Goal: Information Seeking & Learning: Learn about a topic

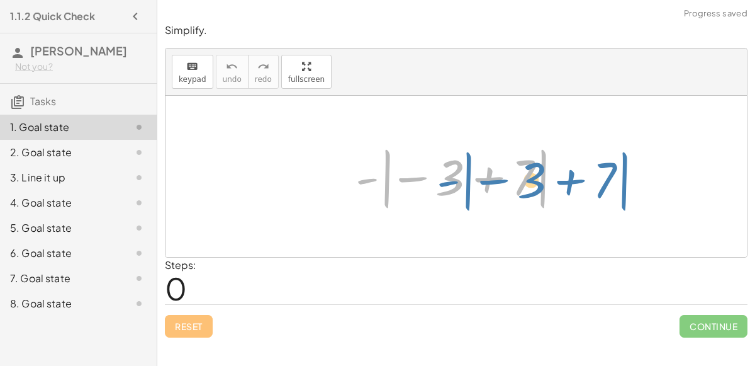
drag, startPoint x: 364, startPoint y: 179, endPoint x: 403, endPoint y: 179, distance: 39.0
click at [403, 179] on div at bounding box center [461, 177] width 224 height 70
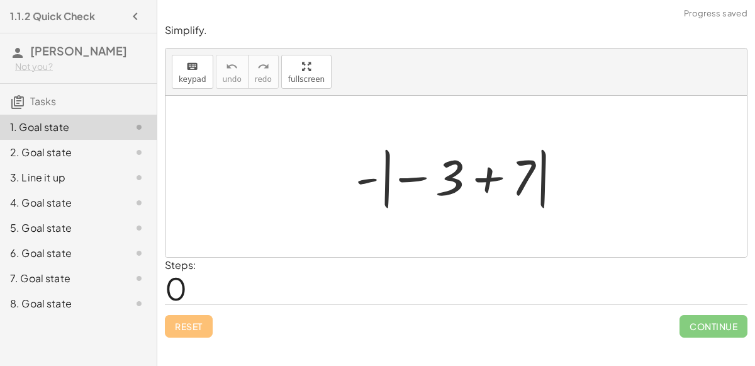
click at [482, 181] on div at bounding box center [461, 177] width 224 height 70
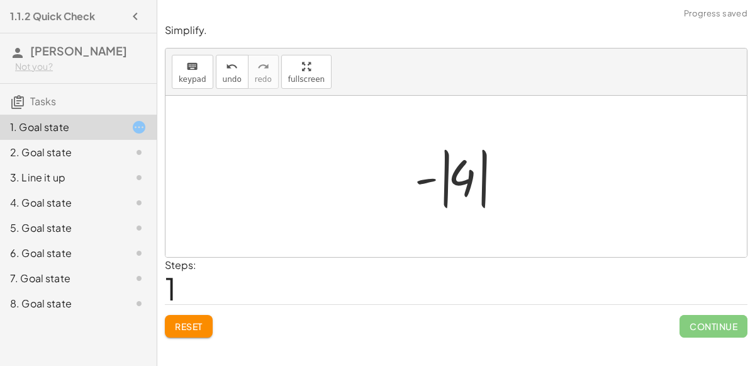
click at [450, 183] on div at bounding box center [462, 177] width 106 height 70
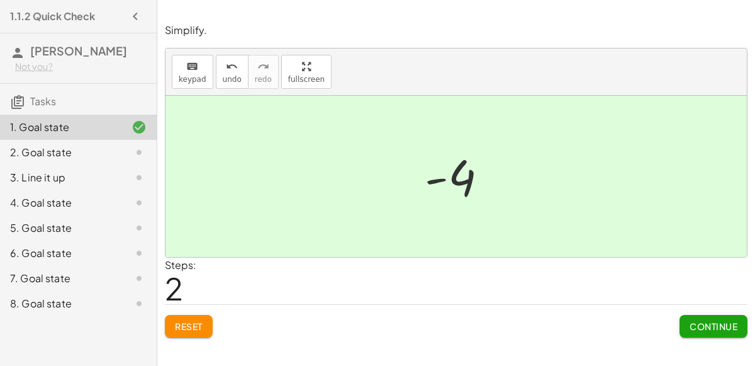
click at [716, 324] on span "Continue" at bounding box center [714, 325] width 48 height 11
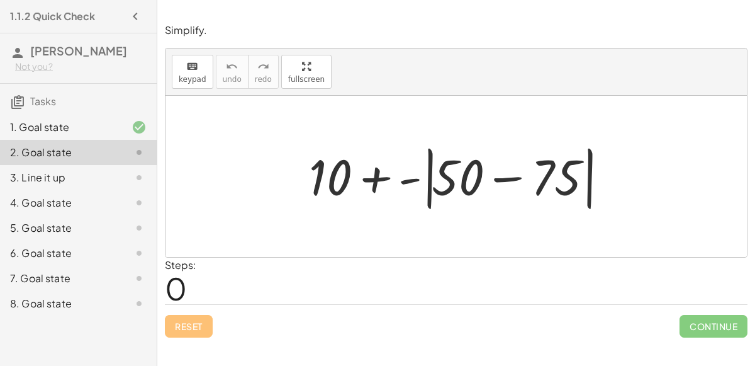
click at [415, 183] on div at bounding box center [461, 176] width 317 height 72
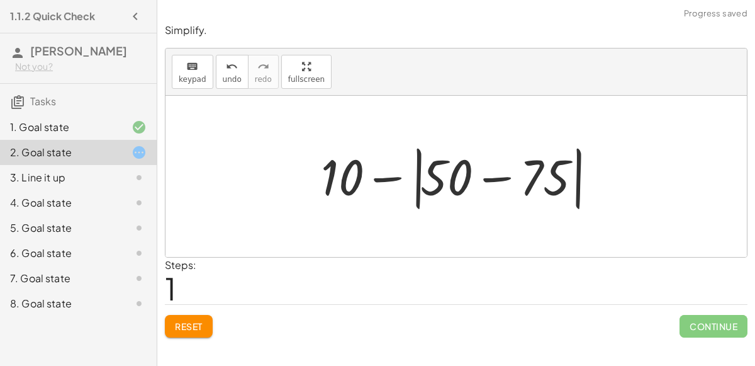
click at [424, 178] on div at bounding box center [462, 176] width 294 height 72
click at [416, 177] on div at bounding box center [462, 176] width 294 height 72
click at [499, 186] on div at bounding box center [462, 176] width 294 height 72
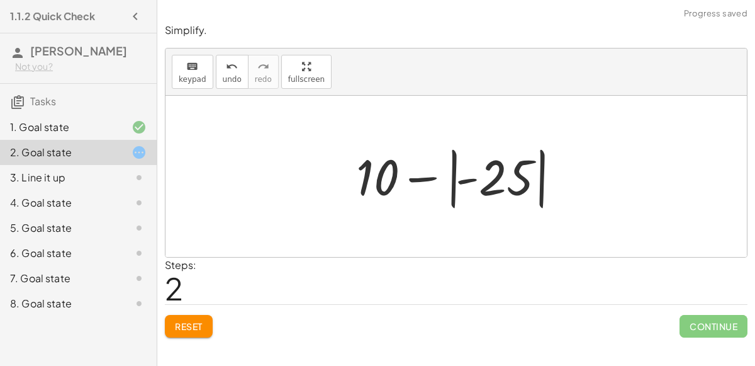
click at [417, 176] on div at bounding box center [461, 177] width 222 height 70
click at [468, 181] on div at bounding box center [461, 177] width 222 height 70
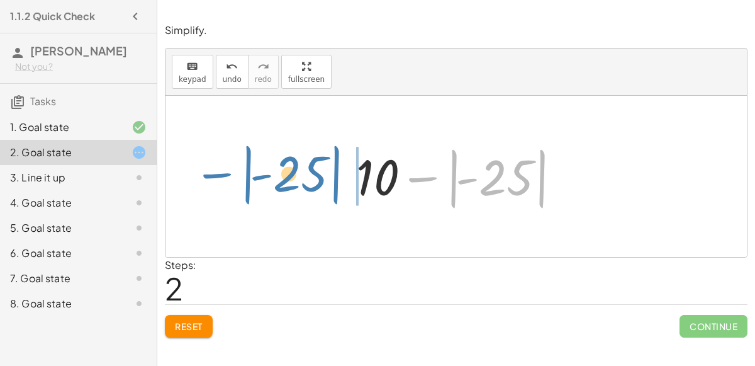
drag, startPoint x: 451, startPoint y: 186, endPoint x: 247, endPoint y: 183, distance: 204.6
click at [247, 183] on div "+ 10 + - | + 50 − 75 | + 10 − | + 50 − 75 | | − - 25 | + 10 | | − - 25" at bounding box center [457, 176] width 582 height 161
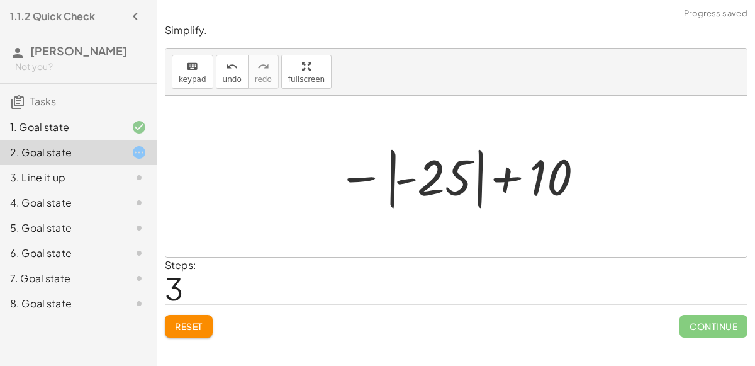
click at [500, 174] on div at bounding box center [461, 177] width 261 height 70
click at [493, 175] on div at bounding box center [461, 177] width 261 height 70
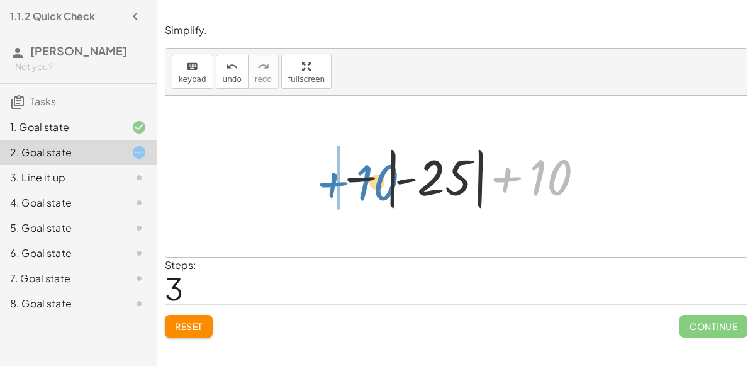
drag, startPoint x: 562, startPoint y: 179, endPoint x: 388, endPoint y: 184, distance: 174.4
click at [388, 184] on div at bounding box center [461, 177] width 261 height 70
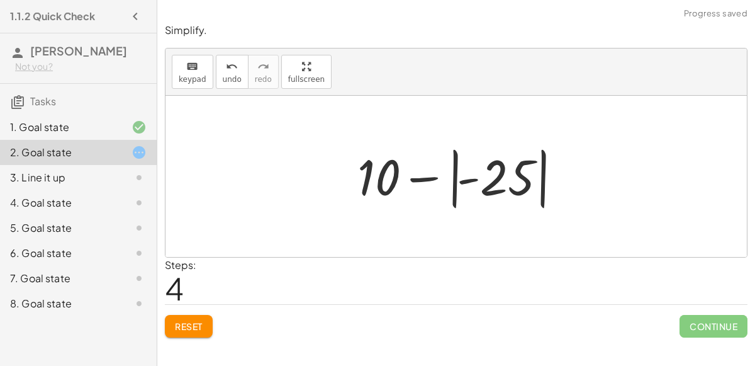
click at [435, 174] on div at bounding box center [462, 177] width 222 height 70
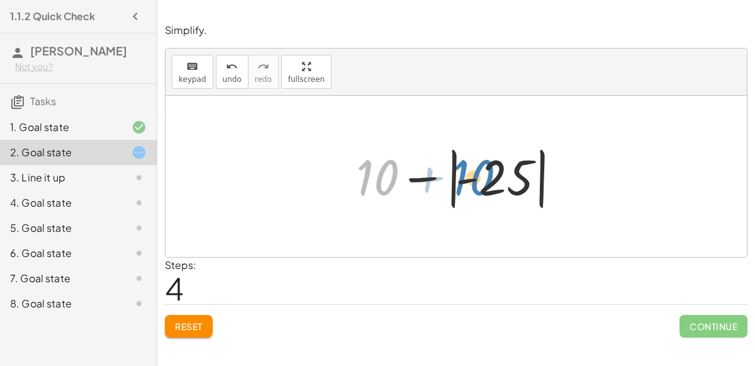
drag, startPoint x: 363, startPoint y: 168, endPoint x: 369, endPoint y: 166, distance: 6.8
click at [369, 166] on div at bounding box center [461, 177] width 222 height 70
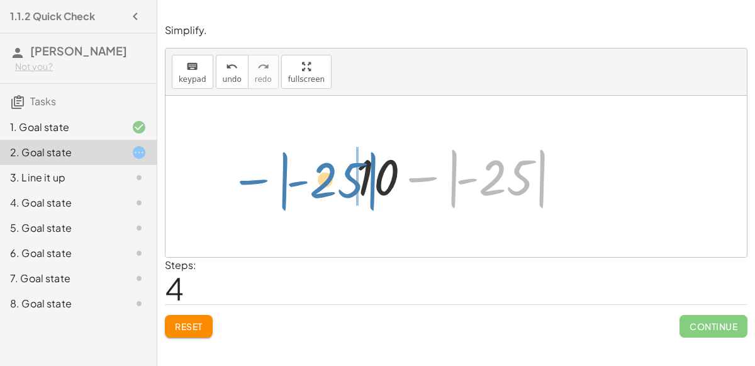
drag, startPoint x: 544, startPoint y: 176, endPoint x: 375, endPoint y: 178, distance: 170.0
click at [375, 178] on div at bounding box center [461, 177] width 222 height 70
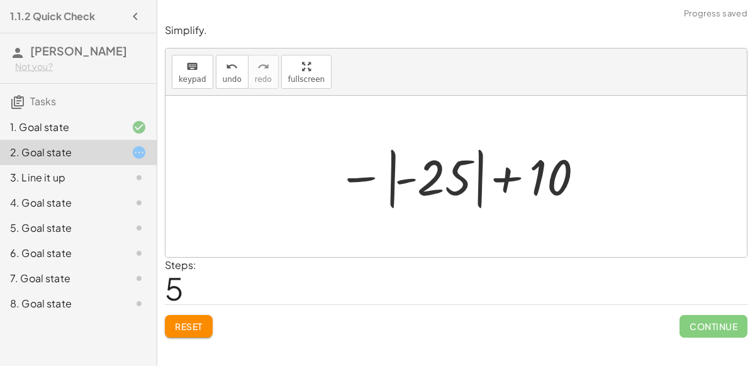
click at [193, 327] on span "Reset" at bounding box center [189, 325] width 28 height 11
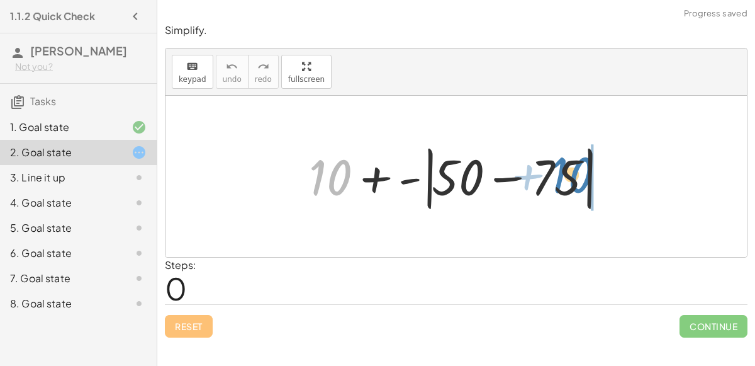
drag, startPoint x: 326, startPoint y: 191, endPoint x: 573, endPoint y: 188, distance: 246.8
click at [573, 188] on div at bounding box center [461, 176] width 317 height 72
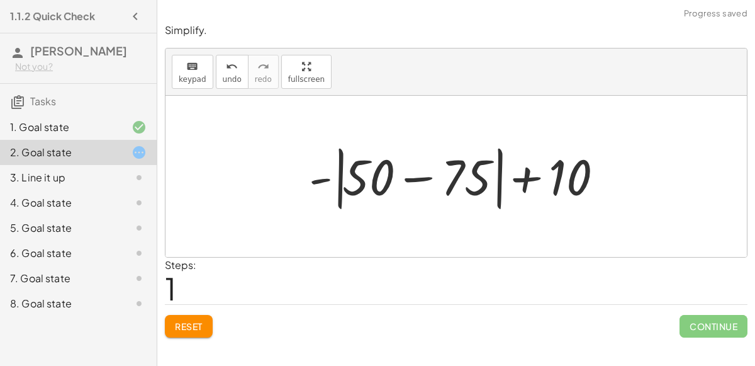
click at [525, 179] on div at bounding box center [461, 176] width 317 height 72
click at [321, 182] on div at bounding box center [461, 176] width 317 height 72
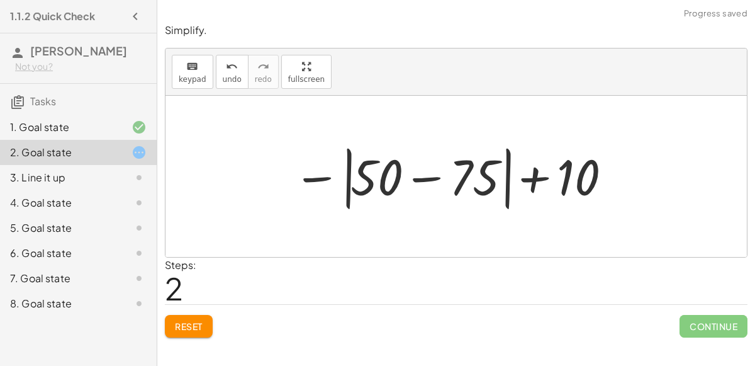
click at [318, 178] on div at bounding box center [453, 176] width 332 height 72
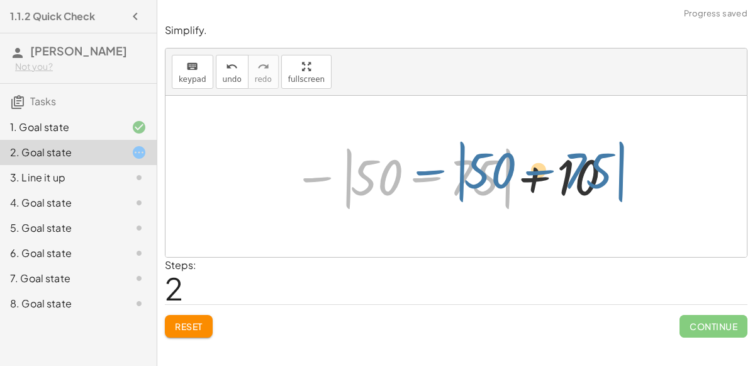
click at [317, 179] on div at bounding box center [453, 176] width 332 height 72
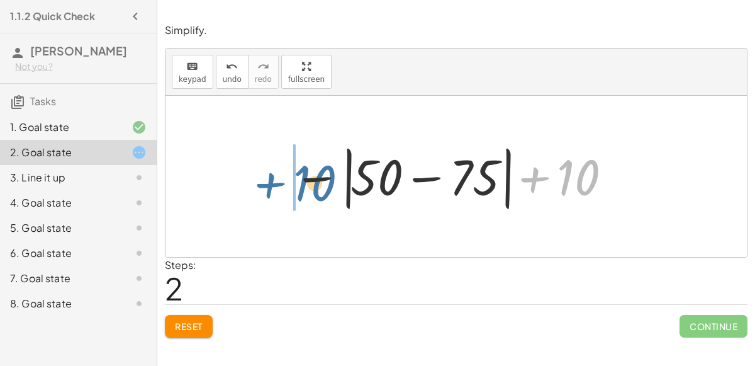
drag, startPoint x: 566, startPoint y: 181, endPoint x: 302, endPoint y: 184, distance: 263.8
click at [302, 184] on div at bounding box center [453, 176] width 332 height 72
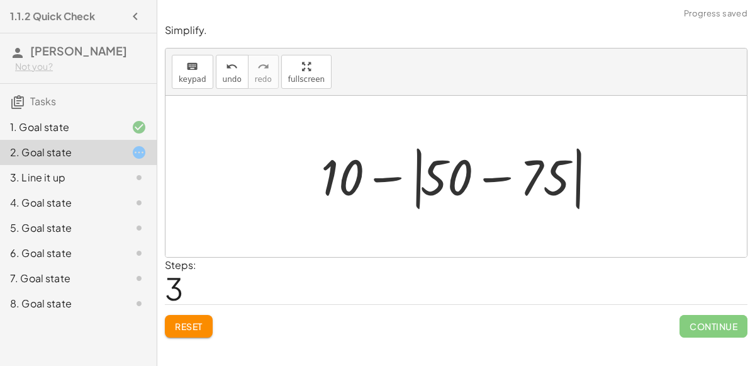
click at [391, 181] on div at bounding box center [462, 176] width 294 height 72
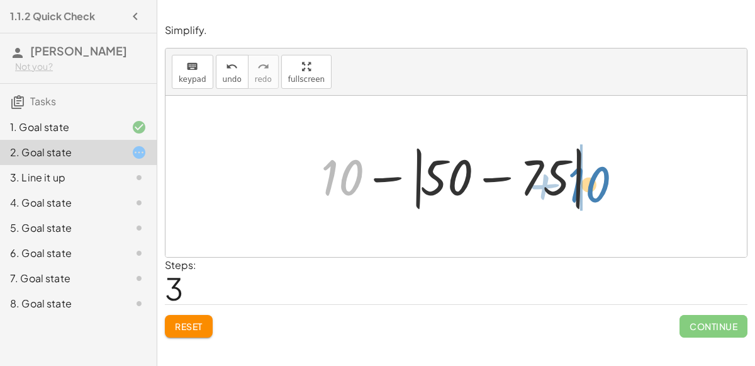
drag, startPoint x: 342, startPoint y: 186, endPoint x: 605, endPoint y: 195, distance: 262.7
click at [605, 195] on div at bounding box center [462, 176] width 294 height 72
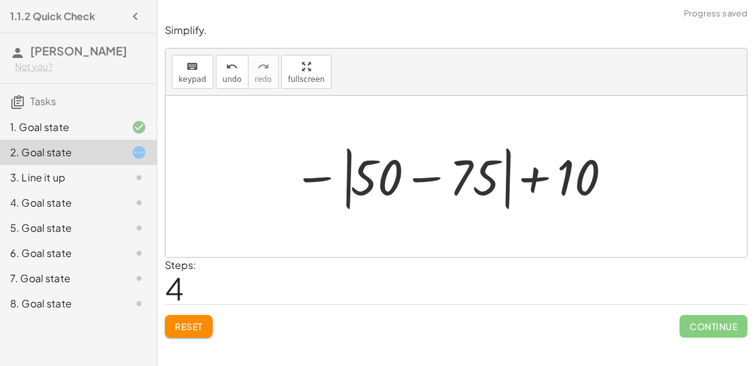
click at [532, 180] on div at bounding box center [453, 176] width 332 height 72
click at [491, 178] on div at bounding box center [453, 176] width 332 height 72
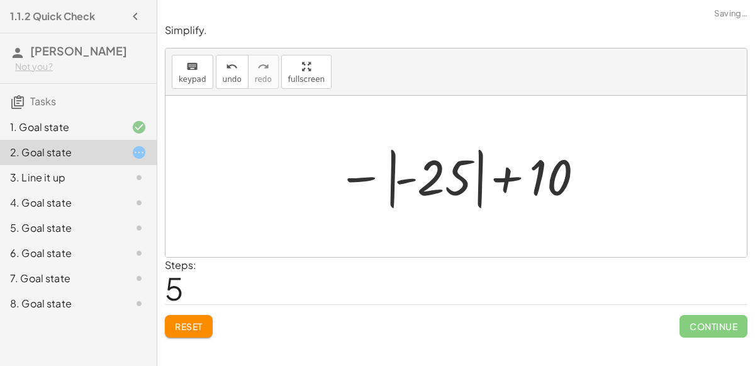
click at [401, 183] on div at bounding box center [461, 177] width 261 height 70
click at [368, 181] on div at bounding box center [461, 177] width 261 height 70
click at [367, 179] on div at bounding box center [461, 177] width 261 height 70
click at [516, 180] on div at bounding box center [461, 177] width 261 height 70
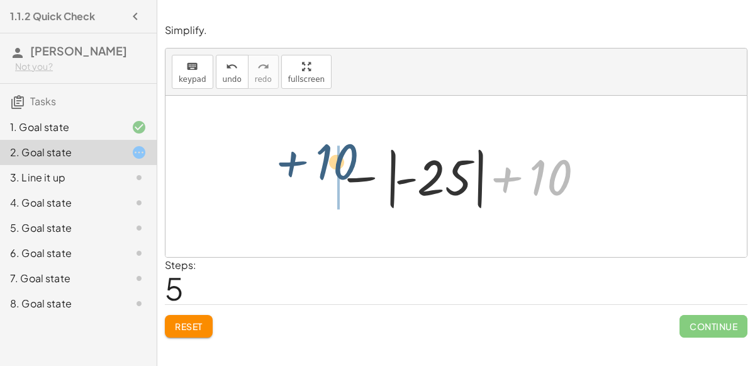
drag, startPoint x: 565, startPoint y: 180, endPoint x: 350, endPoint y: 164, distance: 215.2
click at [350, 164] on div at bounding box center [461, 177] width 261 height 70
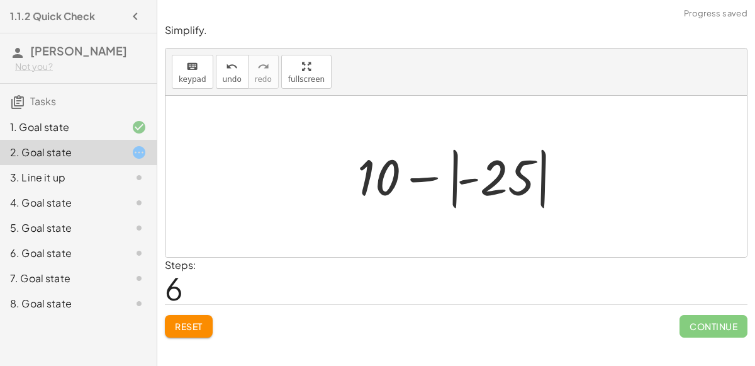
click at [441, 175] on div at bounding box center [462, 177] width 222 height 70
click at [461, 181] on div at bounding box center [461, 177] width 222 height 70
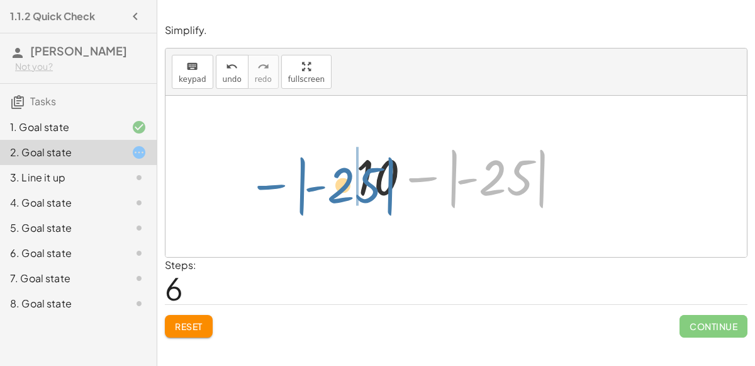
drag, startPoint x: 505, startPoint y: 188, endPoint x: 351, endPoint y: 192, distance: 153.7
click at [351, 192] on div at bounding box center [461, 177] width 222 height 70
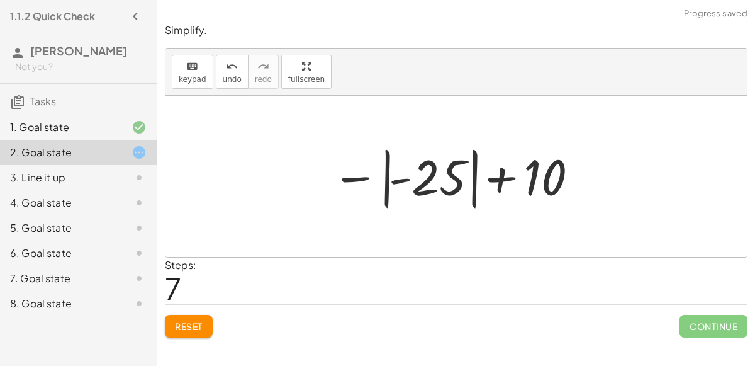
click at [450, 192] on div at bounding box center [455, 177] width 261 height 70
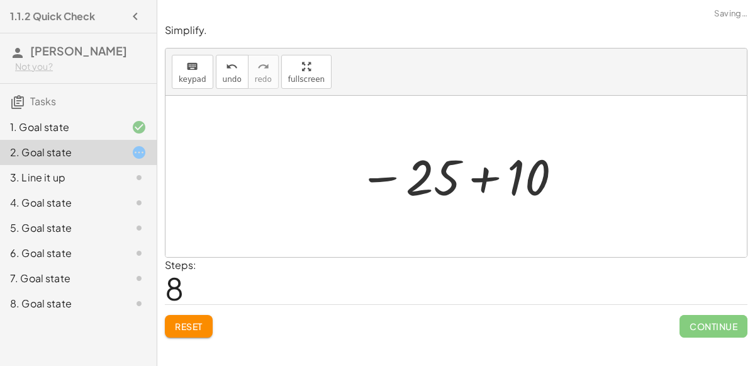
click at [393, 179] on div at bounding box center [461, 176] width 218 height 62
click at [484, 183] on div at bounding box center [461, 176] width 218 height 62
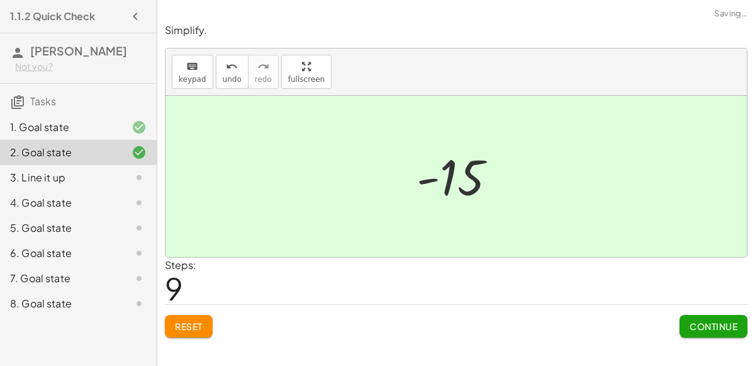
click at [697, 318] on button "Continue" at bounding box center [714, 326] width 68 height 23
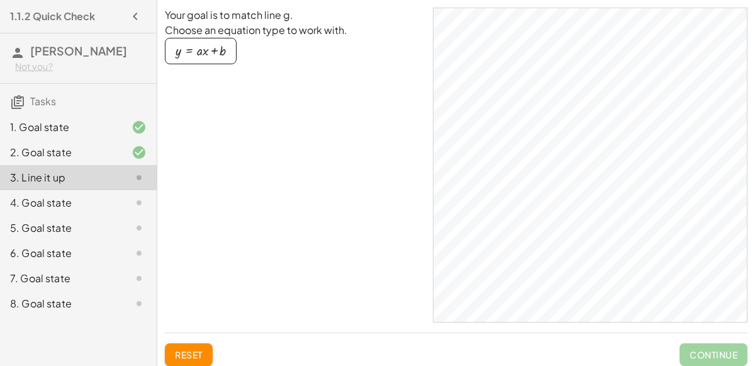
click at [351, 196] on div "Your goal is to match line g. Choose an equation type to work with. y = + · a ·…" at bounding box center [294, 165] width 258 height 315
click at [213, 52] on div "button" at bounding box center [201, 51] width 50 height 14
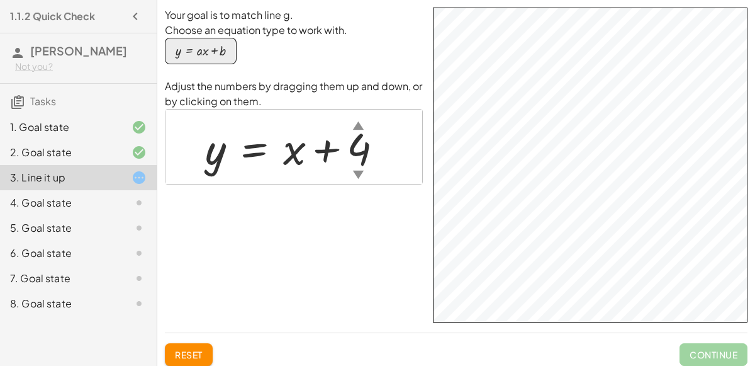
click at [395, 161] on div "Your goal is to match line g. Choose an equation type to work with. y = + · a ·…" at bounding box center [456, 165] width 583 height 315
click at [359, 158] on div at bounding box center [299, 146] width 200 height 57
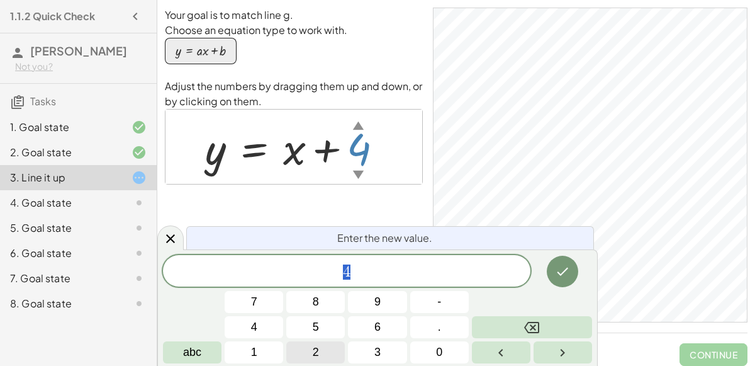
click at [302, 356] on button "2" at bounding box center [315, 352] width 59 height 22
click at [577, 274] on button "Done" at bounding box center [562, 271] width 31 height 31
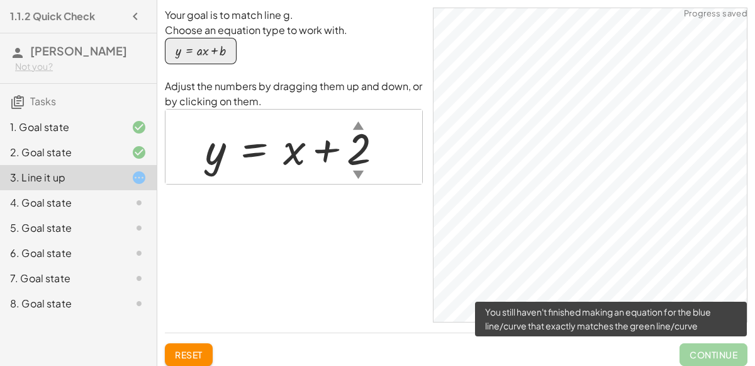
click at [694, 352] on span "Continue" at bounding box center [714, 354] width 68 height 23
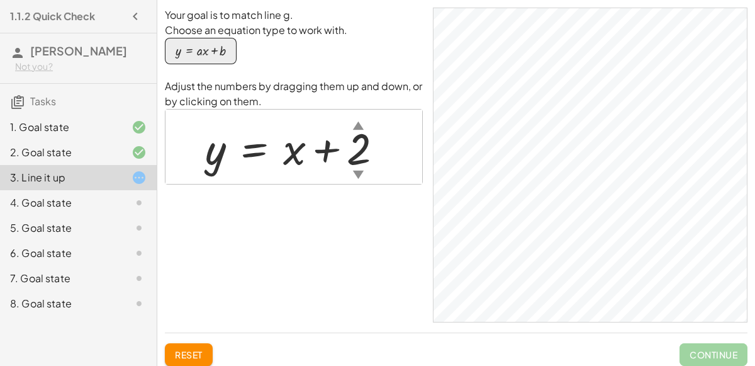
click at [356, 127] on div "▲" at bounding box center [358, 125] width 11 height 16
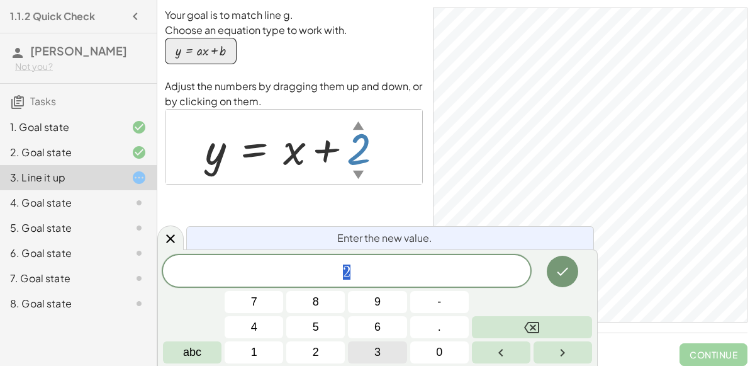
click at [375, 351] on span "3" at bounding box center [378, 352] width 6 height 17
click at [565, 272] on icon "Done" at bounding box center [562, 271] width 15 height 15
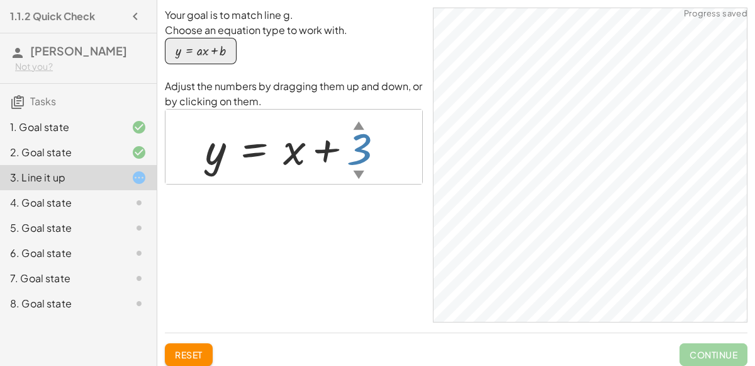
click at [359, 140] on div at bounding box center [299, 146] width 201 height 57
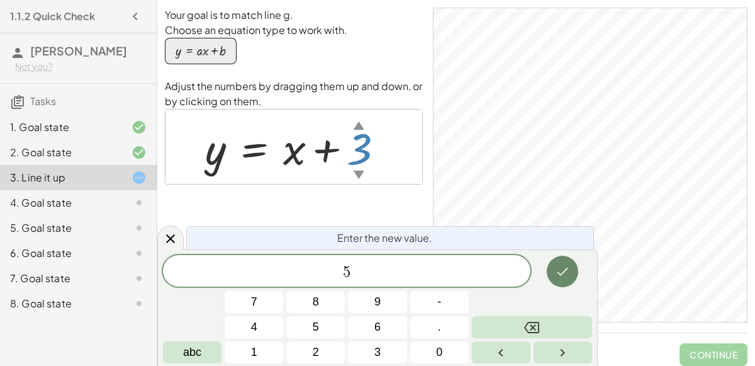
click at [568, 273] on icon "Done" at bounding box center [562, 271] width 15 height 15
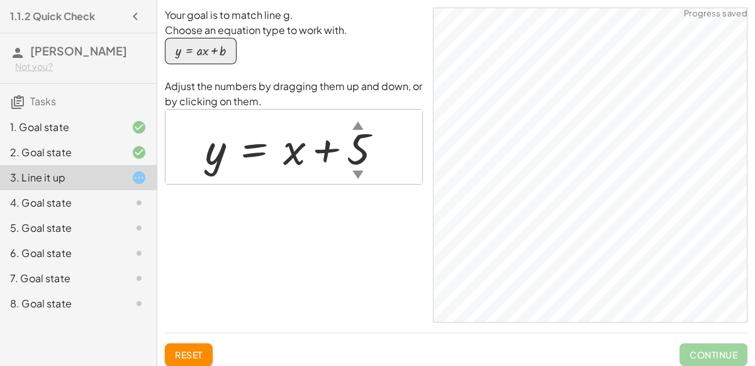
click at [349, 164] on div at bounding box center [299, 146] width 200 height 57
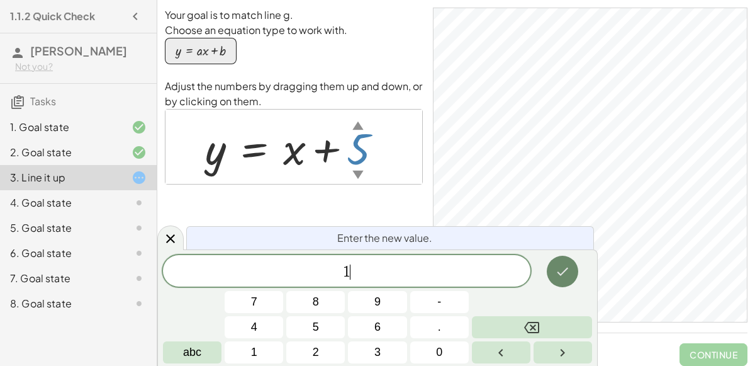
click at [549, 269] on button "Done" at bounding box center [562, 271] width 31 height 31
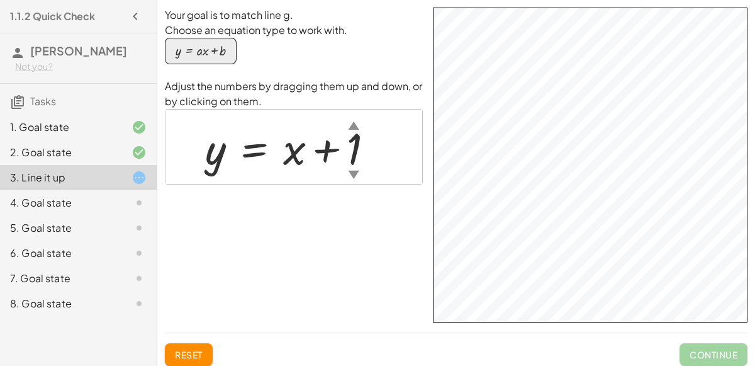
click at [605, 0] on html "1.1.2 Quick Check [PERSON_NAME] Not you? Tasks 1. Goal state 2. Goal state 3. L…" at bounding box center [377, 191] width 755 height 383
click at [0, 0] on div "Your goal is to match line g. Choose an equation type to work with. y = + · a ·…" at bounding box center [0, 0] width 0 height 0
click at [213, 55] on div "button" at bounding box center [201, 51] width 50 height 14
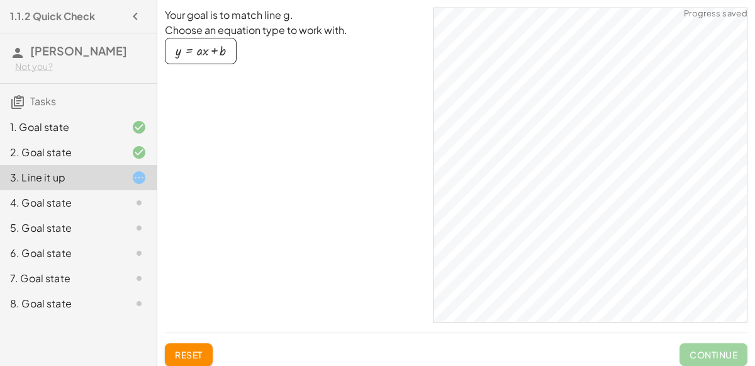
click at [213, 55] on div "button" at bounding box center [201, 51] width 50 height 14
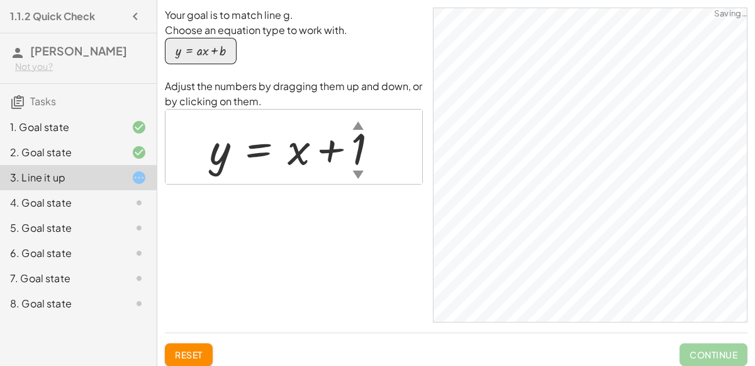
click at [213, 55] on div "button" at bounding box center [201, 51] width 50 height 14
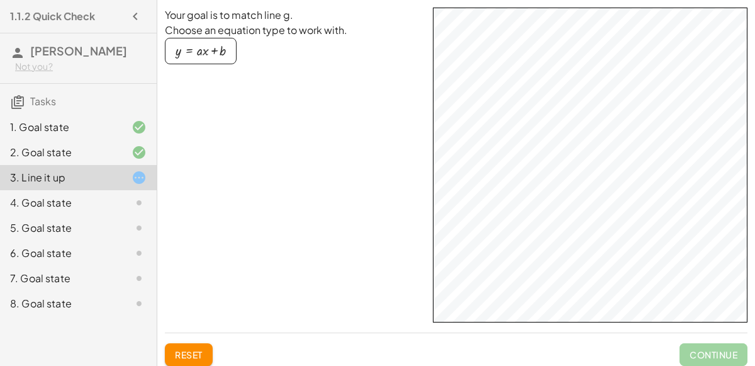
scroll to position [17, 0]
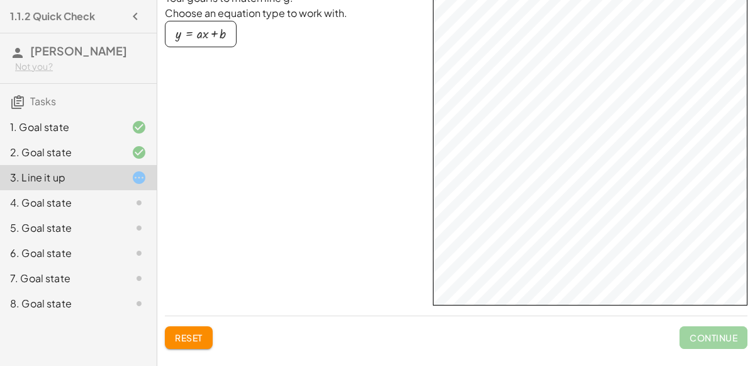
click at [125, 204] on div at bounding box center [128, 202] width 35 height 15
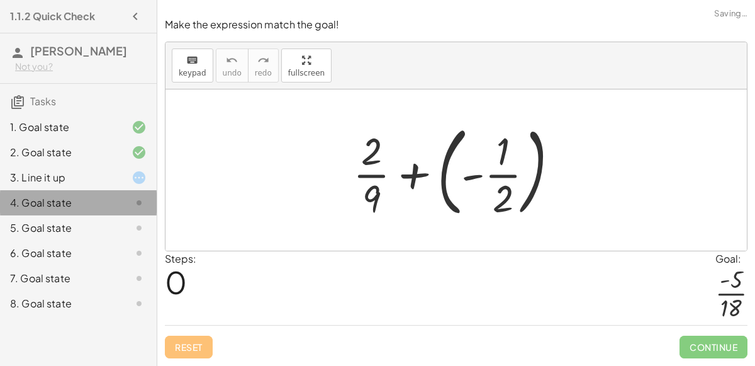
scroll to position [0, 0]
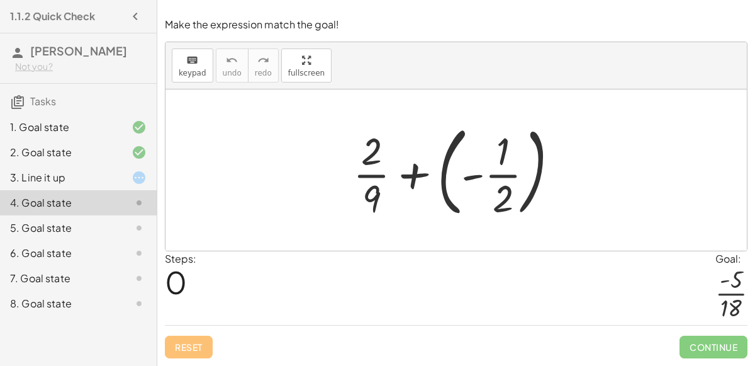
click at [410, 180] on div at bounding box center [461, 170] width 228 height 104
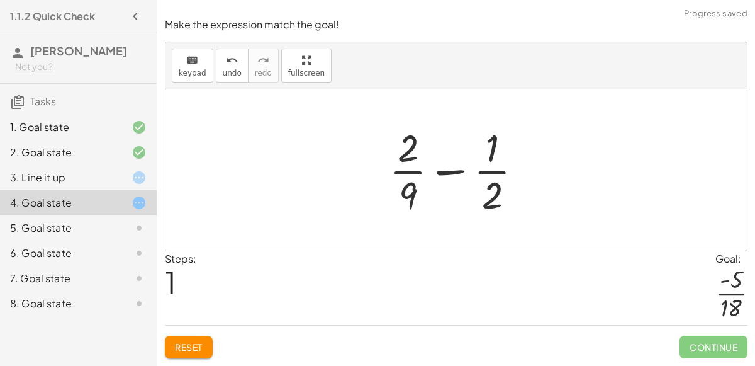
click at [453, 172] on div at bounding box center [461, 169] width 156 height 97
drag, startPoint x: 400, startPoint y: 154, endPoint x: 426, endPoint y: 191, distance: 44.9
click at [426, 191] on div at bounding box center [461, 169] width 156 height 97
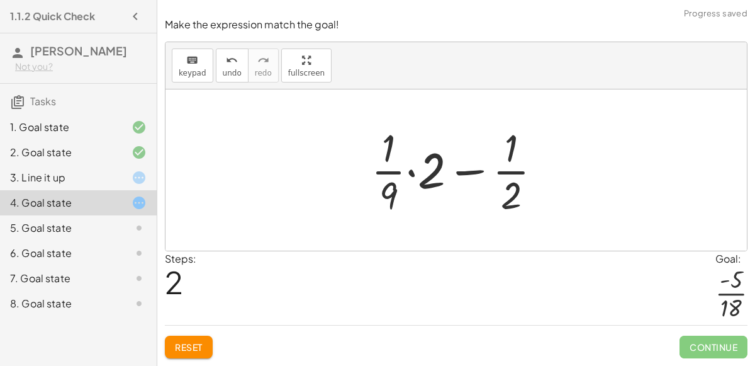
click at [411, 176] on div at bounding box center [461, 169] width 193 height 97
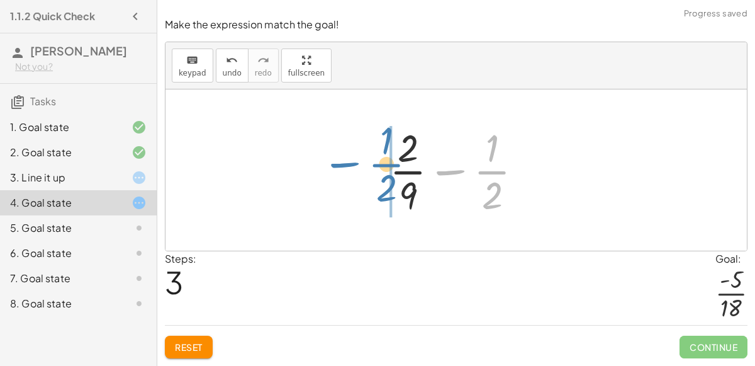
drag, startPoint x: 449, startPoint y: 171, endPoint x: 339, endPoint y: 162, distance: 110.5
click at [339, 162] on div "+ · 2 · 9 + ( - · 1 · 2 ) + · 2 · 9 − · 1 · 2 + · · 1 · 9 · 2 − · 1 · 2 + · 1 ·…" at bounding box center [457, 169] width 582 height 161
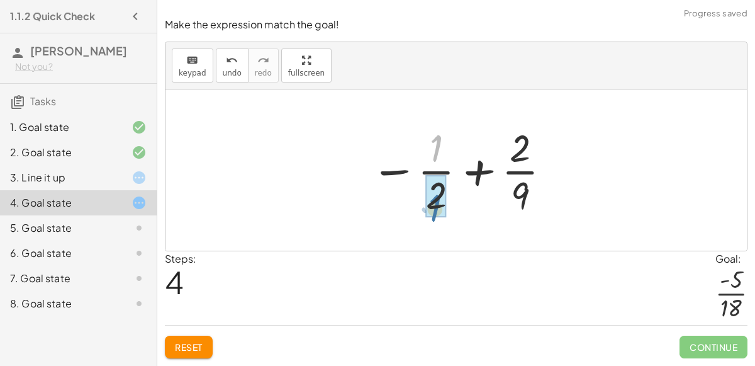
drag, startPoint x: 434, startPoint y: 154, endPoint x: 433, endPoint y: 211, distance: 57.3
drag, startPoint x: 524, startPoint y: 192, endPoint x: 429, endPoint y: 139, distance: 108.8
click at [429, 139] on div at bounding box center [461, 169] width 195 height 97
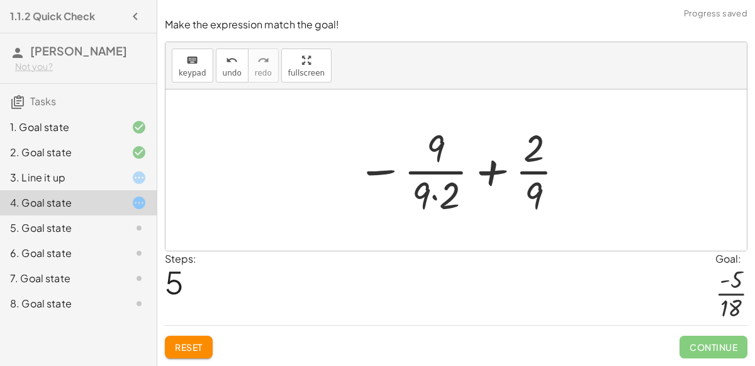
click at [432, 201] on div at bounding box center [462, 169] width 222 height 97
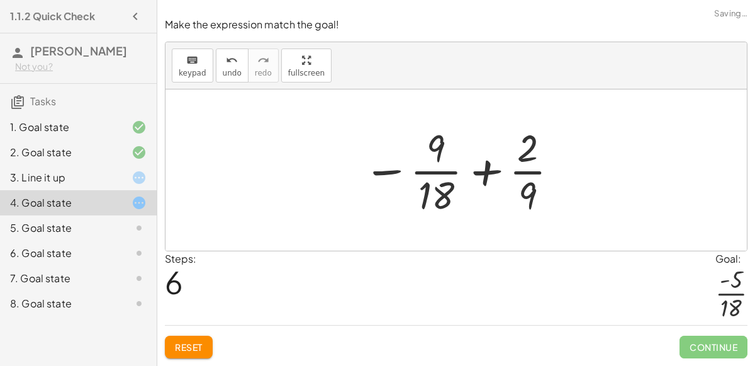
click at [439, 157] on div at bounding box center [462, 169] width 210 height 97
click at [441, 191] on div at bounding box center [462, 169] width 210 height 97
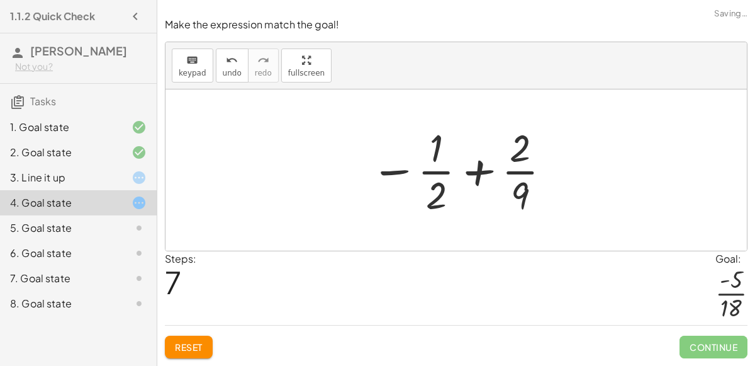
click at [509, 191] on div at bounding box center [461, 169] width 195 height 97
click at [516, 179] on div at bounding box center [461, 169] width 195 height 97
drag, startPoint x: 521, startPoint y: 196, endPoint x: 501, endPoint y: 152, distance: 48.2
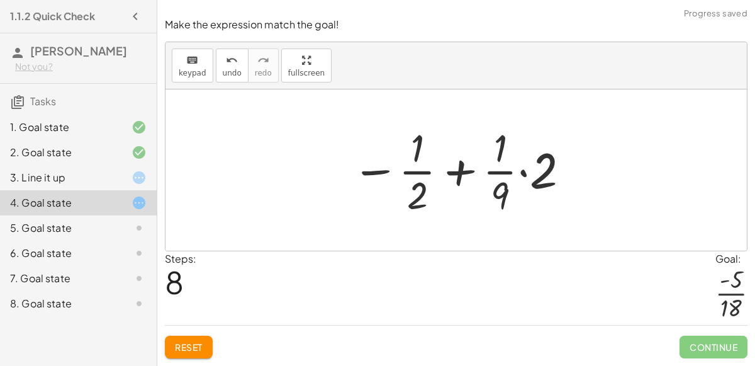
click at [524, 171] on div at bounding box center [462, 169] width 232 height 97
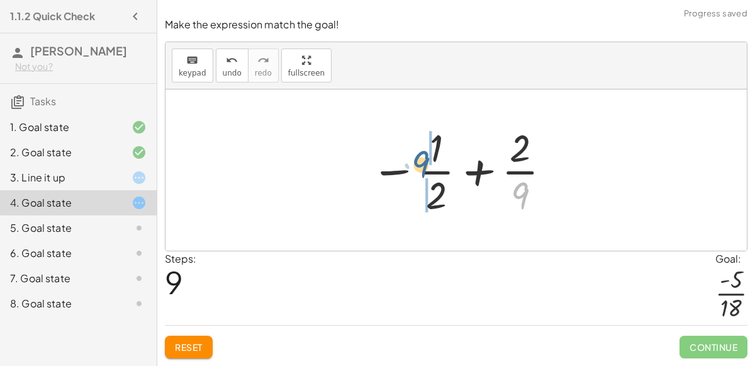
drag, startPoint x: 522, startPoint y: 190, endPoint x: 421, endPoint y: 158, distance: 105.7
click at [421, 158] on div at bounding box center [461, 169] width 195 height 97
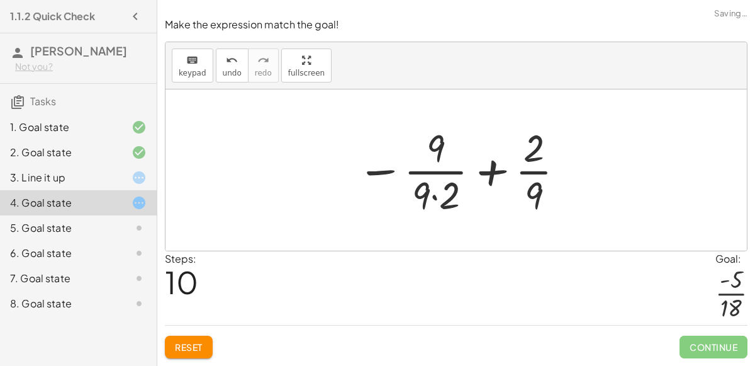
click at [433, 200] on div at bounding box center [462, 169] width 222 height 97
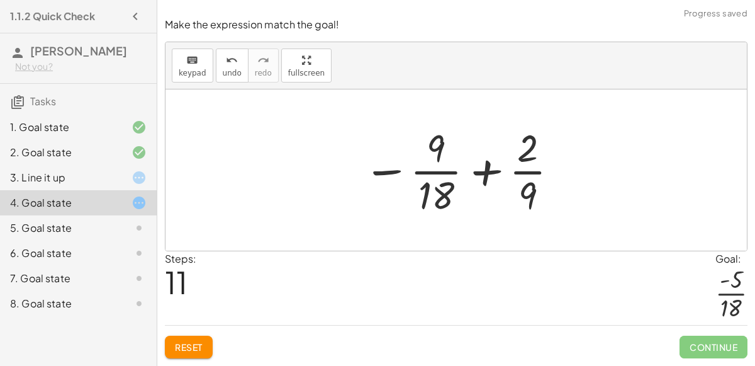
click at [538, 172] on div at bounding box center [462, 169] width 210 height 97
click at [531, 176] on div at bounding box center [462, 169] width 210 height 97
drag, startPoint x: 529, startPoint y: 191, endPoint x: 502, endPoint y: 176, distance: 30.7
click at [502, 176] on div at bounding box center [462, 169] width 210 height 97
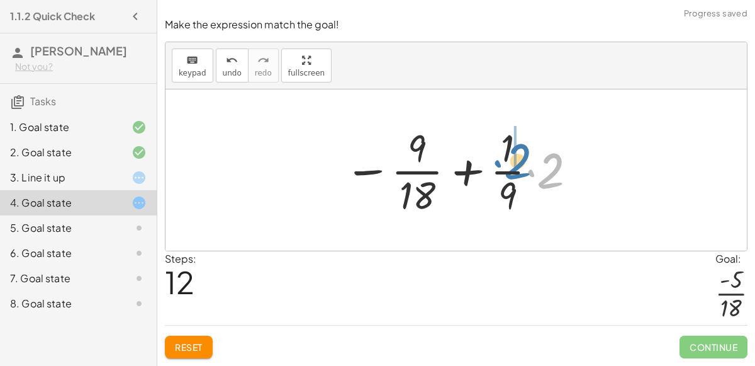
drag, startPoint x: 553, startPoint y: 186, endPoint x: 519, endPoint y: 176, distance: 35.5
click at [519, 176] on div at bounding box center [461, 169] width 247 height 97
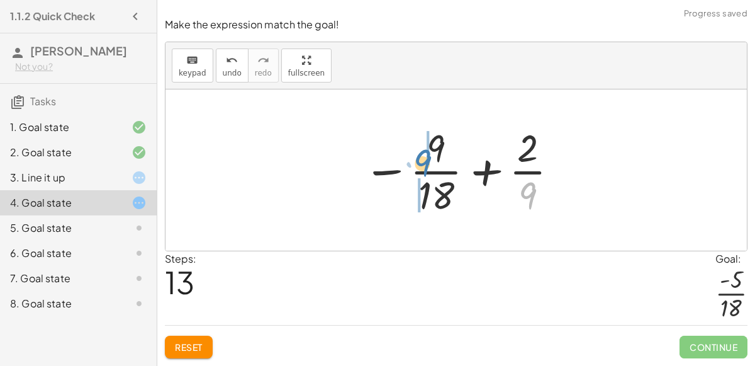
drag, startPoint x: 526, startPoint y: 188, endPoint x: 420, endPoint y: 154, distance: 110.9
click at [420, 154] on div at bounding box center [462, 169] width 210 height 97
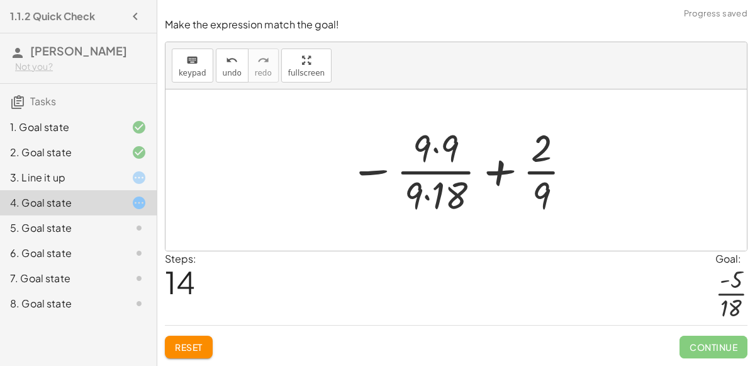
click at [438, 153] on div at bounding box center [461, 169] width 237 height 97
click at [427, 200] on div at bounding box center [461, 169] width 237 height 97
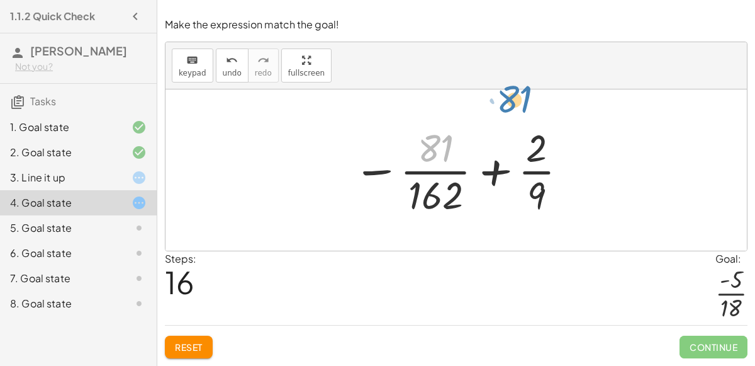
drag, startPoint x: 436, startPoint y: 153, endPoint x: 515, endPoint y: 104, distance: 92.7
drag, startPoint x: 530, startPoint y: 200, endPoint x: 298, endPoint y: 167, distance: 234.5
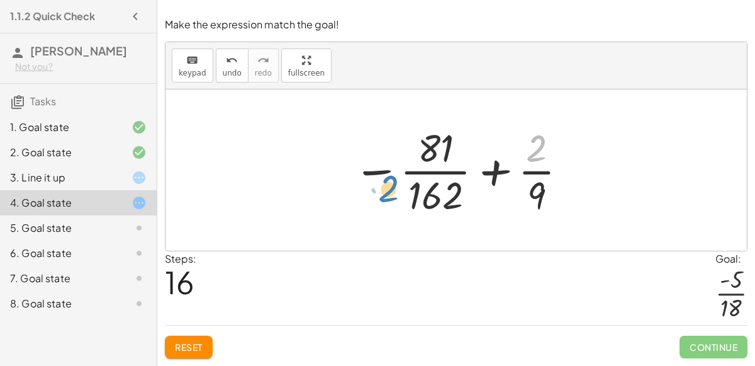
drag, startPoint x: 538, startPoint y: 140, endPoint x: 394, endPoint y: 189, distance: 152.1
click at [394, 189] on div at bounding box center [461, 169] width 228 height 97
click at [198, 340] on button "Reset" at bounding box center [189, 347] width 48 height 23
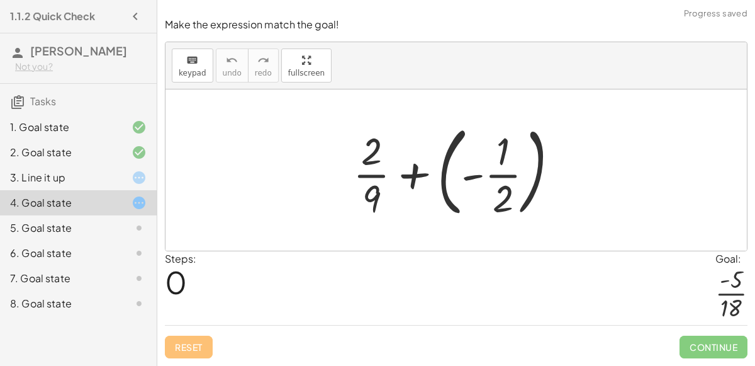
click at [423, 179] on div at bounding box center [461, 170] width 228 height 104
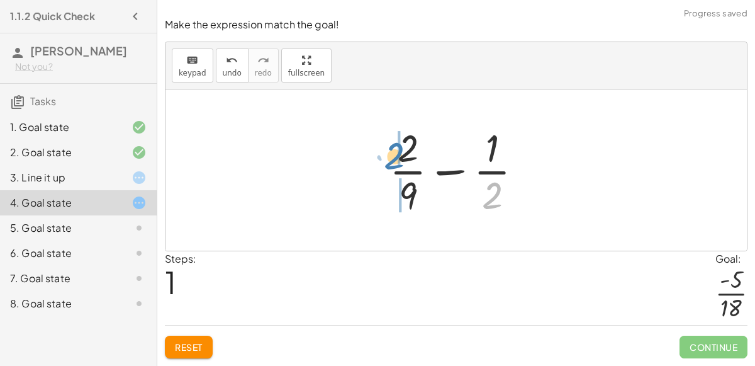
drag, startPoint x: 487, startPoint y: 188, endPoint x: 390, endPoint y: 149, distance: 105.1
click at [390, 149] on div at bounding box center [461, 169] width 156 height 97
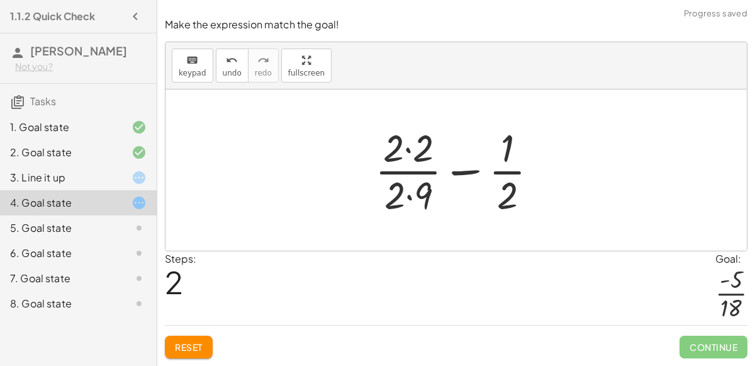
click at [407, 197] on div at bounding box center [462, 169] width 186 height 97
click at [411, 153] on div at bounding box center [462, 169] width 186 height 97
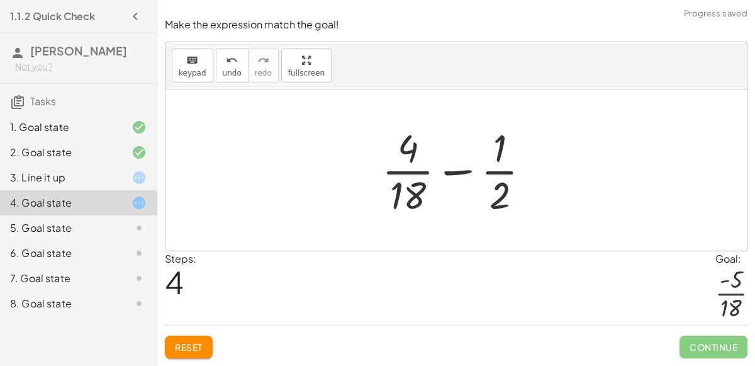
click at [490, 178] on div at bounding box center [461, 169] width 171 height 97
click at [429, 178] on div at bounding box center [461, 169] width 171 height 97
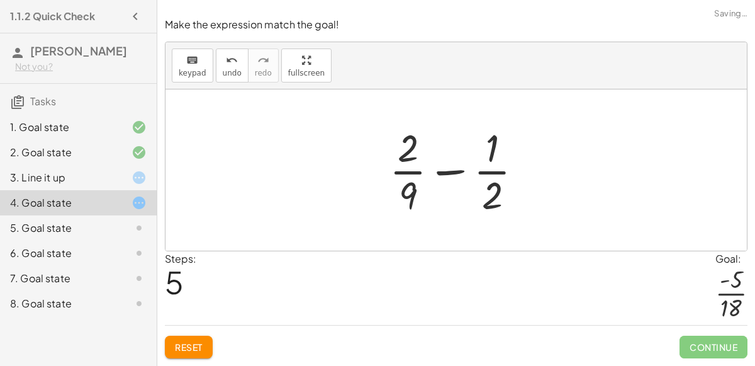
click at [406, 193] on div at bounding box center [461, 169] width 156 height 97
drag, startPoint x: 408, startPoint y: 193, endPoint x: 506, endPoint y: 178, distance: 99.4
click at [506, 178] on div at bounding box center [461, 169] width 156 height 97
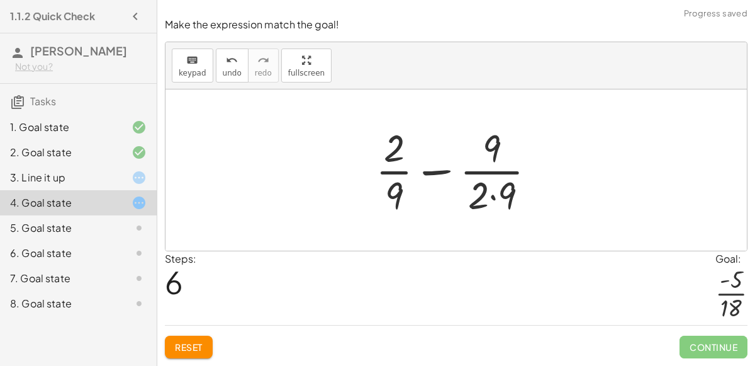
click at [491, 198] on div at bounding box center [460, 169] width 183 height 97
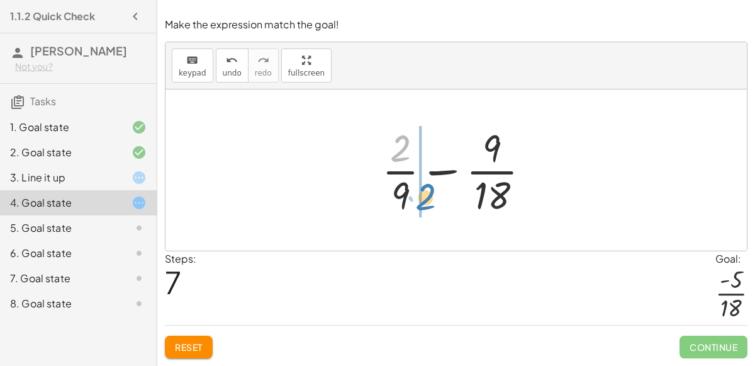
drag, startPoint x: 401, startPoint y: 158, endPoint x: 424, endPoint y: 206, distance: 53.8
click at [424, 206] on div at bounding box center [461, 169] width 171 height 97
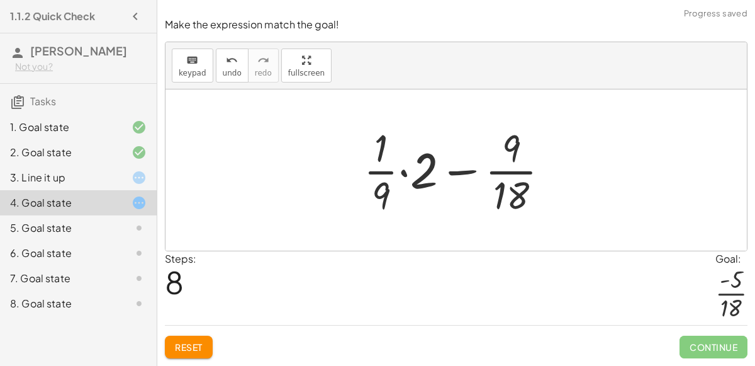
click at [403, 176] on div at bounding box center [462, 169] width 208 height 97
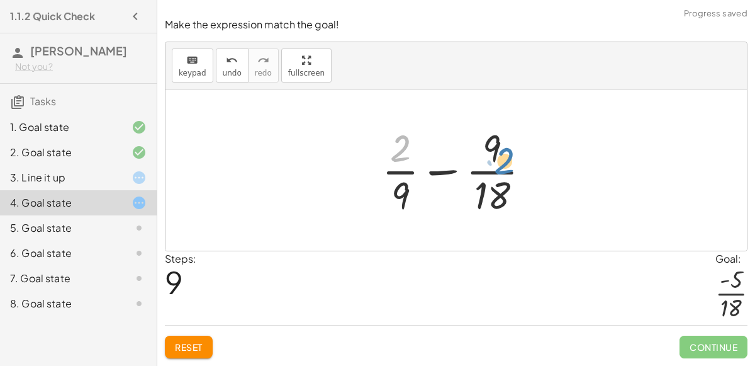
drag, startPoint x: 394, startPoint y: 146, endPoint x: 433, endPoint y: 134, distance: 40.8
click at [433, 134] on div at bounding box center [461, 169] width 171 height 97
click at [234, 60] on div "undo" at bounding box center [232, 59] width 19 height 15
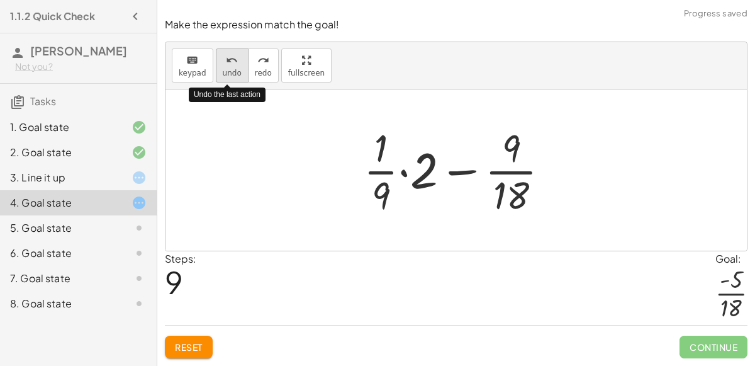
click at [234, 60] on div "undo" at bounding box center [232, 59] width 19 height 15
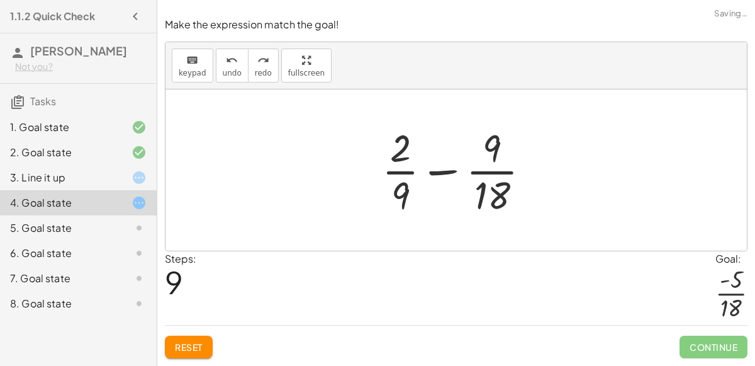
click at [202, 343] on span "Reset" at bounding box center [189, 346] width 28 height 11
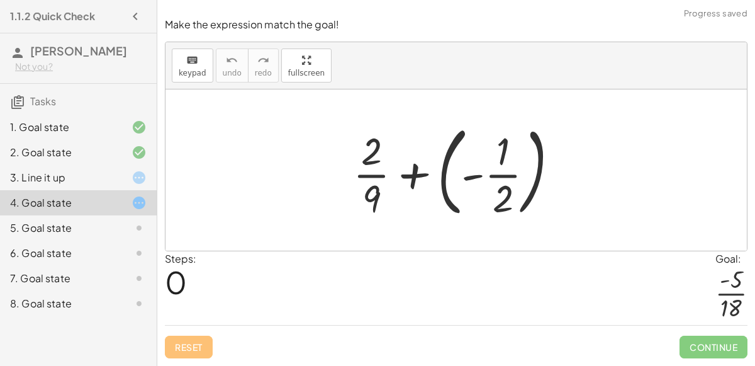
click at [410, 173] on div at bounding box center [461, 170] width 228 height 104
drag, startPoint x: 497, startPoint y: 164, endPoint x: 497, endPoint y: 172, distance: 8.8
click at [497, 172] on div at bounding box center [461, 170] width 228 height 104
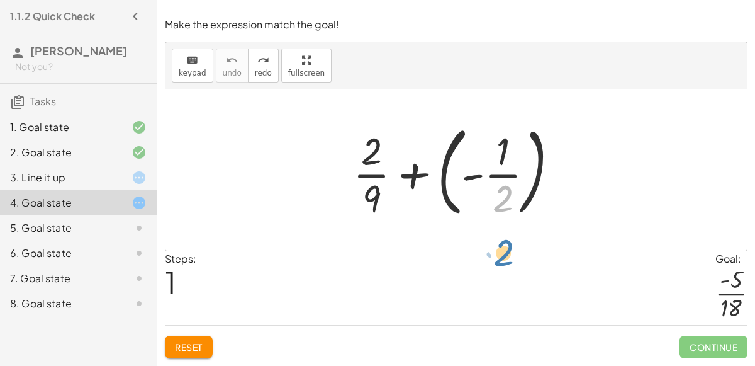
drag, startPoint x: 500, startPoint y: 205, endPoint x: 496, endPoint y: 239, distance: 34.9
drag, startPoint x: 365, startPoint y: 162, endPoint x: 388, endPoint y: 176, distance: 27.4
click at [388, 176] on div at bounding box center [461, 170] width 228 height 104
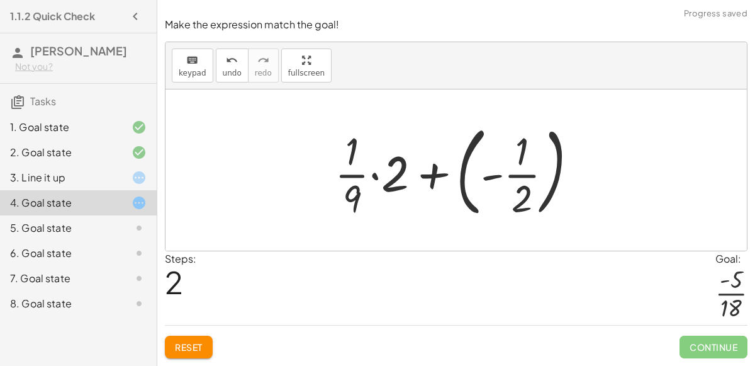
click at [436, 183] on div at bounding box center [462, 170] width 266 height 104
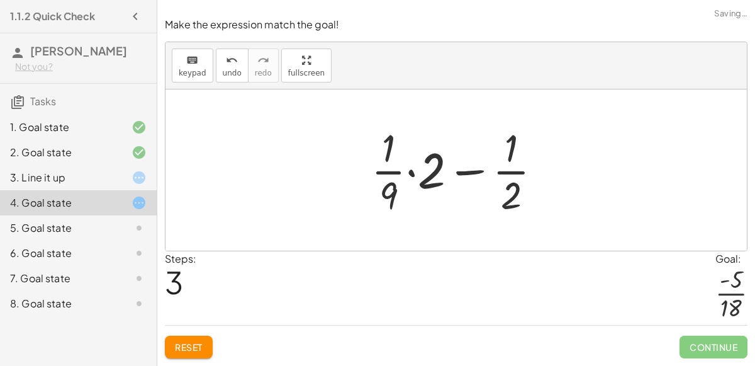
click at [464, 173] on div at bounding box center [461, 169] width 193 height 97
click at [413, 176] on div at bounding box center [461, 169] width 193 height 97
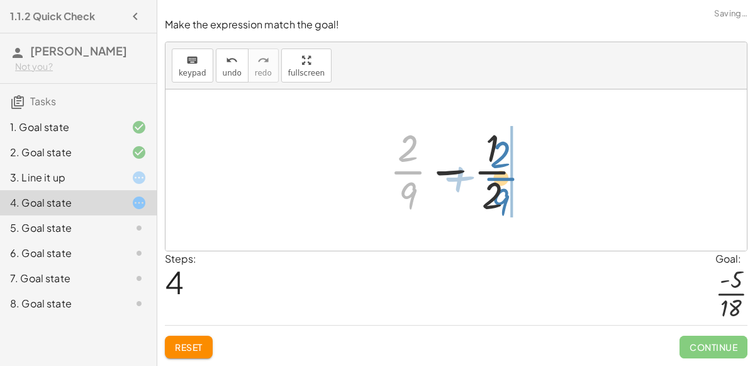
drag, startPoint x: 408, startPoint y: 171, endPoint x: 505, endPoint y: 176, distance: 97.1
click at [505, 176] on div at bounding box center [461, 169] width 156 height 97
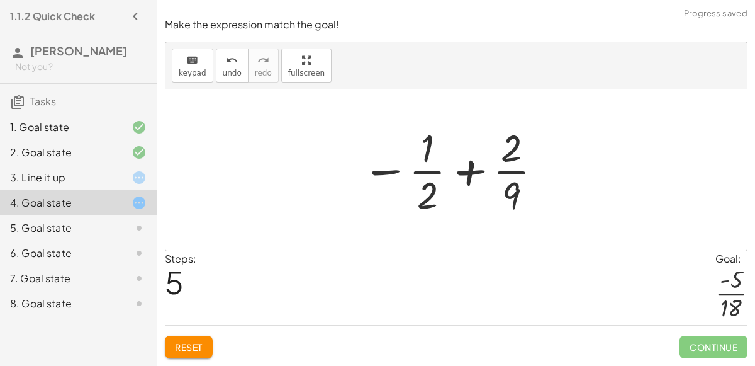
click at [472, 170] on div at bounding box center [453, 169] width 195 height 97
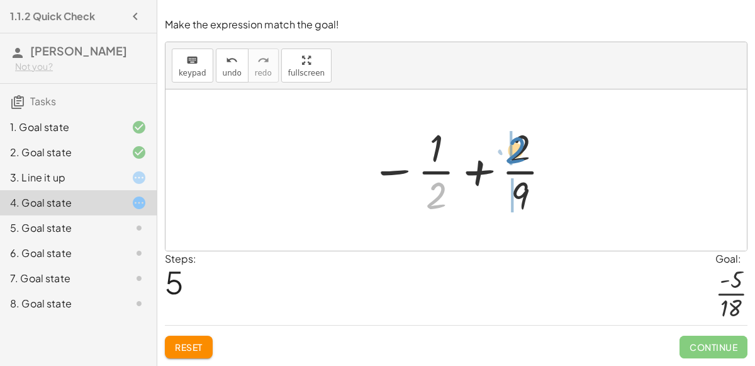
drag, startPoint x: 429, startPoint y: 201, endPoint x: 505, endPoint y: 155, distance: 89.0
click at [505, 155] on div at bounding box center [461, 169] width 195 height 97
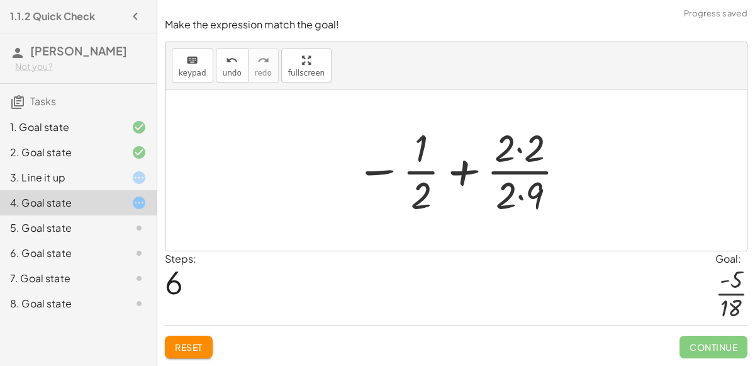
click at [517, 154] on div at bounding box center [461, 169] width 224 height 97
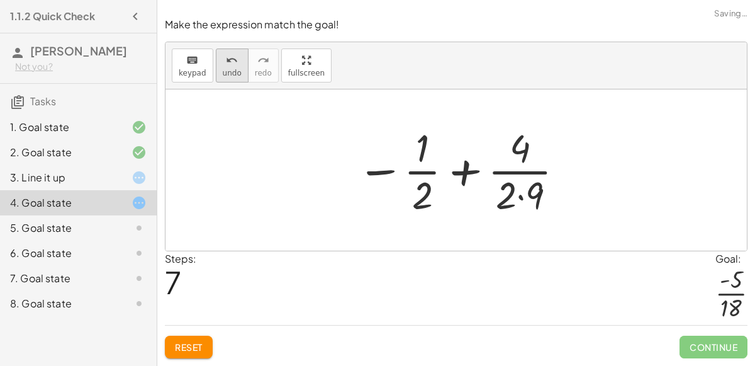
click at [226, 70] on span "undo" at bounding box center [232, 73] width 19 height 9
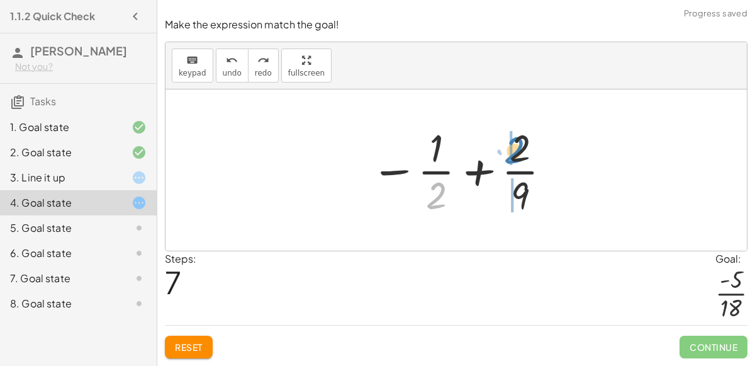
drag, startPoint x: 438, startPoint y: 192, endPoint x: 516, endPoint y: 147, distance: 89.7
click at [516, 147] on div at bounding box center [461, 169] width 195 height 97
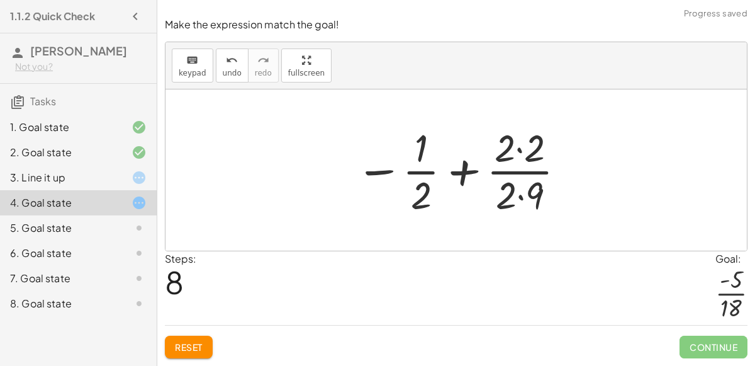
click at [516, 151] on div at bounding box center [461, 169] width 224 height 97
click at [520, 196] on div at bounding box center [462, 169] width 222 height 97
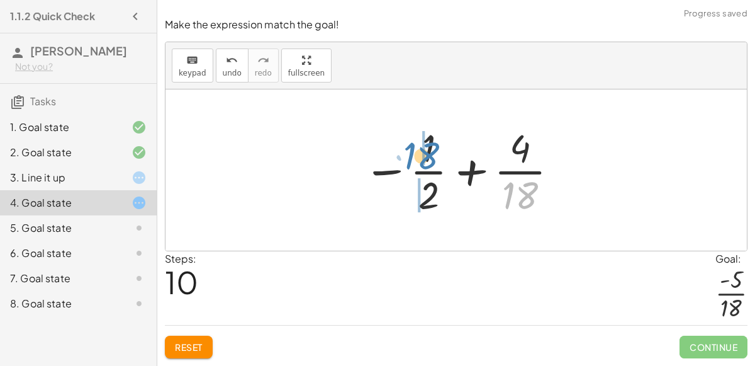
drag, startPoint x: 523, startPoint y: 203, endPoint x: 424, endPoint y: 164, distance: 106.5
click at [424, 164] on div at bounding box center [462, 169] width 210 height 97
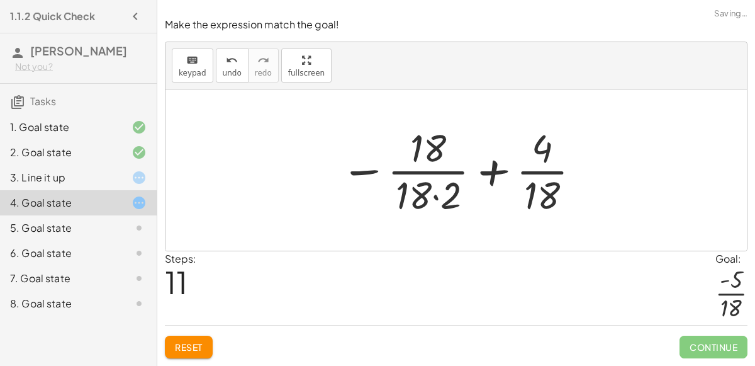
click at [436, 198] on div at bounding box center [461, 169] width 254 height 97
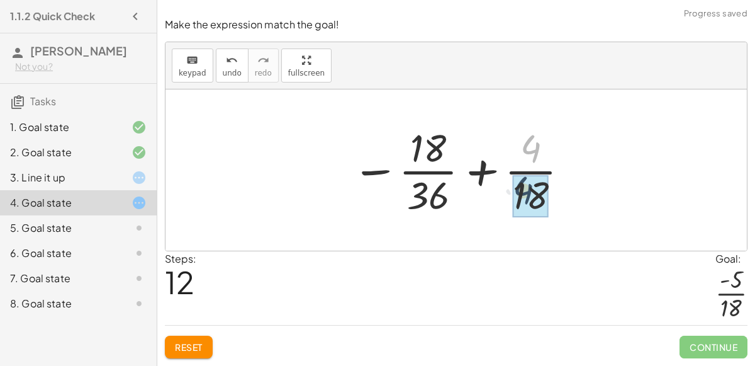
drag, startPoint x: 523, startPoint y: 151, endPoint x: 516, endPoint y: 193, distance: 42.7
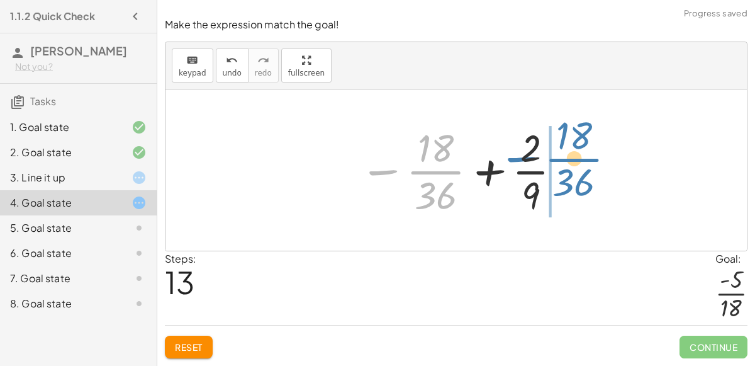
drag, startPoint x: 449, startPoint y: 166, endPoint x: 587, endPoint y: 153, distance: 138.5
click at [587, 153] on div "+ · 2 · 9 + ( - · 1 · 2 ) + · · 1 · 9 · 2 + ( - · 1 · 2 ) + · · 1 · 9 · 2 − · 1…" at bounding box center [457, 169] width 582 height 161
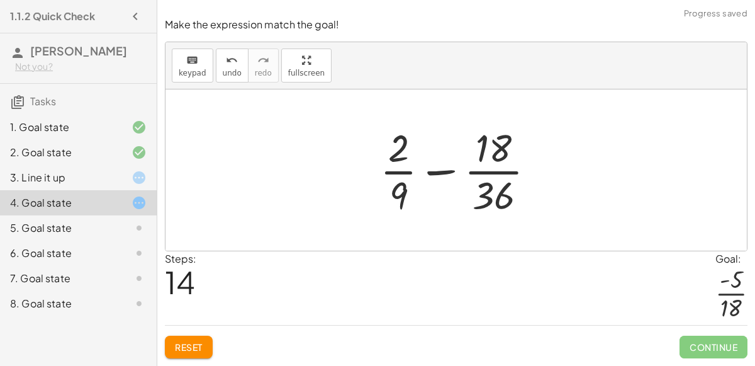
click at [454, 168] on div at bounding box center [463, 169] width 178 height 97
click at [441, 171] on div at bounding box center [462, 169] width 178 height 97
click at [185, 351] on span "Reset" at bounding box center [189, 346] width 28 height 11
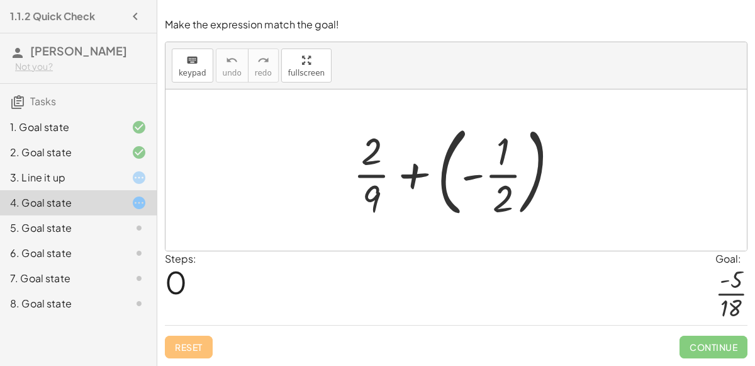
click at [414, 173] on div at bounding box center [461, 170] width 228 height 104
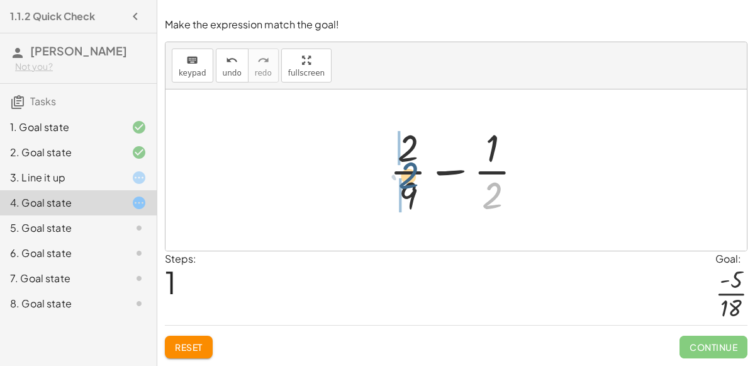
drag, startPoint x: 496, startPoint y: 193, endPoint x: 411, endPoint y: 171, distance: 87.6
click at [411, 171] on div at bounding box center [461, 169] width 156 height 97
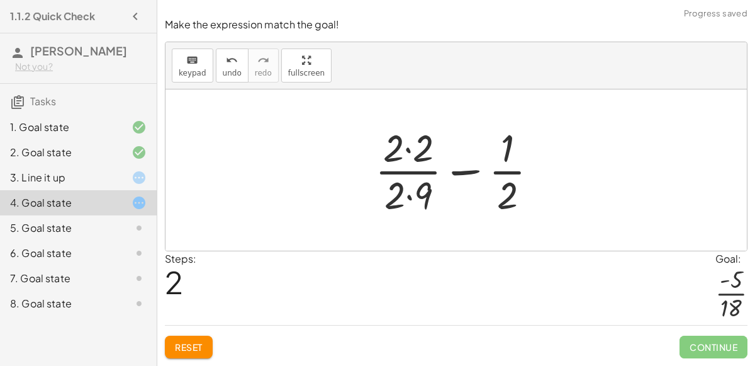
click at [409, 155] on div at bounding box center [462, 169] width 186 height 97
click at [410, 195] on div at bounding box center [460, 169] width 183 height 97
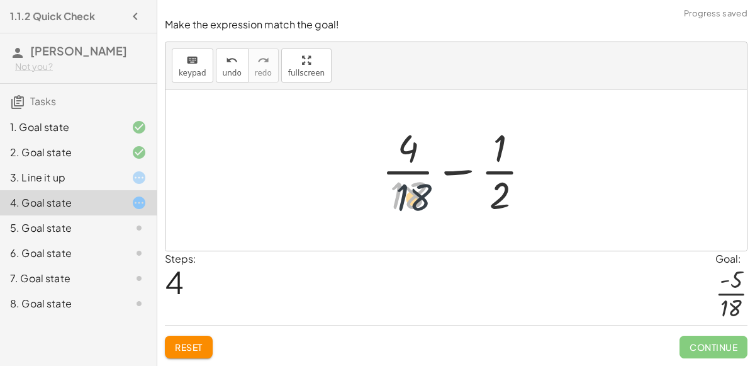
drag, startPoint x: 410, startPoint y: 197, endPoint x: 420, endPoint y: 201, distance: 11.0
click at [420, 201] on div at bounding box center [461, 169] width 171 height 97
drag, startPoint x: 495, startPoint y: 157, endPoint x: 399, endPoint y: 205, distance: 107.8
click at [399, 205] on div at bounding box center [461, 169] width 171 height 97
click at [186, 347] on span "Reset" at bounding box center [189, 346] width 28 height 11
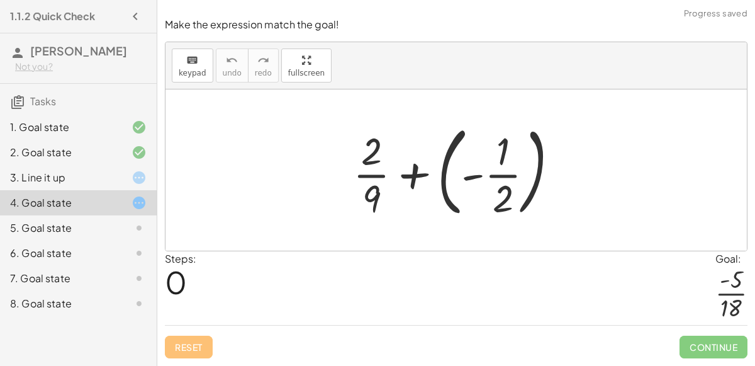
click at [106, 230] on div "5. Goal state" at bounding box center [60, 227] width 101 height 15
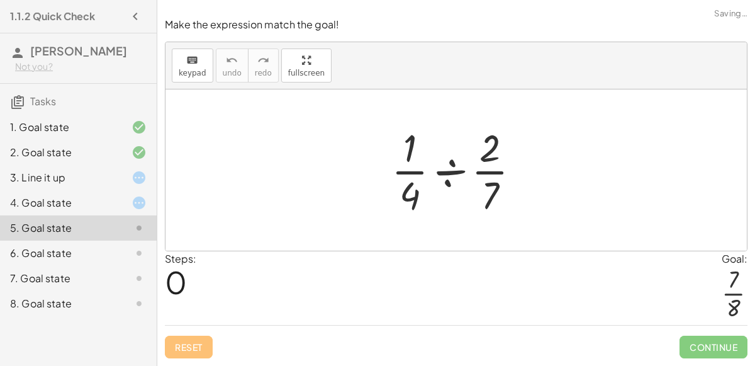
click at [449, 172] on div at bounding box center [461, 169] width 152 height 97
click at [455, 178] on div at bounding box center [461, 169] width 152 height 97
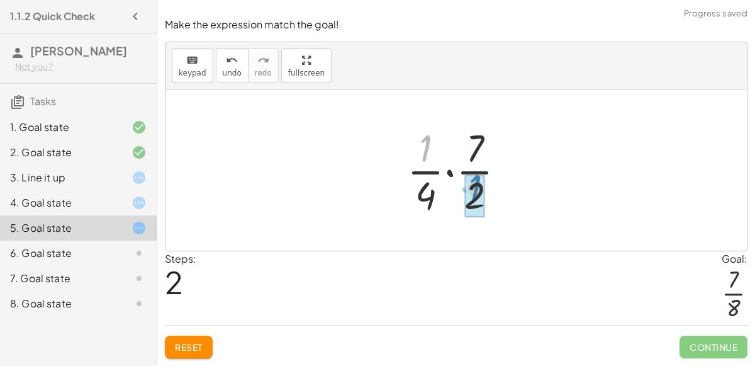
drag, startPoint x: 424, startPoint y: 159, endPoint x: 476, endPoint y: 198, distance: 65.1
click at [475, 198] on div at bounding box center [461, 169] width 121 height 97
click at [447, 174] on div at bounding box center [461, 169] width 121 height 97
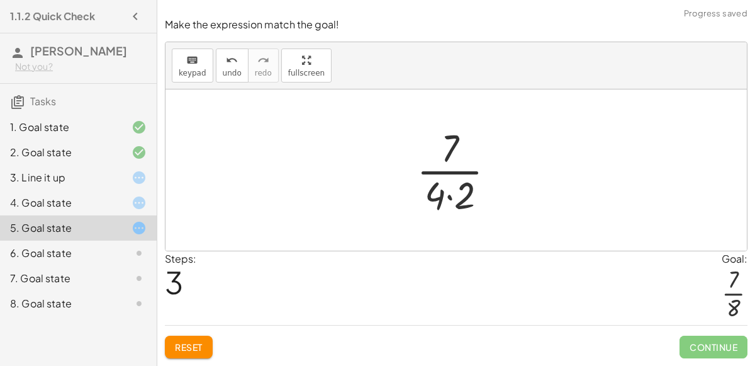
click at [449, 197] on div at bounding box center [460, 169] width 101 height 97
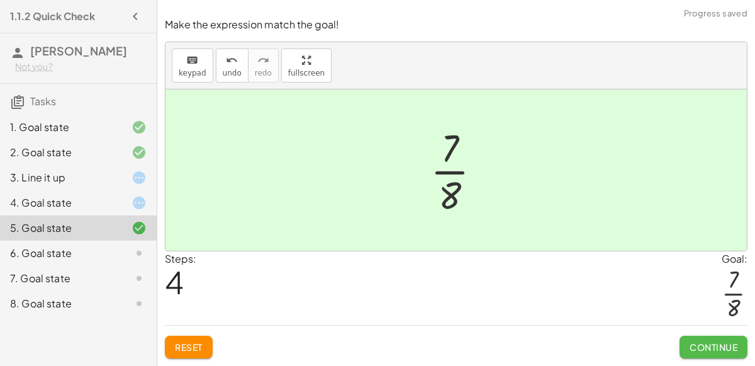
click at [706, 337] on button "Continue" at bounding box center [714, 347] width 68 height 23
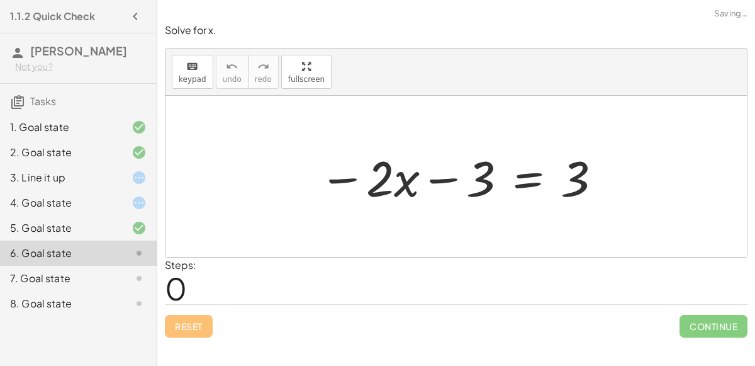
click at [442, 180] on div at bounding box center [461, 176] width 296 height 65
click at [357, 178] on div at bounding box center [461, 176] width 296 height 65
drag, startPoint x: 385, startPoint y: 185, endPoint x: 395, endPoint y: 178, distance: 12.1
click at [395, 178] on div at bounding box center [461, 176] width 296 height 65
click at [524, 184] on div at bounding box center [461, 176] width 296 height 65
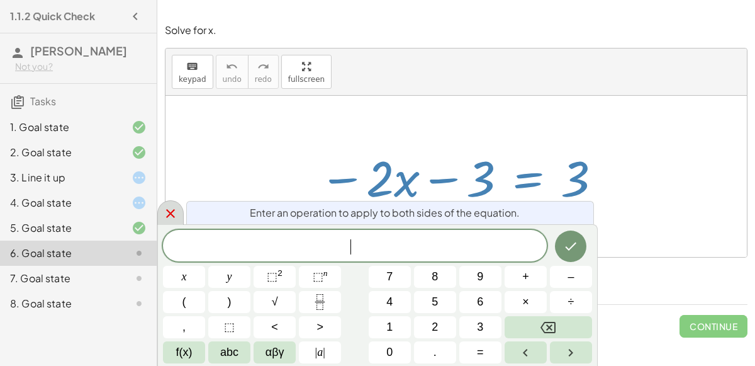
click at [178, 215] on div at bounding box center [170, 212] width 26 height 25
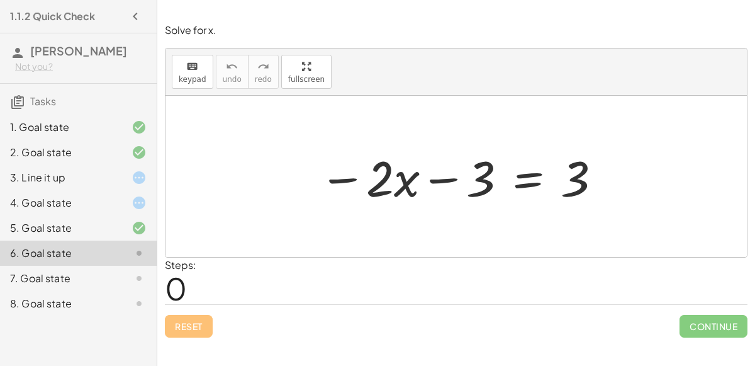
click at [522, 177] on div at bounding box center [461, 176] width 296 height 65
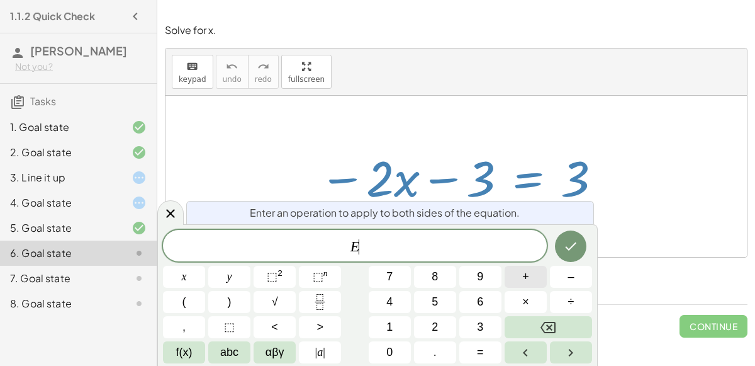
click at [534, 274] on button "+" at bounding box center [526, 277] width 42 height 22
click at [440, 316] on button "2" at bounding box center [435, 327] width 42 height 22
click at [192, 276] on button "x" at bounding box center [184, 277] width 42 height 22
click at [565, 248] on icon "Done" at bounding box center [570, 246] width 15 height 15
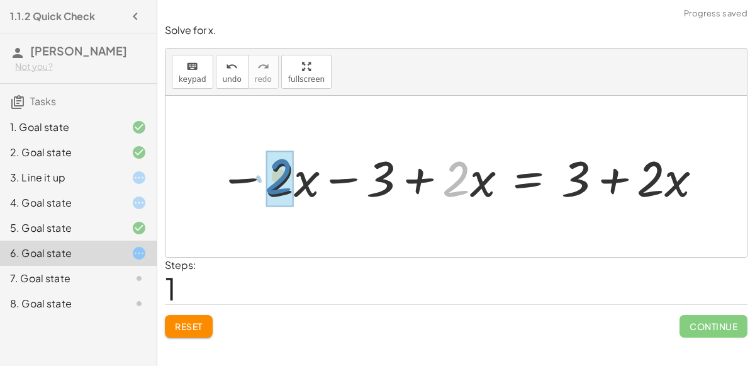
drag, startPoint x: 462, startPoint y: 176, endPoint x: 283, endPoint y: 173, distance: 178.8
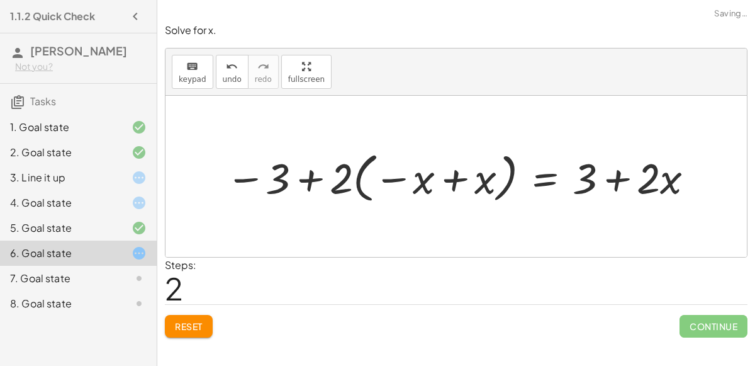
click at [324, 176] on div at bounding box center [462, 176] width 484 height 60
click at [226, 67] on icon "undo" at bounding box center [232, 66] width 12 height 15
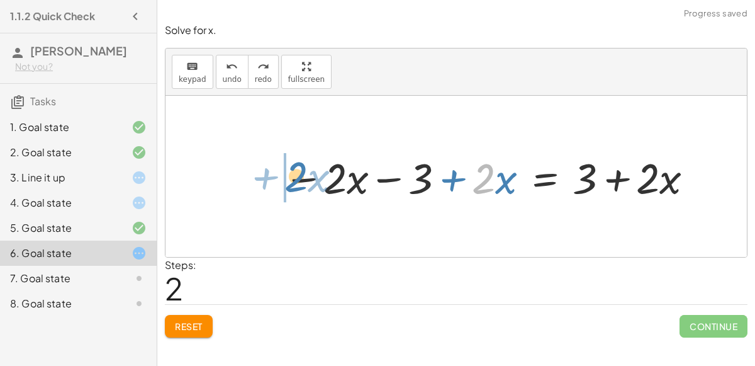
drag, startPoint x: 491, startPoint y: 171, endPoint x: 303, endPoint y: 169, distance: 187.6
click at [303, 169] on div at bounding box center [491, 176] width 426 height 55
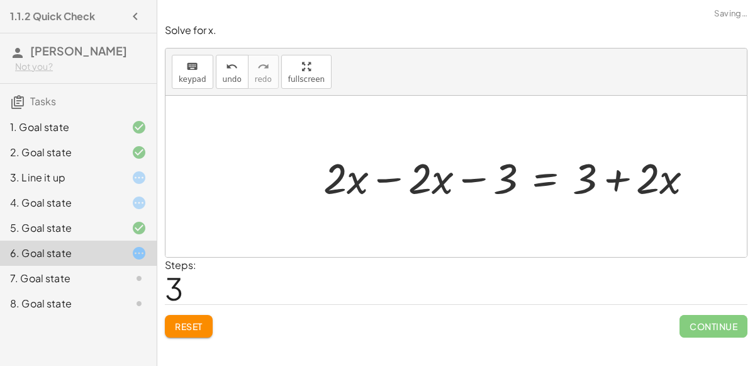
click at [391, 176] on div at bounding box center [513, 176] width 393 height 55
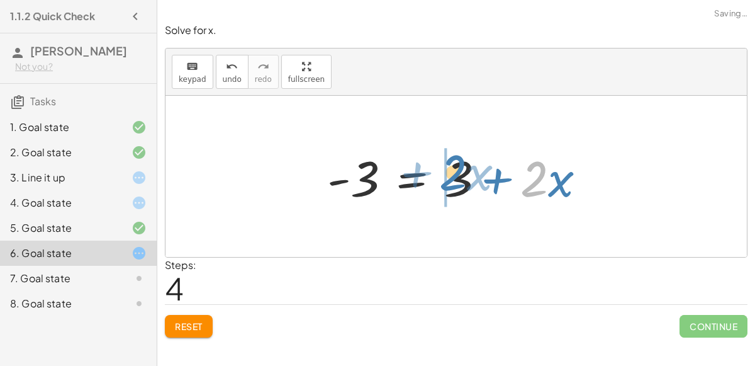
drag, startPoint x: 544, startPoint y: 189, endPoint x: 458, endPoint y: 186, distance: 86.3
click at [458, 186] on div at bounding box center [461, 176] width 281 height 65
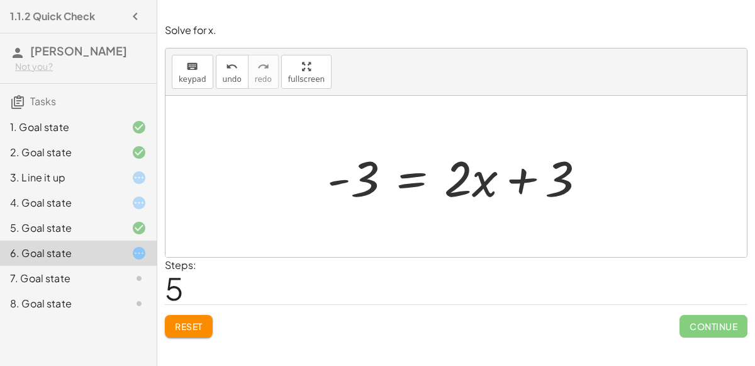
click at [413, 176] on div at bounding box center [461, 176] width 281 height 65
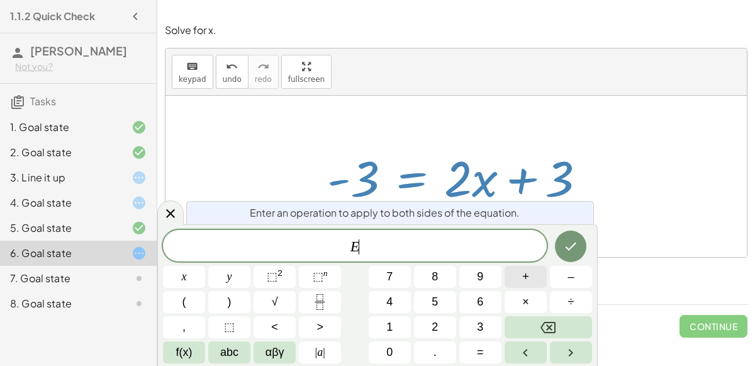
click at [540, 276] on button "+" at bounding box center [526, 277] width 42 height 22
click at [469, 324] on button "3" at bounding box center [481, 327] width 42 height 22
click at [572, 253] on icon "Done" at bounding box center [570, 246] width 15 height 15
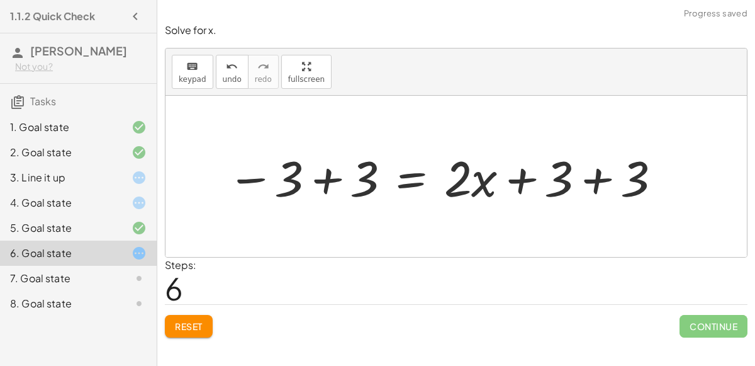
click at [317, 176] on div at bounding box center [445, 176] width 448 height 65
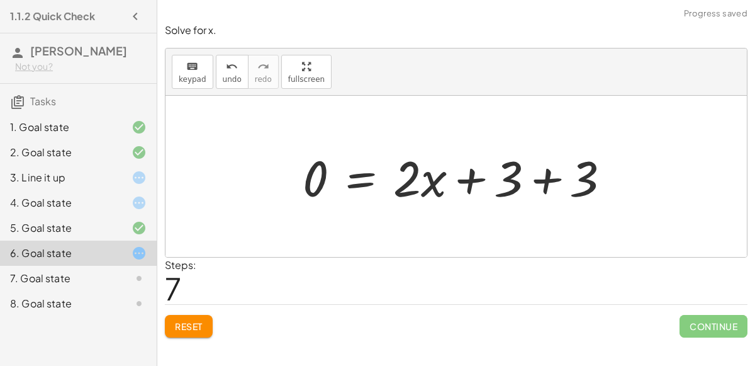
click at [465, 186] on div at bounding box center [461, 176] width 330 height 65
click at [536, 181] on div at bounding box center [461, 176] width 330 height 65
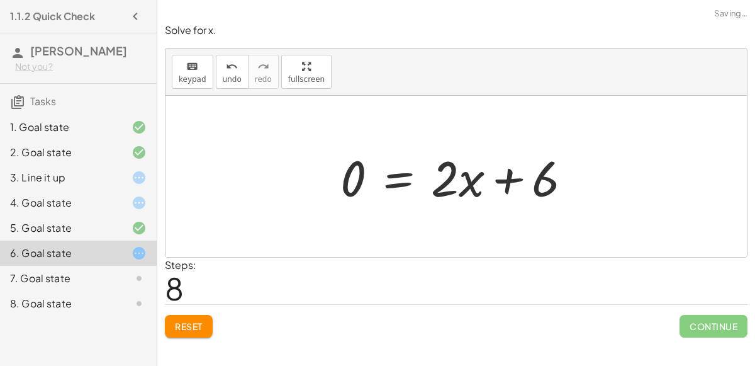
click at [470, 188] on div at bounding box center [461, 176] width 254 height 65
click at [196, 329] on span "Reset" at bounding box center [189, 325] width 28 height 11
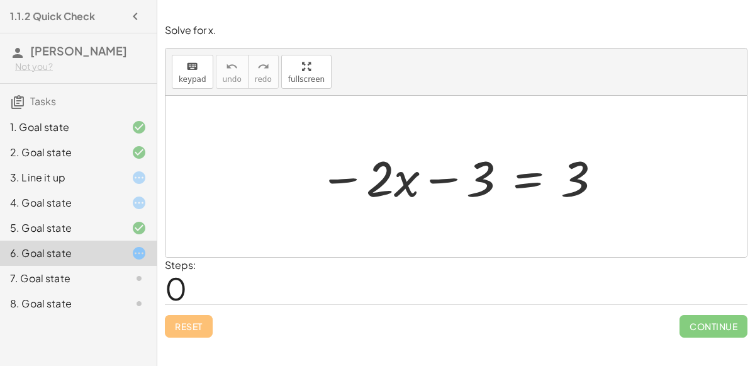
click at [530, 178] on div at bounding box center [461, 176] width 296 height 65
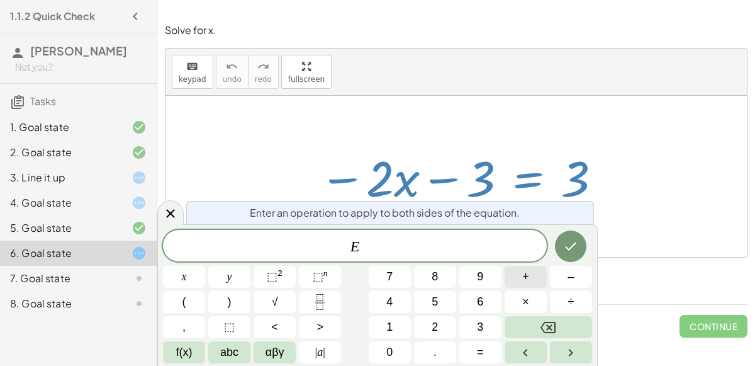
click at [533, 277] on button "+" at bounding box center [526, 277] width 42 height 22
click at [488, 329] on button "3" at bounding box center [481, 327] width 42 height 22
click at [567, 248] on icon "Done" at bounding box center [570, 246] width 15 height 15
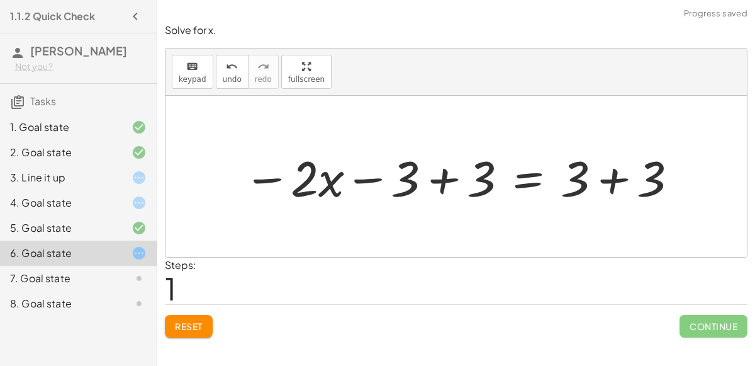
click at [446, 178] on div at bounding box center [461, 176] width 448 height 65
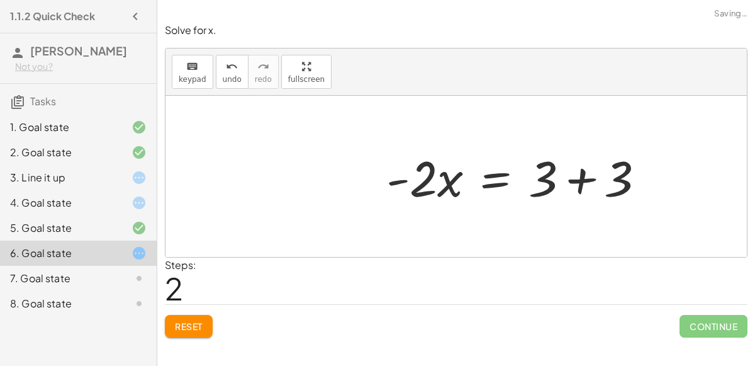
click at [598, 186] on div at bounding box center [520, 176] width 281 height 65
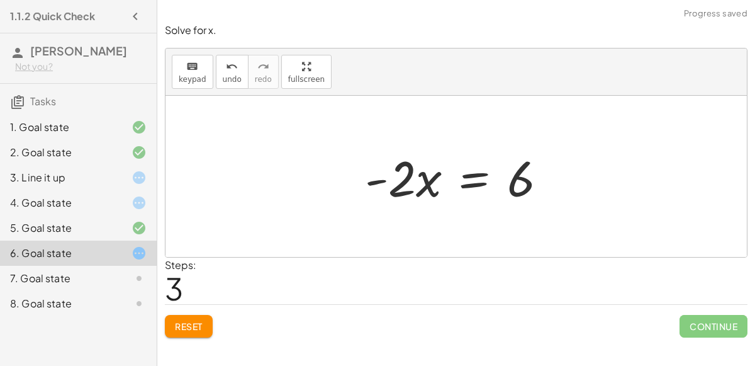
click at [479, 176] on div at bounding box center [461, 176] width 205 height 65
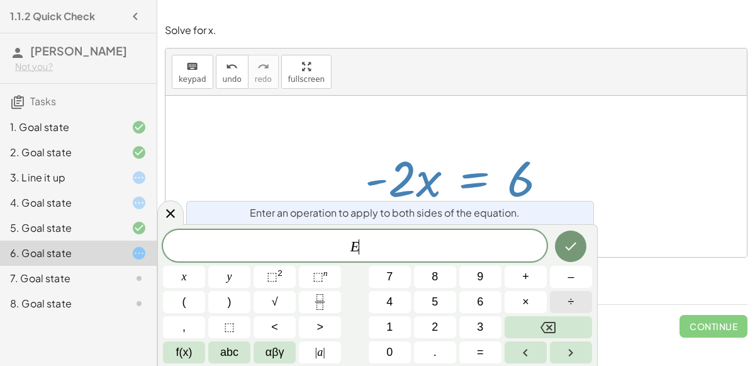
click at [565, 310] on button "÷" at bounding box center [571, 302] width 42 height 22
click at [437, 324] on span "2" at bounding box center [435, 327] width 6 height 17
click at [572, 236] on button "Done" at bounding box center [570, 245] width 31 height 31
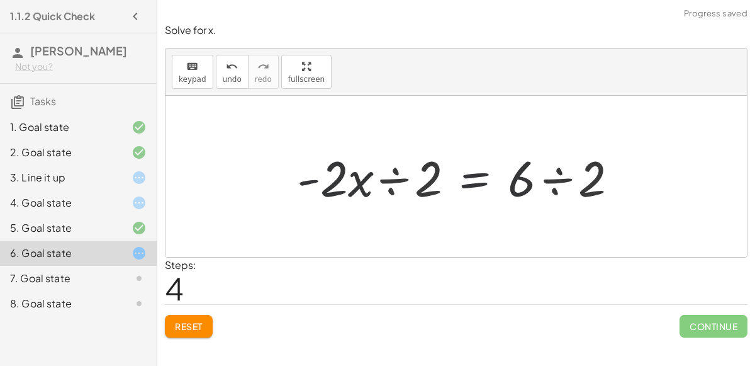
click at [386, 176] on div at bounding box center [462, 176] width 346 height 65
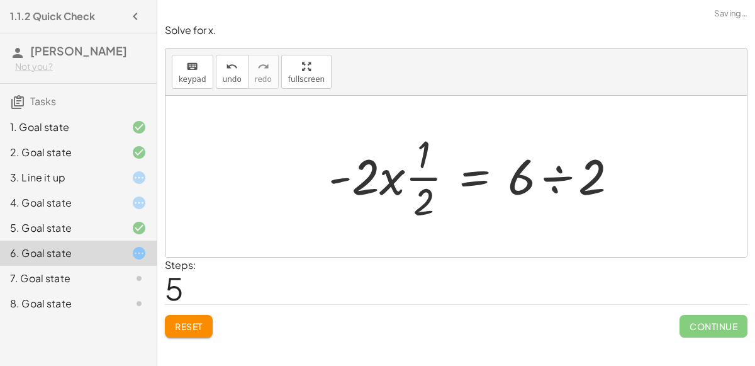
click at [548, 173] on div at bounding box center [478, 176] width 312 height 97
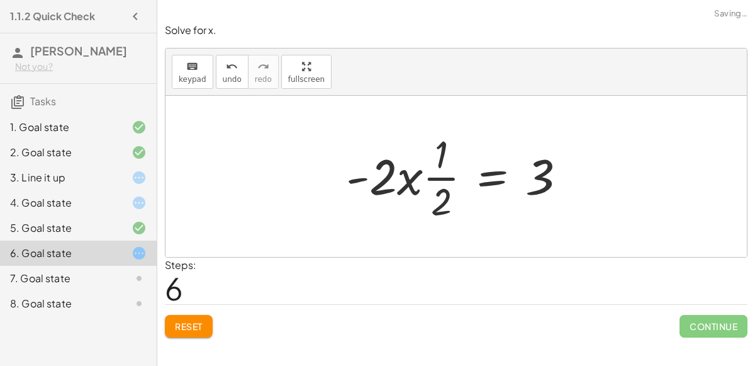
click at [420, 166] on div at bounding box center [461, 176] width 242 height 97
click at [420, 171] on div at bounding box center [461, 176] width 242 height 97
drag, startPoint x: 442, startPoint y: 157, endPoint x: 412, endPoint y: 175, distance: 34.8
click at [412, 175] on div at bounding box center [461, 176] width 242 height 97
click at [431, 196] on div at bounding box center [461, 176] width 242 height 97
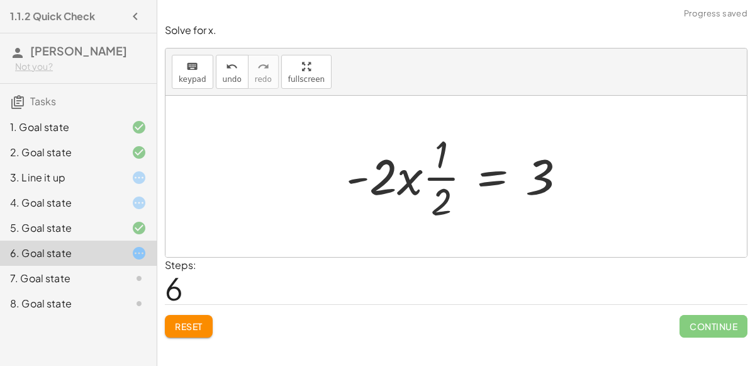
click at [448, 200] on div at bounding box center [461, 176] width 242 height 97
click at [429, 196] on div at bounding box center [461, 176] width 242 height 97
click at [417, 189] on div at bounding box center [461, 176] width 242 height 97
click at [374, 170] on div at bounding box center [461, 176] width 242 height 97
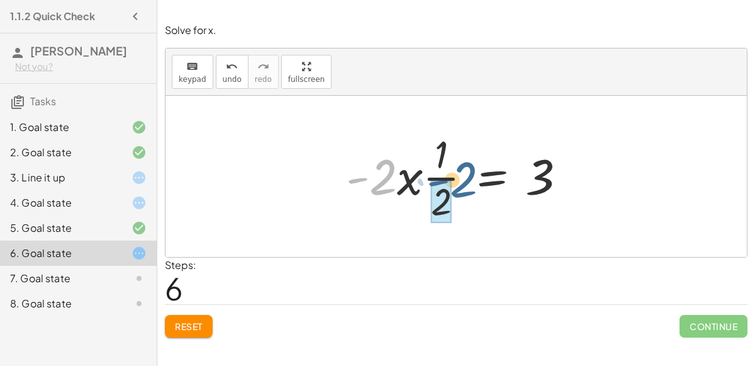
drag, startPoint x: 385, startPoint y: 172, endPoint x: 470, endPoint y: 175, distance: 85.0
click at [470, 175] on div at bounding box center [461, 176] width 242 height 97
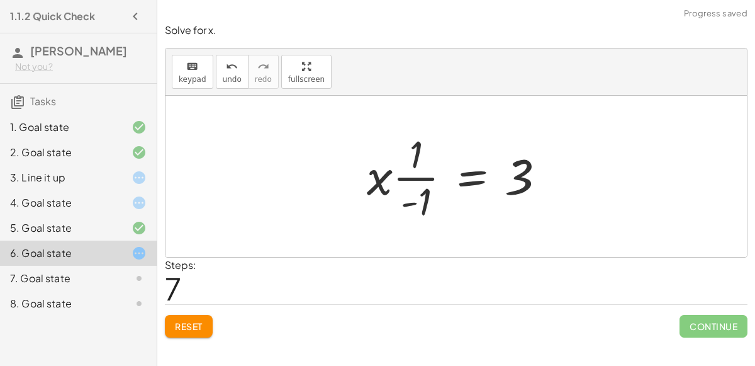
click at [417, 176] on div at bounding box center [461, 176] width 201 height 97
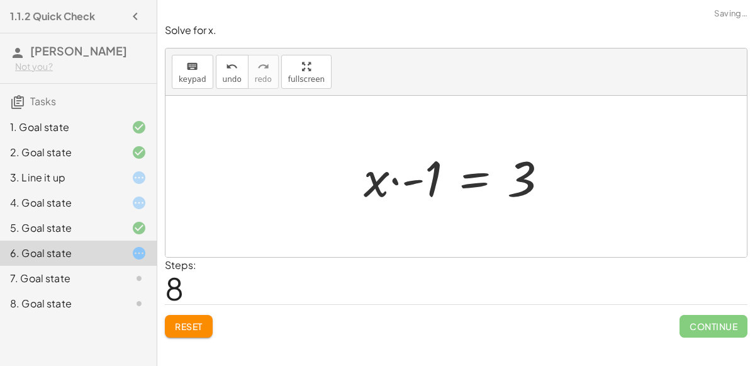
click at [392, 183] on div at bounding box center [461, 176] width 207 height 65
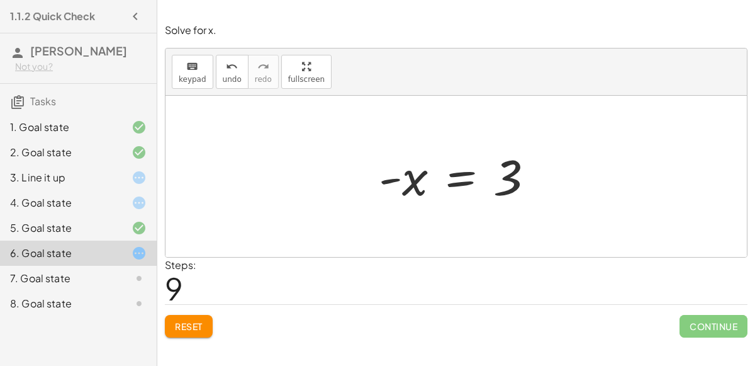
click at [490, 174] on div at bounding box center [462, 176] width 178 height 62
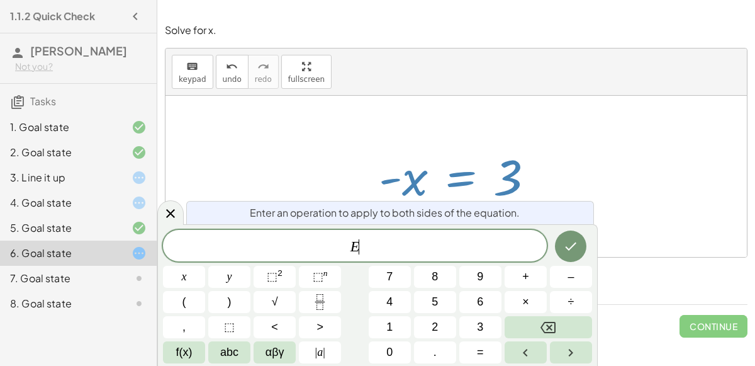
click at [539, 173] on div at bounding box center [462, 176] width 178 height 62
click at [569, 235] on button "Done" at bounding box center [570, 245] width 31 height 31
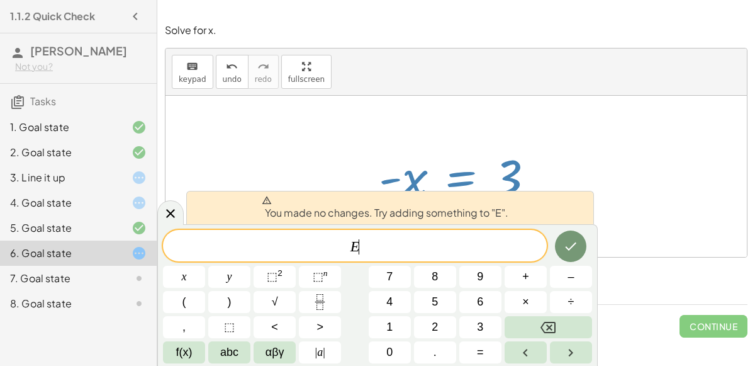
click at [428, 236] on div "E ​" at bounding box center [355, 245] width 384 height 31
click at [526, 275] on span "+" at bounding box center [525, 276] width 7 height 17
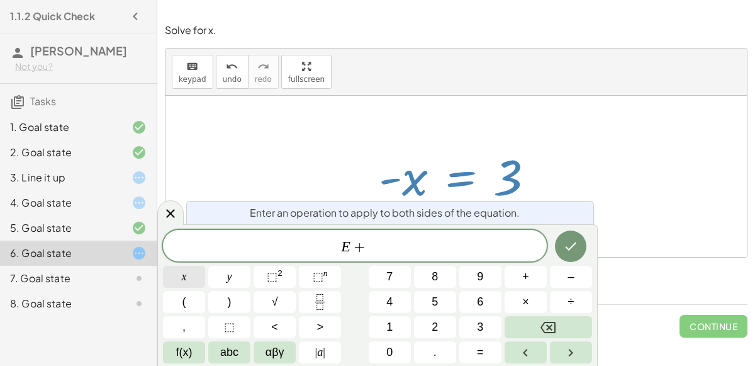
click at [189, 274] on button "x" at bounding box center [184, 277] width 42 height 22
click at [566, 249] on icon "Done" at bounding box center [570, 246] width 15 height 15
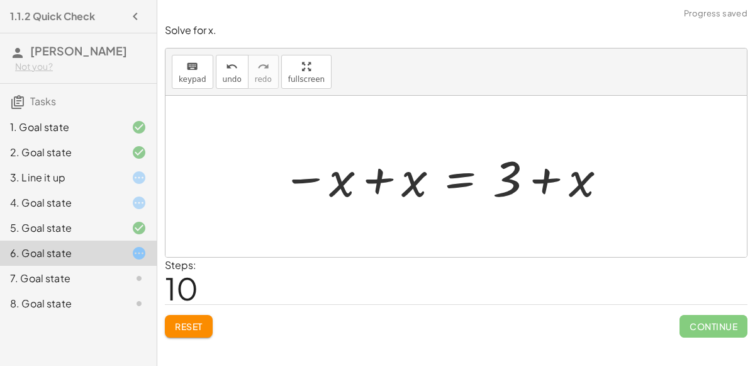
click at [384, 181] on div at bounding box center [445, 176] width 339 height 65
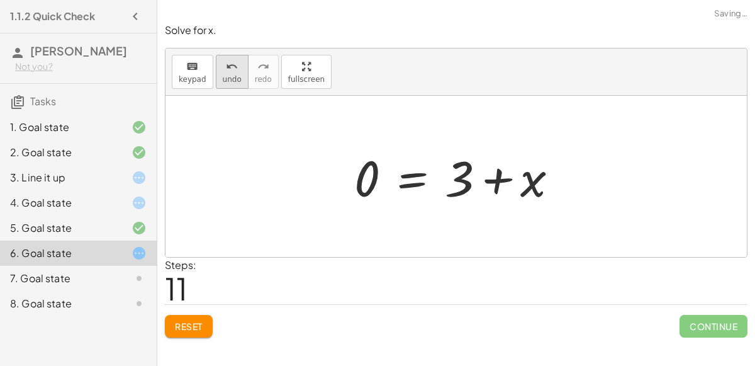
click at [224, 79] on span "undo" at bounding box center [232, 79] width 19 height 9
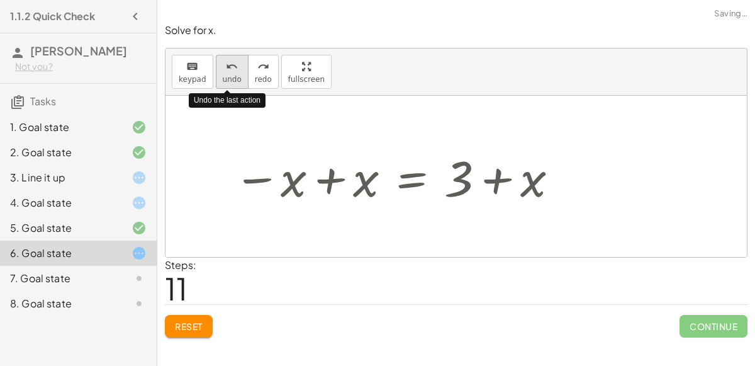
click at [225, 79] on span "undo" at bounding box center [232, 79] width 19 height 9
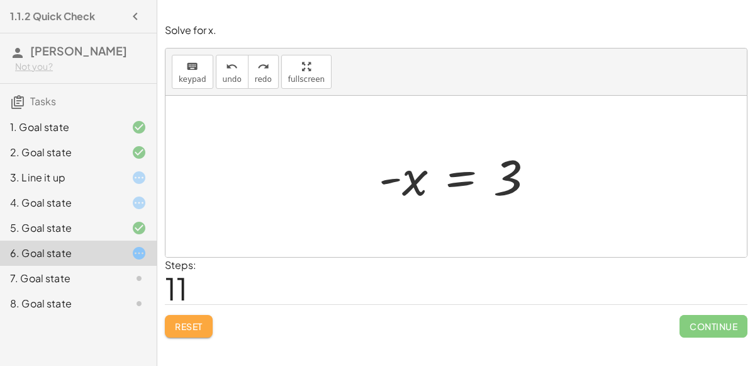
click at [183, 326] on span "Reset" at bounding box center [189, 325] width 28 height 11
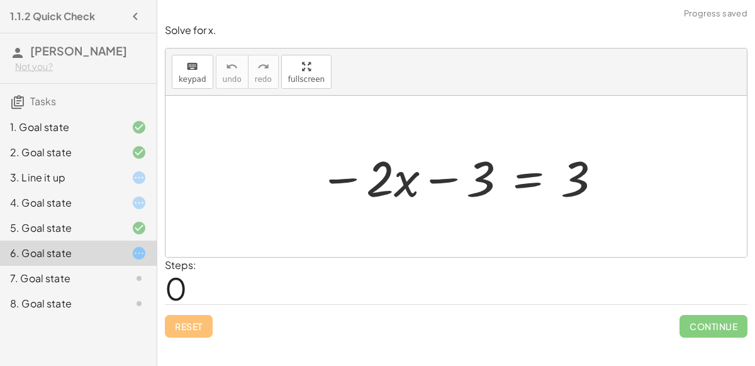
click at [135, 206] on icon at bounding box center [139, 202] width 15 height 15
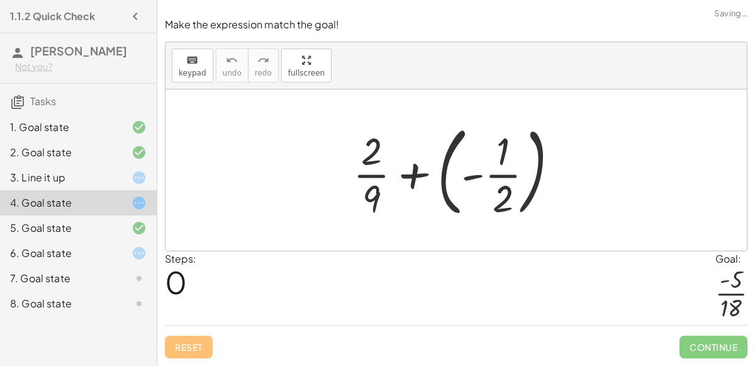
click at [133, 259] on icon at bounding box center [139, 252] width 15 height 15
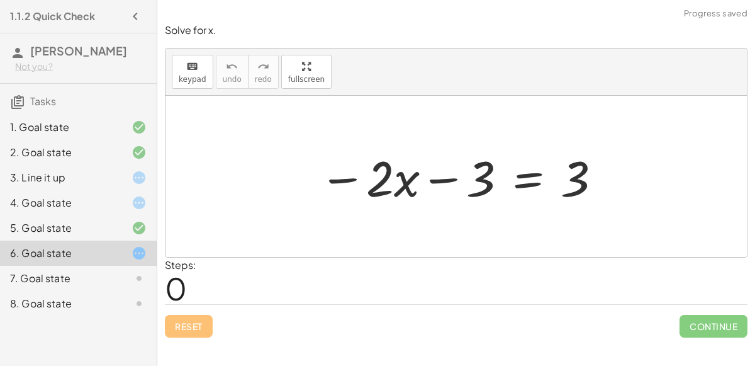
click at [125, 202] on div at bounding box center [128, 202] width 35 height 15
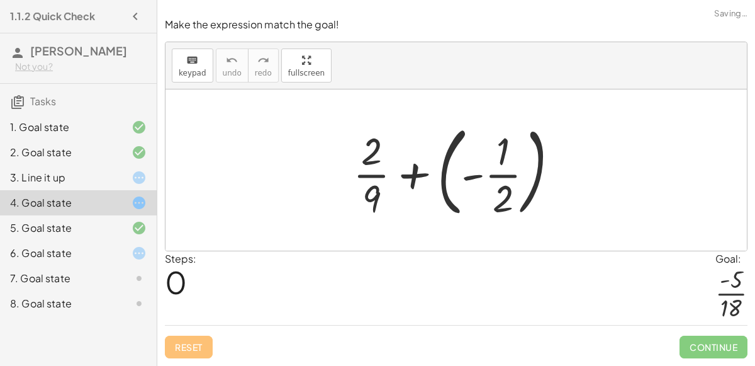
click at [463, 176] on div at bounding box center [461, 170] width 228 height 104
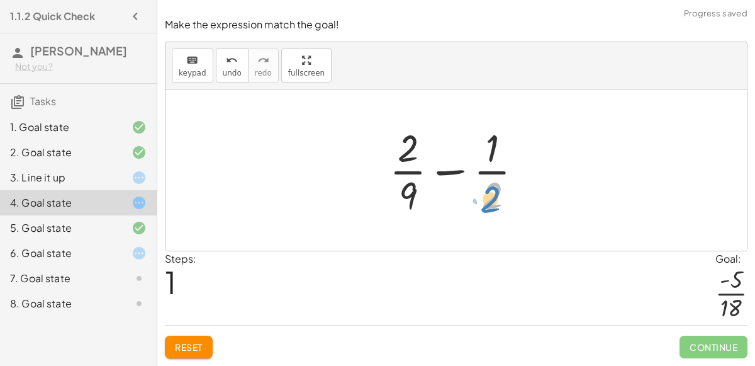
click at [487, 197] on div at bounding box center [461, 169] width 156 height 97
click at [400, 152] on div at bounding box center [461, 169] width 156 height 97
click at [451, 173] on div at bounding box center [461, 169] width 156 height 97
click at [182, 69] on button "keyboard keypad" at bounding box center [193, 65] width 42 height 34
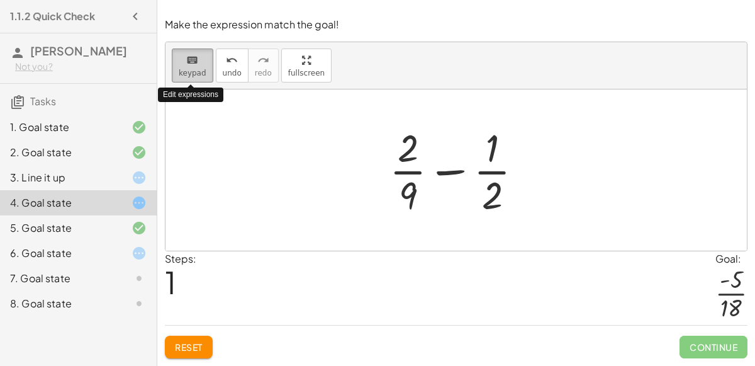
click at [182, 69] on button "keyboard keypad" at bounding box center [193, 65] width 42 height 34
click at [103, 220] on div "5. Goal state" at bounding box center [60, 227] width 101 height 15
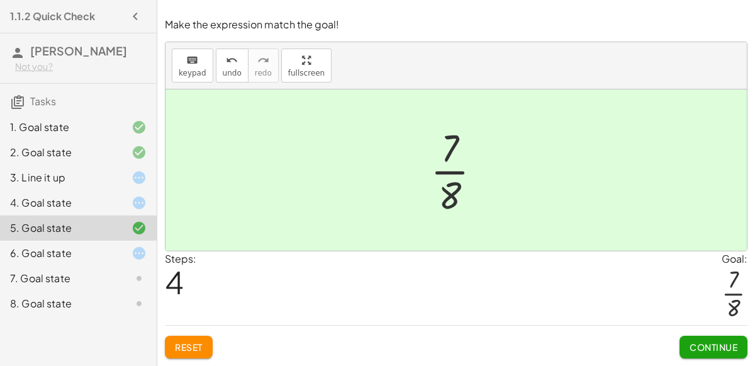
click at [81, 254] on div "6. Goal state" at bounding box center [60, 252] width 101 height 15
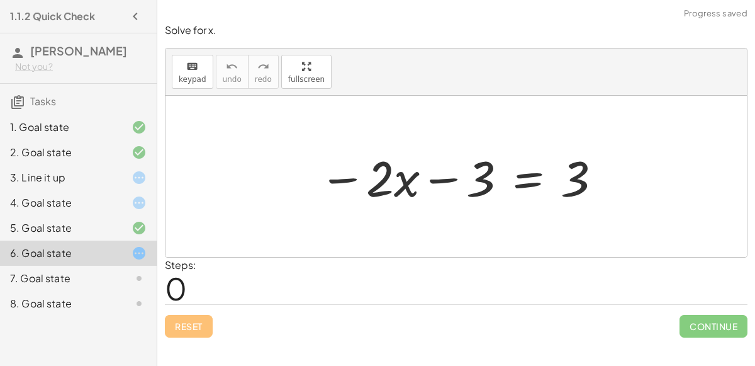
click at [448, 175] on div at bounding box center [461, 176] width 296 height 65
drag, startPoint x: 575, startPoint y: 181, endPoint x: 479, endPoint y: 182, distance: 96.3
click at [479, 182] on div at bounding box center [461, 176] width 296 height 65
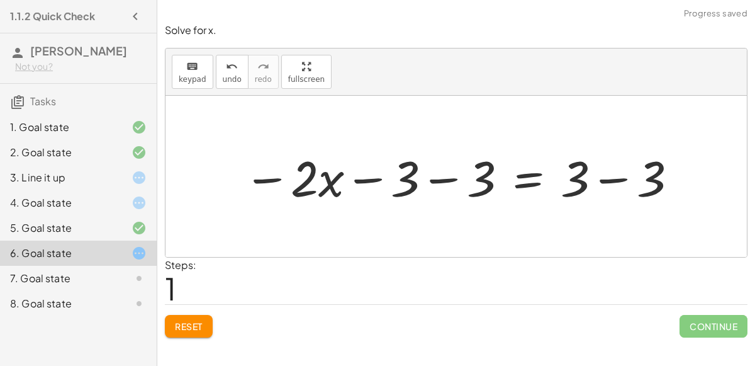
click at [437, 176] on div at bounding box center [461, 176] width 448 height 65
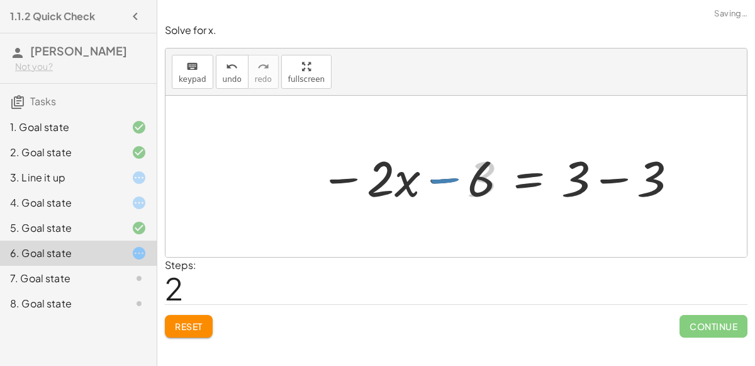
click at [429, 179] on div at bounding box center [499, 176] width 371 height 65
click at [626, 178] on div at bounding box center [499, 176] width 371 height 65
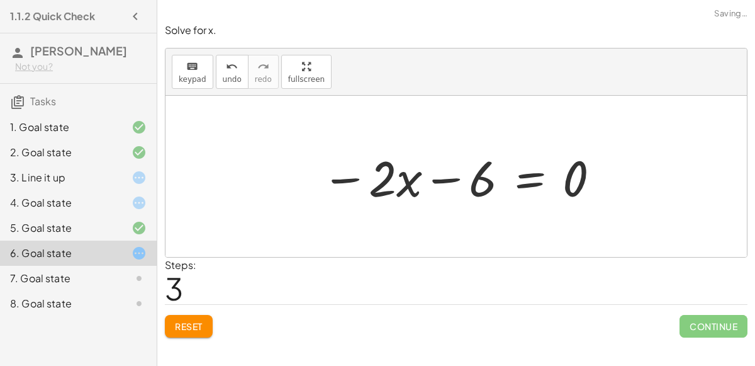
click at [434, 177] on div at bounding box center [461, 176] width 292 height 65
click at [356, 179] on div at bounding box center [461, 176] width 292 height 65
drag, startPoint x: 381, startPoint y: 184, endPoint x: 476, endPoint y: 186, distance: 95.7
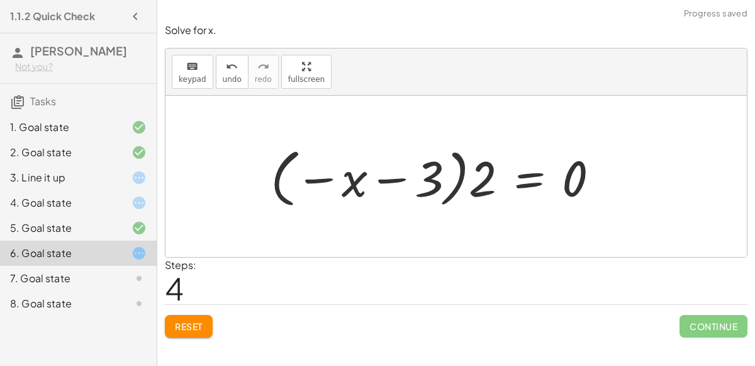
click at [450, 182] on div at bounding box center [439, 177] width 351 height 70
click at [452, 186] on div at bounding box center [439, 177] width 351 height 70
click at [305, 184] on div at bounding box center [439, 177] width 351 height 70
click at [402, 174] on div at bounding box center [439, 177] width 351 height 70
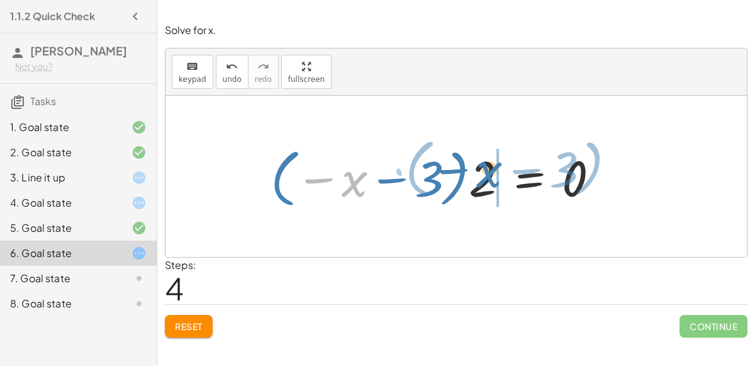
drag, startPoint x: 351, startPoint y: 188, endPoint x: 485, endPoint y: 179, distance: 135.0
click at [485, 179] on div at bounding box center [439, 177] width 351 height 70
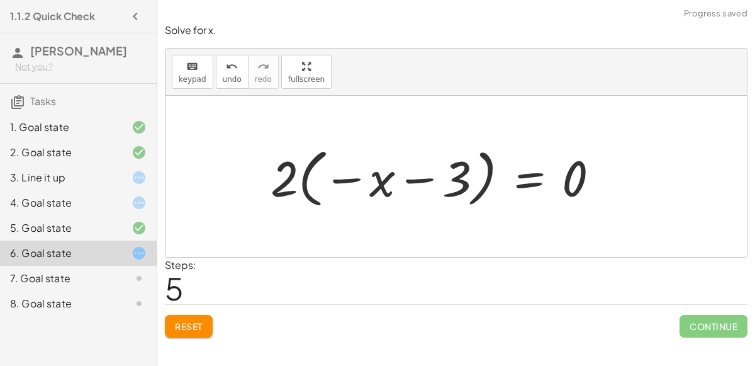
click at [395, 179] on div at bounding box center [439, 177] width 351 height 70
click at [356, 176] on div at bounding box center [439, 177] width 351 height 70
click at [297, 176] on div at bounding box center [439, 177] width 351 height 70
click at [291, 176] on div at bounding box center [439, 177] width 351 height 70
click at [415, 180] on div at bounding box center [439, 177] width 351 height 70
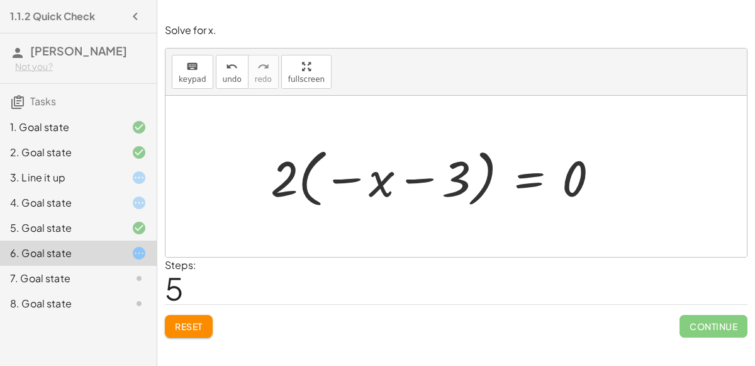
click at [454, 184] on div at bounding box center [439, 177] width 351 height 70
click at [523, 186] on div at bounding box center [439, 177] width 351 height 70
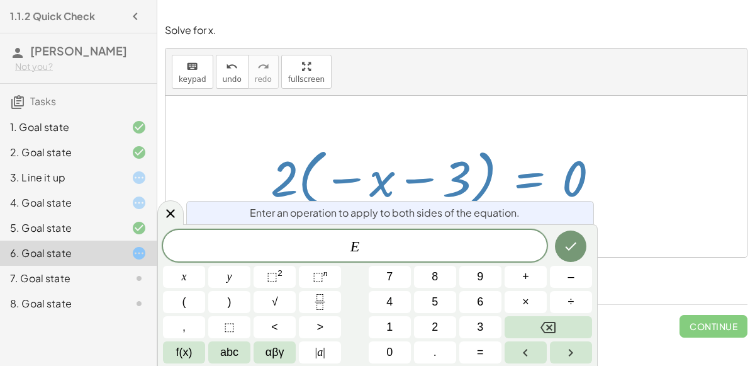
click at [414, 198] on div at bounding box center [439, 177] width 351 height 70
click at [176, 211] on icon at bounding box center [170, 213] width 15 height 15
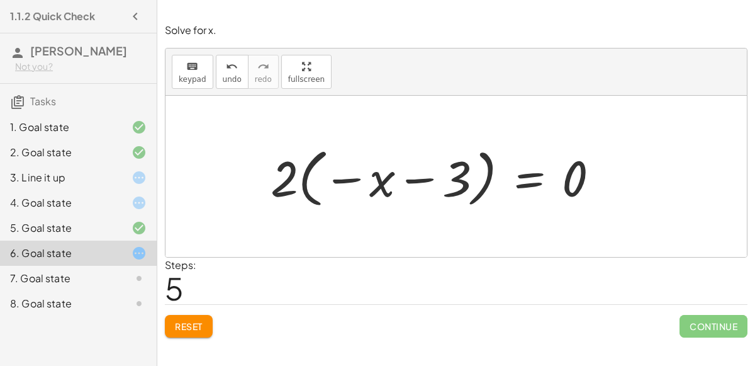
click at [202, 335] on button "Reset" at bounding box center [189, 326] width 48 height 23
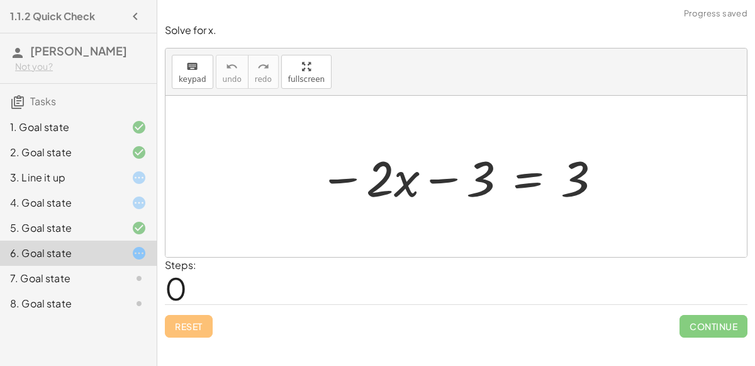
click at [144, 283] on icon at bounding box center [139, 278] width 15 height 15
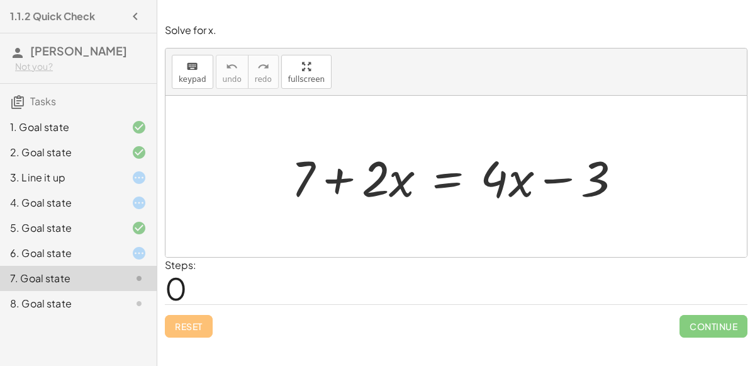
click at [454, 178] on div at bounding box center [461, 176] width 353 height 65
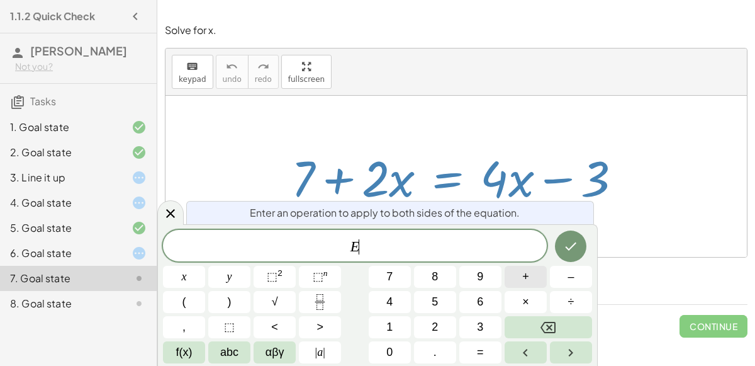
click at [524, 277] on span "+" at bounding box center [525, 276] width 7 height 17
click at [468, 322] on button "3" at bounding box center [481, 327] width 42 height 22
click at [572, 247] on icon "Done" at bounding box center [571, 246] width 11 height 8
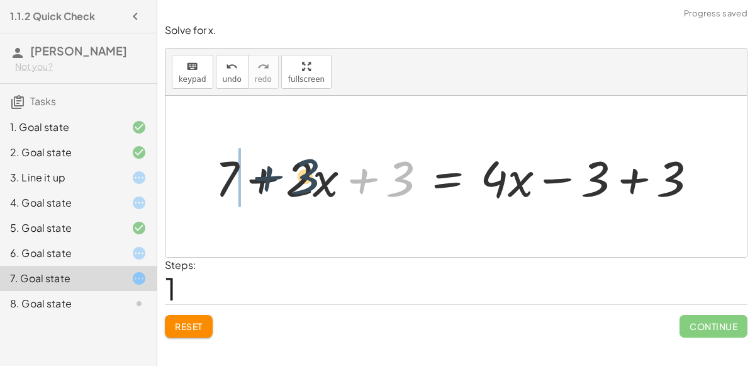
drag, startPoint x: 397, startPoint y: 192, endPoint x: 286, endPoint y: 189, distance: 111.4
click at [286, 189] on div at bounding box center [461, 176] width 505 height 65
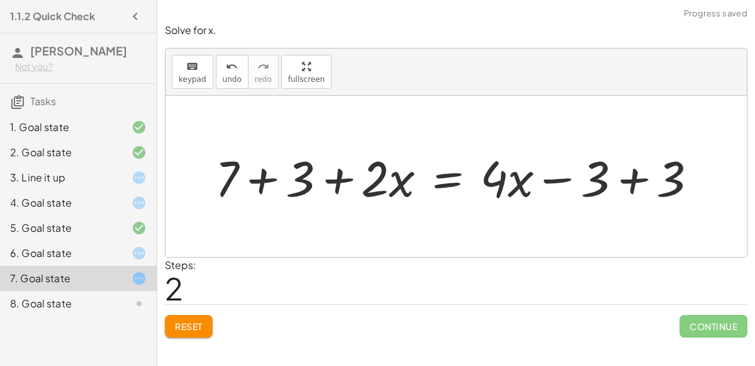
click at [262, 182] on div at bounding box center [461, 176] width 505 height 65
click at [612, 175] on div at bounding box center [490, 176] width 448 height 65
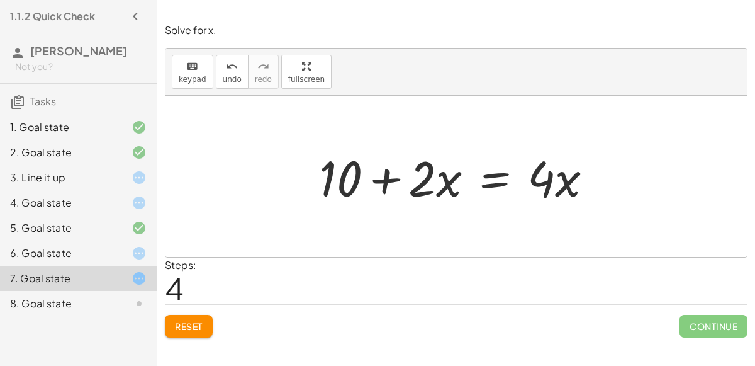
click at [476, 185] on div at bounding box center [461, 176] width 296 height 65
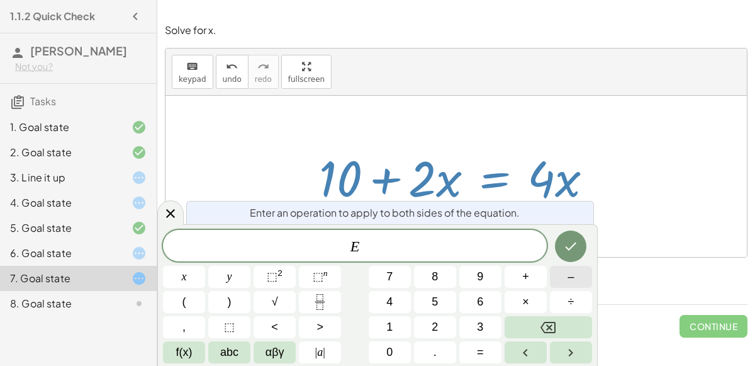
click at [565, 281] on button "–" at bounding box center [571, 277] width 42 height 22
click at [451, 323] on button "2" at bounding box center [435, 327] width 42 height 22
click at [186, 278] on button "x" at bounding box center [184, 277] width 42 height 22
click at [564, 246] on icon "Done" at bounding box center [570, 246] width 15 height 15
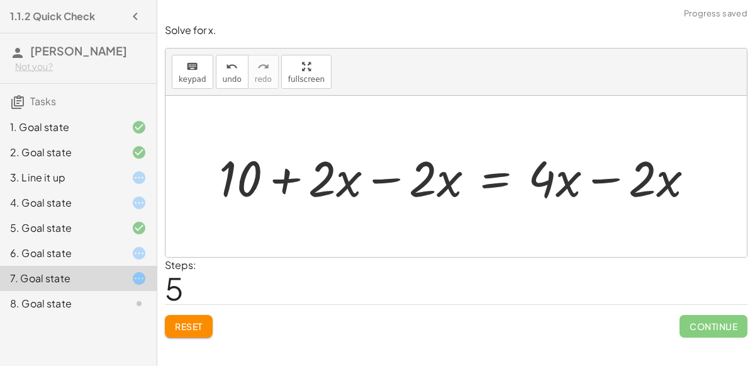
click at [357, 173] on div at bounding box center [462, 176] width 498 height 65
click at [368, 176] on div at bounding box center [462, 176] width 498 height 65
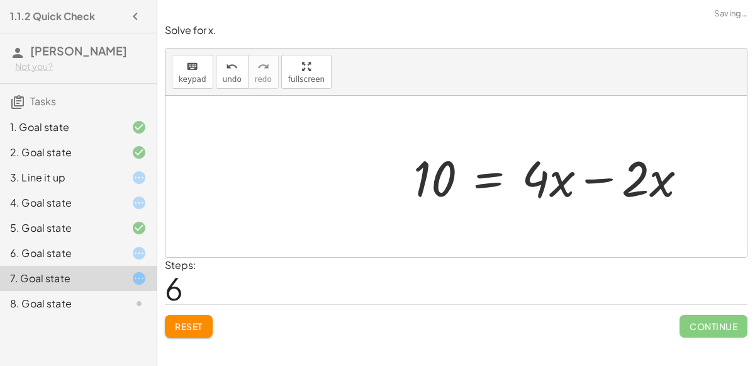
click at [604, 176] on div at bounding box center [555, 176] width 296 height 65
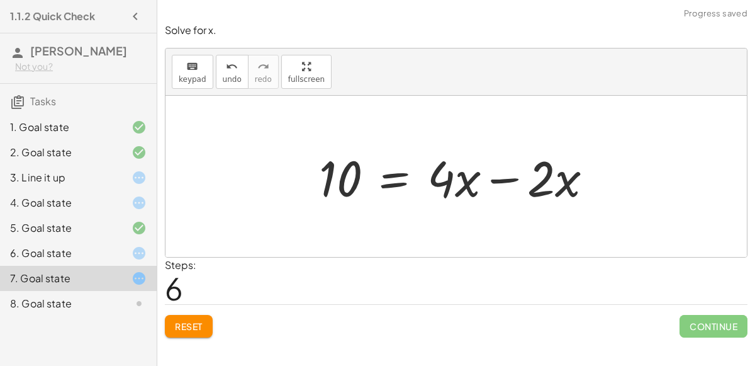
click at [509, 180] on div at bounding box center [461, 176] width 296 height 65
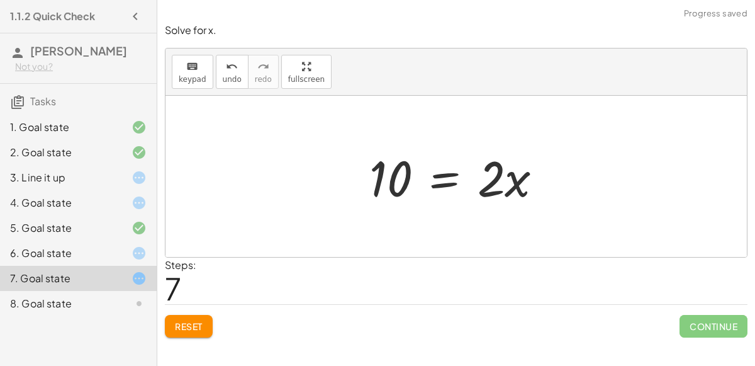
click at [434, 165] on div at bounding box center [461, 176] width 196 height 65
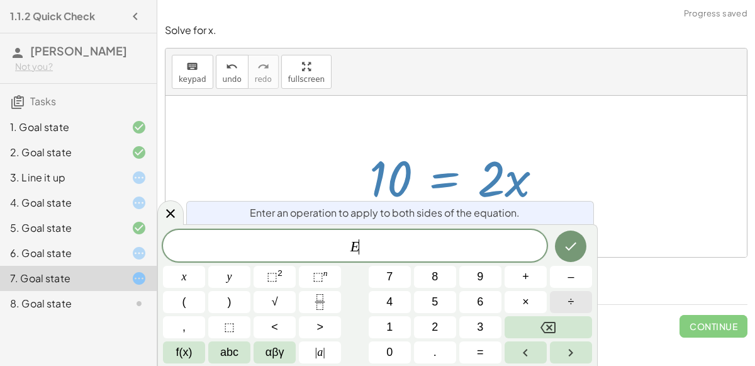
click at [563, 300] on button "÷" at bounding box center [571, 302] width 42 height 22
click at [432, 324] on span "2" at bounding box center [435, 327] width 6 height 17
click at [560, 252] on button "Done" at bounding box center [570, 245] width 31 height 31
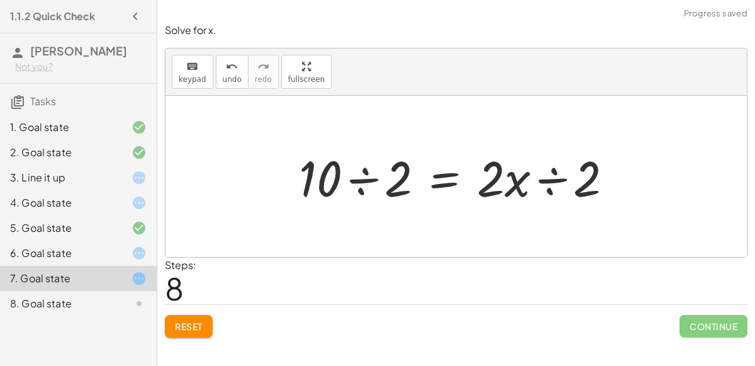
click at [362, 178] on div at bounding box center [461, 176] width 337 height 65
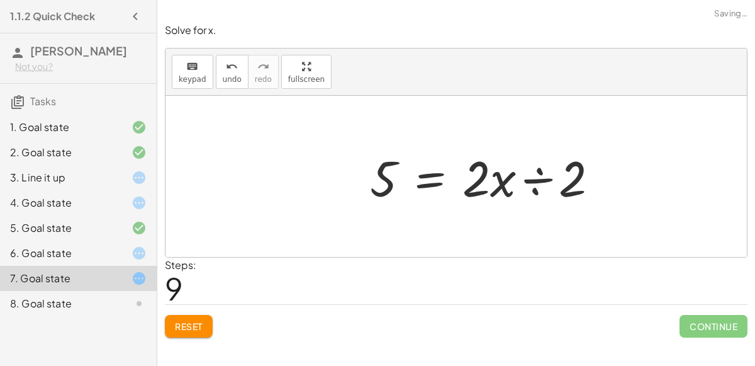
click at [538, 183] on div at bounding box center [489, 176] width 251 height 65
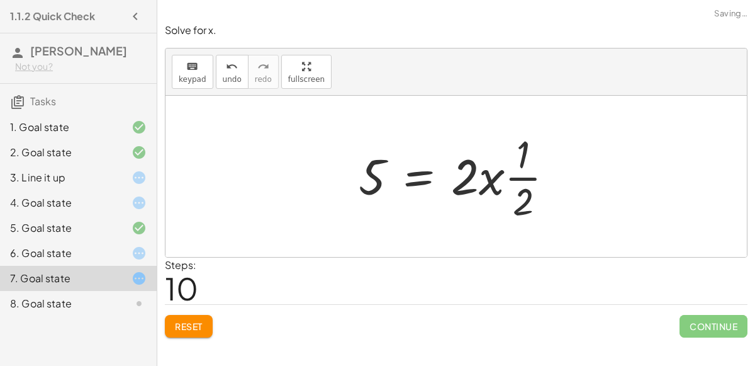
click at [493, 180] on div at bounding box center [461, 176] width 218 height 97
click at [514, 186] on div at bounding box center [461, 176] width 218 height 97
drag, startPoint x: 521, startPoint y: 149, endPoint x: 517, endPoint y: 199, distance: 50.5
drag, startPoint x: 529, startPoint y: 204, endPoint x: 513, endPoint y: 167, distance: 40.6
click at [513, 167] on div at bounding box center [461, 176] width 218 height 97
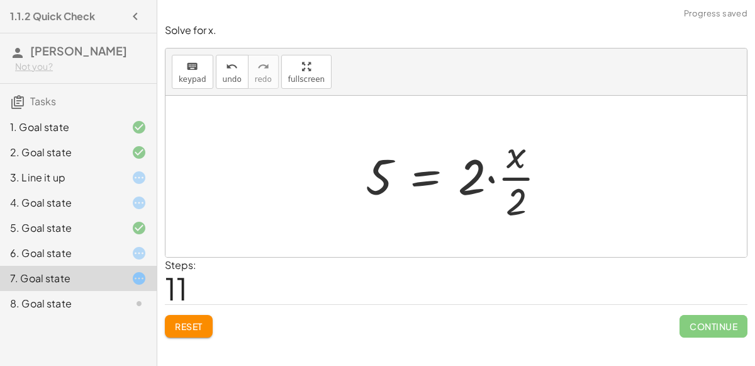
click at [487, 177] on div at bounding box center [461, 176] width 204 height 97
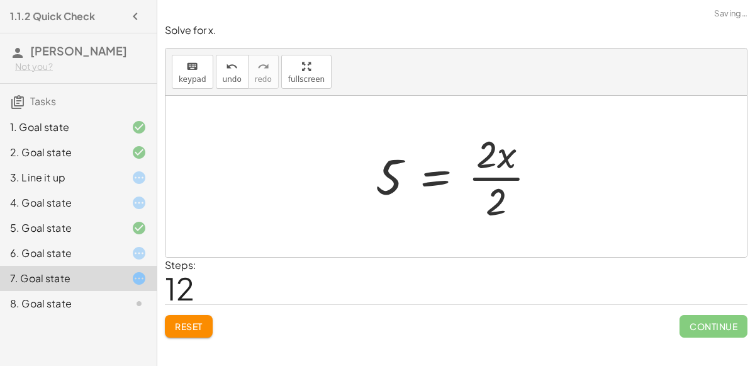
click at [495, 188] on div at bounding box center [461, 176] width 184 height 97
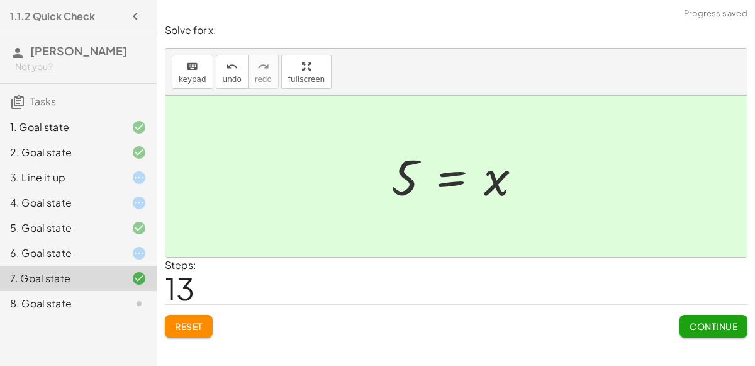
click at [696, 317] on button "Continue" at bounding box center [714, 326] width 68 height 23
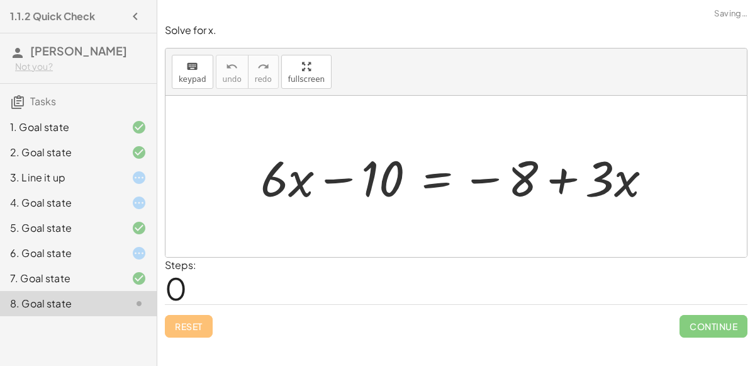
click at [484, 185] on div at bounding box center [461, 176] width 414 height 65
click at [440, 176] on div at bounding box center [461, 176] width 414 height 65
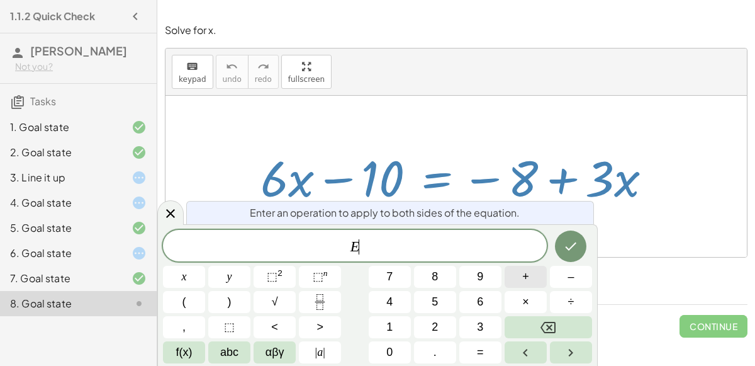
click at [511, 278] on button "+" at bounding box center [526, 277] width 42 height 22
click at [381, 328] on button "1" at bounding box center [390, 327] width 42 height 22
click at [378, 352] on button "0" at bounding box center [390, 352] width 42 height 22
click at [205, 266] on div at bounding box center [184, 277] width 42 height 22
click at [565, 246] on icon "Done" at bounding box center [570, 246] width 15 height 15
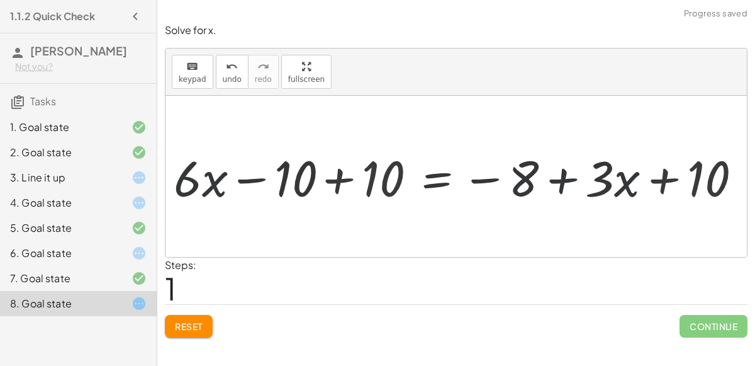
click at [343, 181] on div at bounding box center [462, 176] width 594 height 65
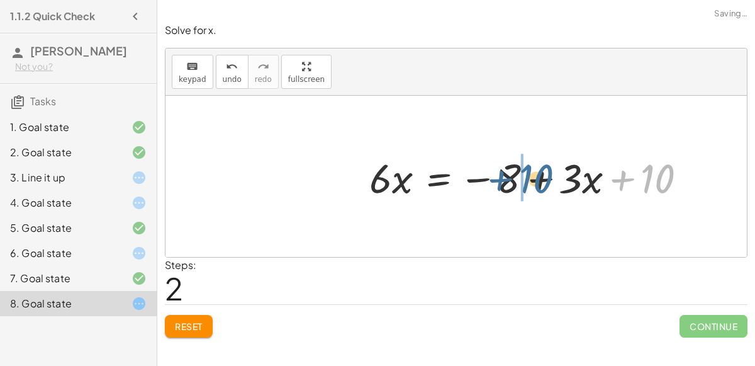
drag, startPoint x: 654, startPoint y: 181, endPoint x: 530, endPoint y: 180, distance: 124.0
click at [530, 180] on div at bounding box center [533, 177] width 341 height 54
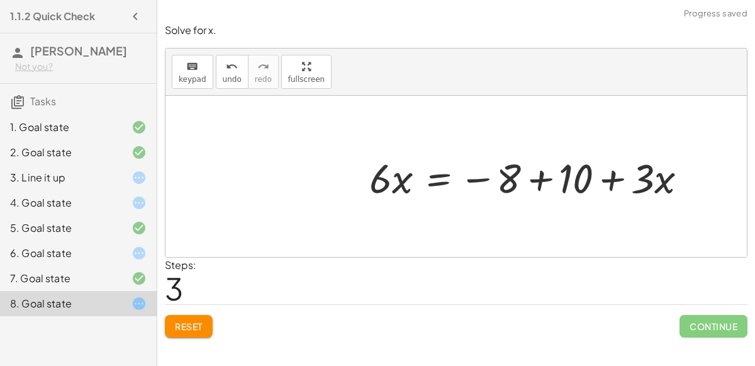
click at [533, 176] on div at bounding box center [533, 177] width 341 height 54
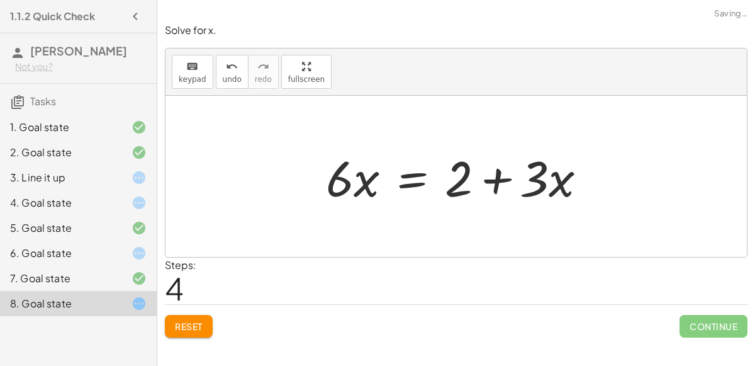
click at [466, 171] on div at bounding box center [461, 176] width 283 height 65
click at [393, 176] on div at bounding box center [461, 176] width 283 height 65
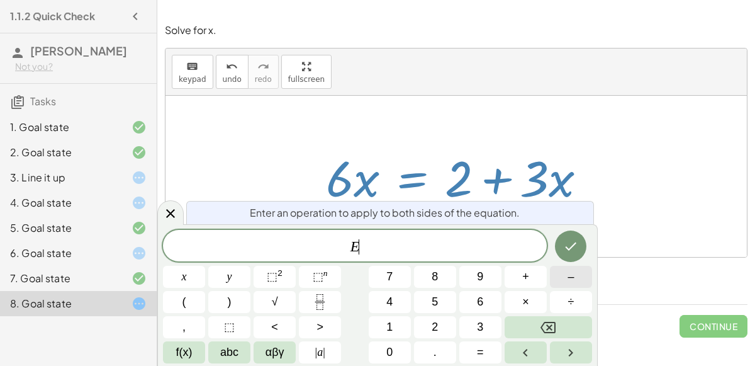
click at [565, 273] on button "–" at bounding box center [571, 277] width 42 height 22
click at [493, 323] on button "3" at bounding box center [481, 327] width 42 height 22
click at [192, 277] on button "x" at bounding box center [184, 277] width 42 height 22
click at [568, 251] on icon "Done" at bounding box center [570, 246] width 15 height 15
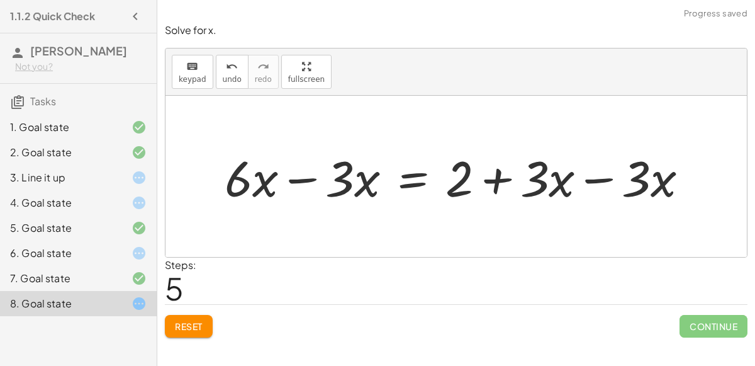
click at [594, 189] on div at bounding box center [461, 176] width 487 height 65
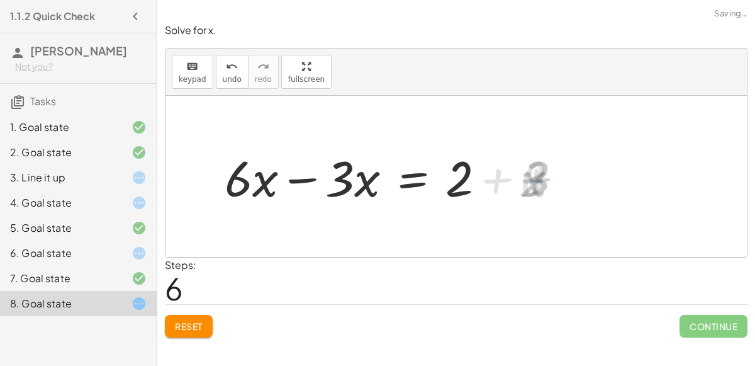
click at [320, 175] on div at bounding box center [359, 176] width 283 height 65
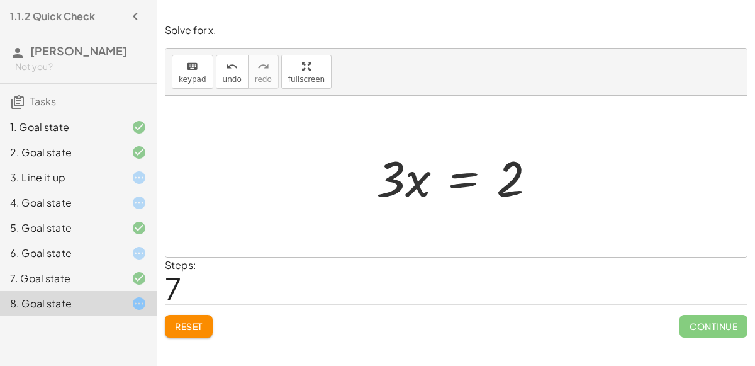
click at [476, 169] on div at bounding box center [461, 176] width 183 height 65
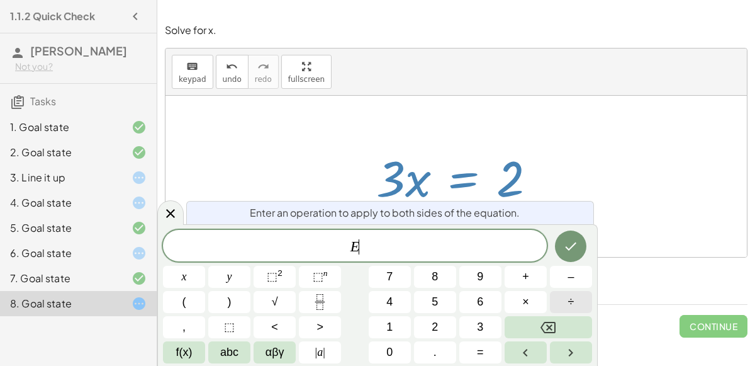
click at [565, 296] on button "÷" at bounding box center [571, 302] width 42 height 22
click at [483, 332] on span "3" at bounding box center [480, 327] width 6 height 17
click at [578, 240] on icon "Done" at bounding box center [570, 246] width 15 height 15
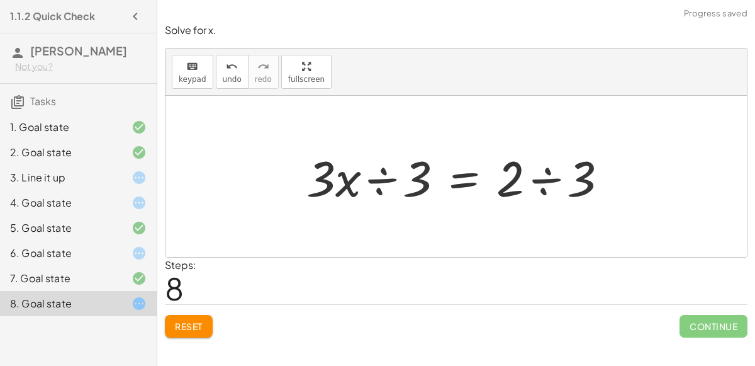
click at [525, 186] on div at bounding box center [461, 176] width 325 height 65
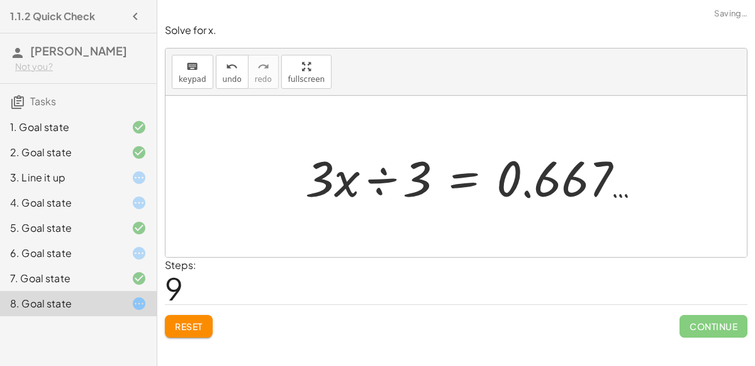
click at [371, 187] on div at bounding box center [478, 176] width 359 height 65
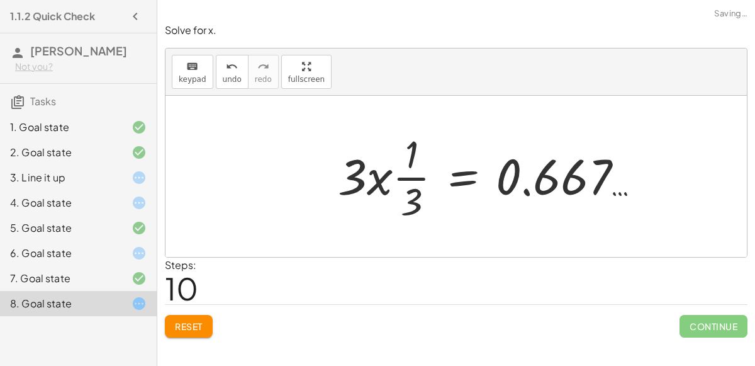
click at [402, 183] on div at bounding box center [494, 176] width 325 height 97
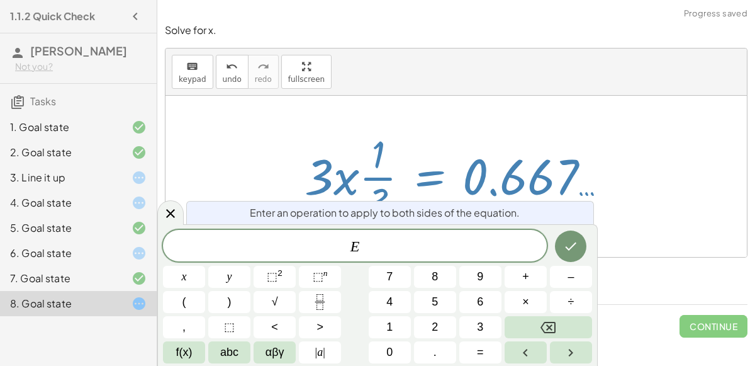
click at [396, 184] on div at bounding box center [460, 176] width 325 height 97
click at [172, 217] on icon at bounding box center [170, 213] width 15 height 15
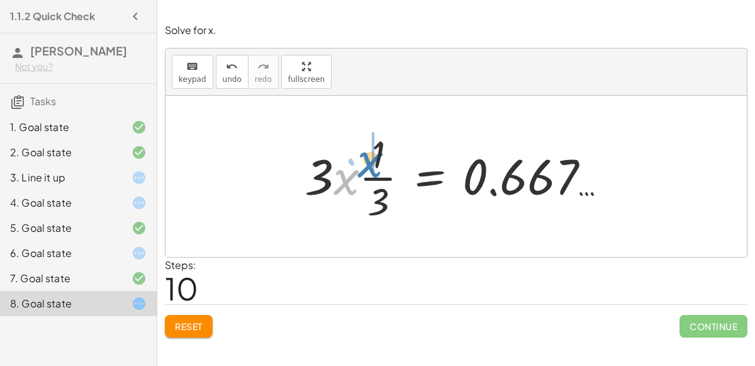
drag, startPoint x: 359, startPoint y: 196, endPoint x: 388, endPoint y: 180, distance: 33.0
click at [388, 180] on div at bounding box center [460, 176] width 325 height 97
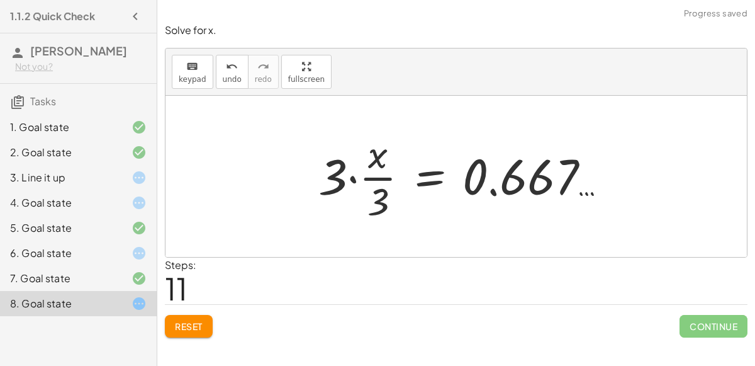
click at [381, 155] on div at bounding box center [468, 176] width 312 height 97
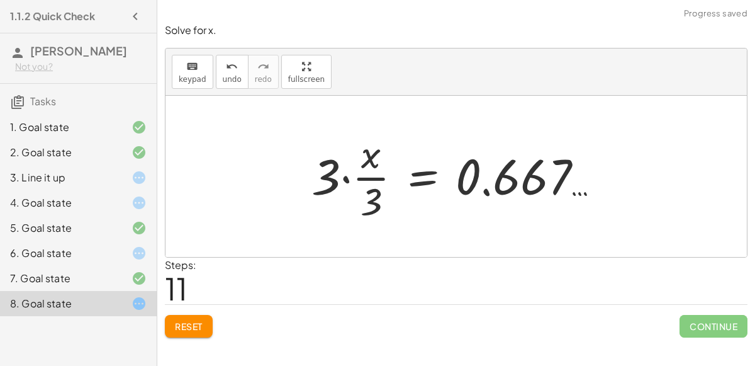
click at [376, 169] on div at bounding box center [461, 176] width 312 height 97
click at [346, 175] on div at bounding box center [461, 176] width 312 height 97
click at [355, 184] on div at bounding box center [472, 176] width 290 height 97
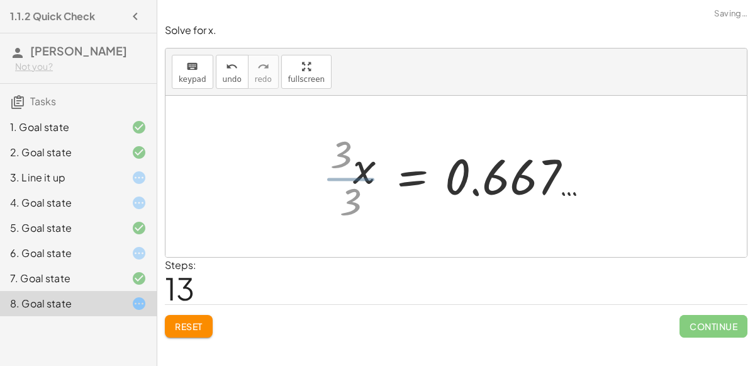
click at [355, 184] on div at bounding box center [476, 176] width 259 height 62
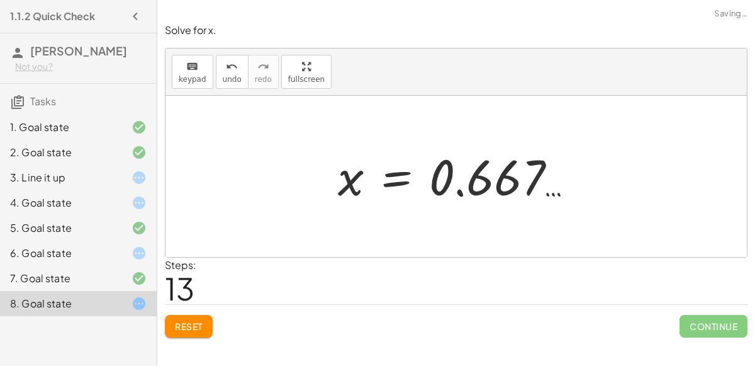
click at [453, 266] on div "Steps: 13" at bounding box center [456, 280] width 583 height 47
click at [202, 328] on span "Reset" at bounding box center [189, 325] width 28 height 11
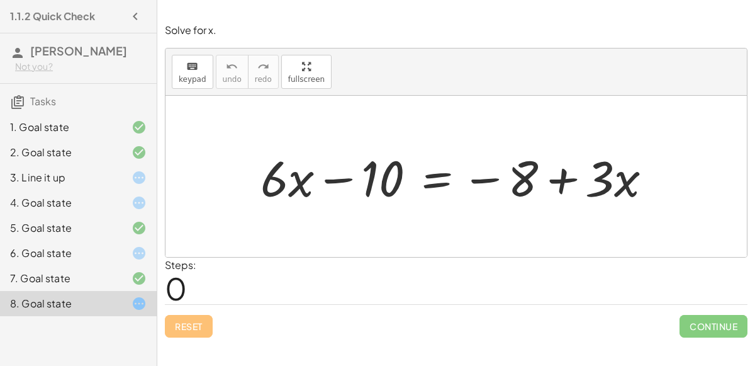
click at [427, 179] on div at bounding box center [461, 176] width 414 height 65
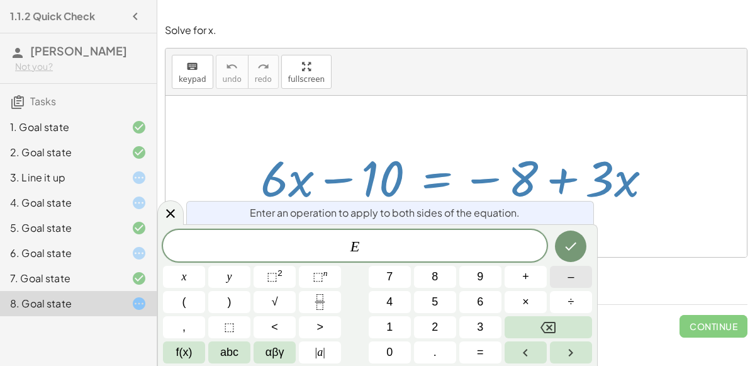
click at [569, 267] on button "–" at bounding box center [571, 277] width 42 height 22
click at [477, 321] on span "3" at bounding box center [480, 327] width 6 height 17
click at [179, 273] on button "x" at bounding box center [184, 277] width 42 height 22
click at [561, 247] on button "Done" at bounding box center [570, 245] width 31 height 31
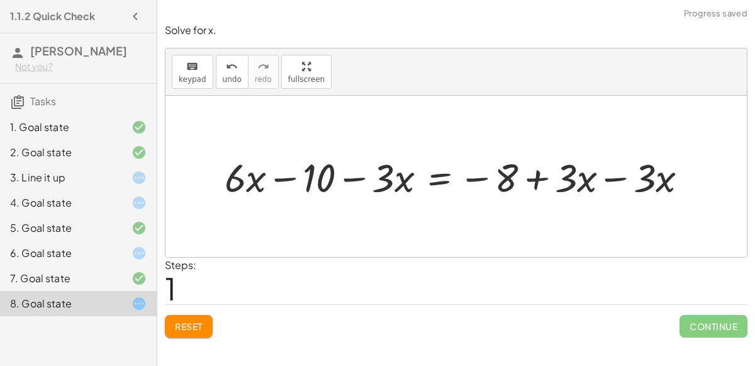
click at [651, 179] on div at bounding box center [461, 176] width 486 height 52
click at [600, 184] on div at bounding box center [461, 176] width 486 height 52
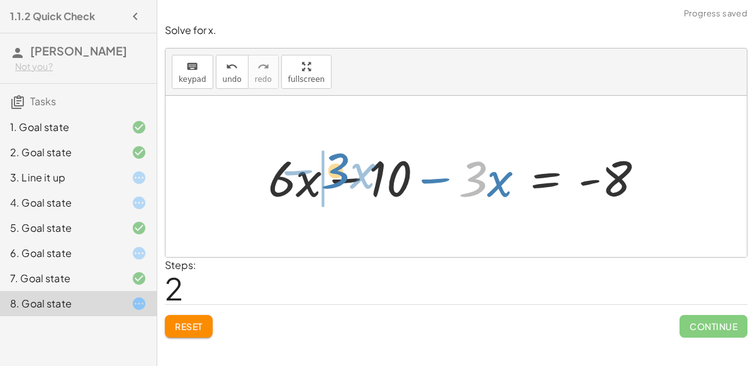
drag, startPoint x: 464, startPoint y: 174, endPoint x: 317, endPoint y: 165, distance: 146.9
click at [317, 165] on div at bounding box center [461, 176] width 398 height 65
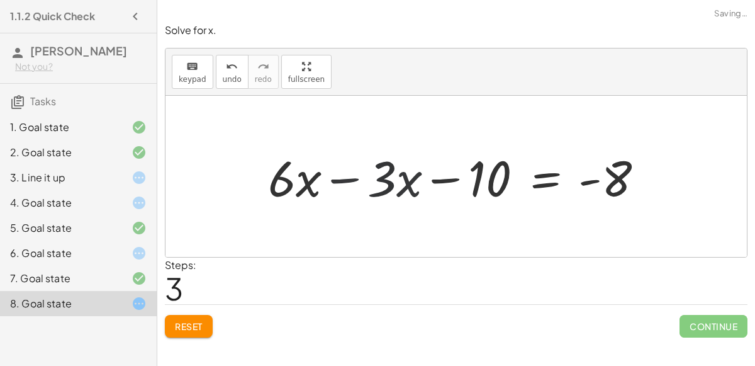
click at [334, 183] on div at bounding box center [461, 176] width 398 height 65
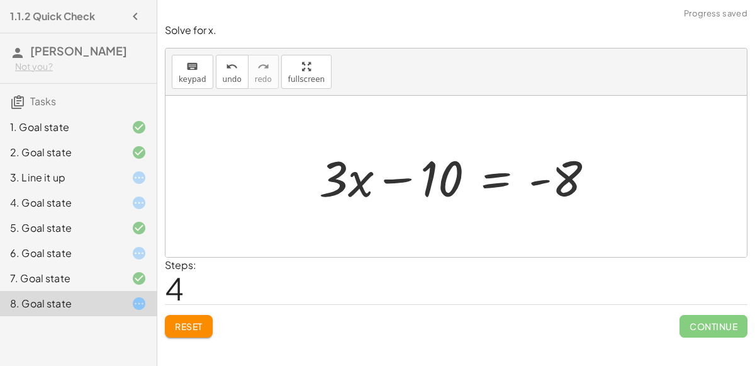
click at [397, 177] on div at bounding box center [462, 176] width 298 height 65
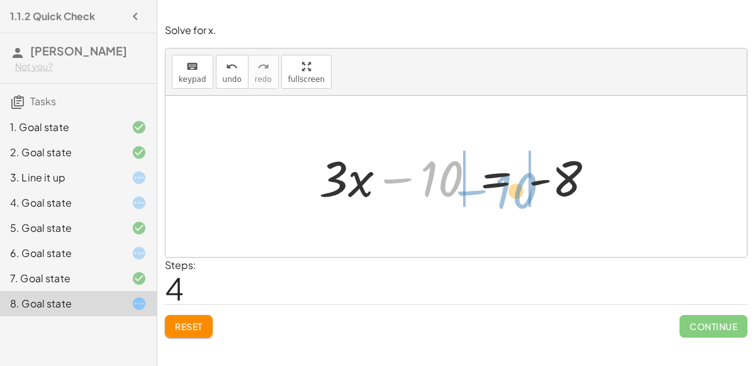
drag, startPoint x: 425, startPoint y: 182, endPoint x: 499, endPoint y: 194, distance: 75.2
click at [499, 194] on div at bounding box center [462, 176] width 298 height 65
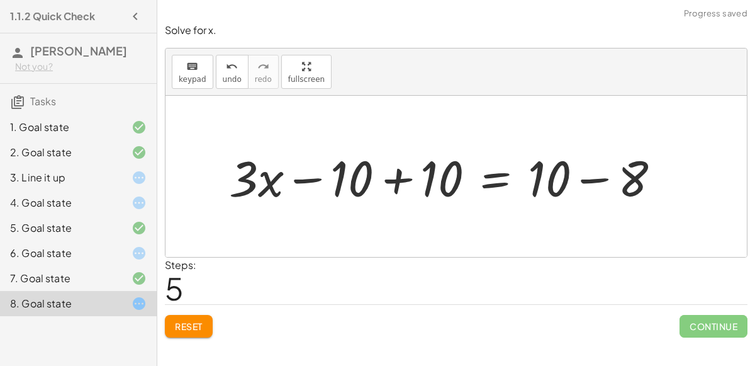
click at [587, 181] on div at bounding box center [450, 176] width 454 height 65
click at [404, 175] on div at bounding box center [403, 176] width 361 height 65
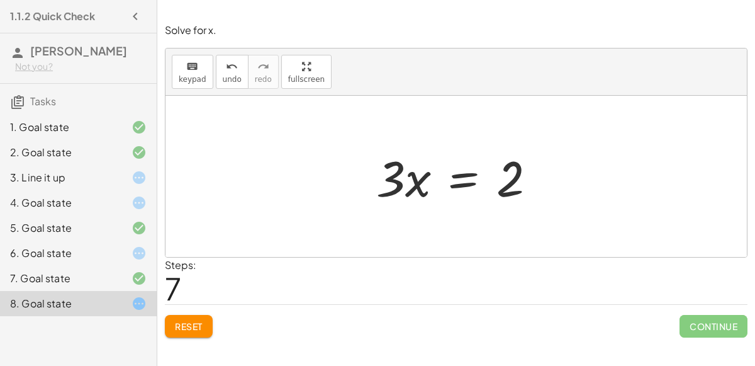
click at [197, 329] on span "Reset" at bounding box center [189, 325] width 28 height 11
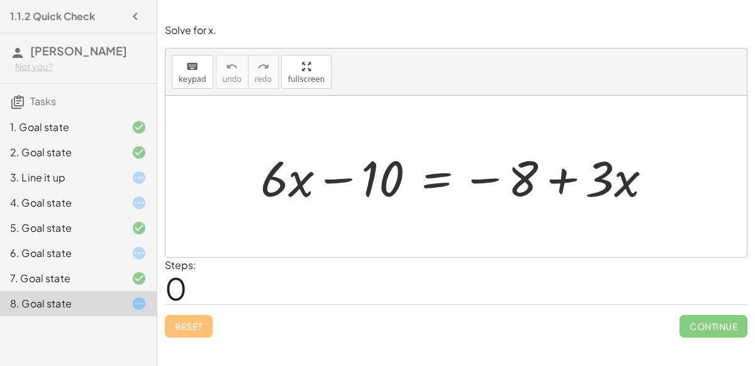
click at [436, 179] on div at bounding box center [461, 176] width 414 height 65
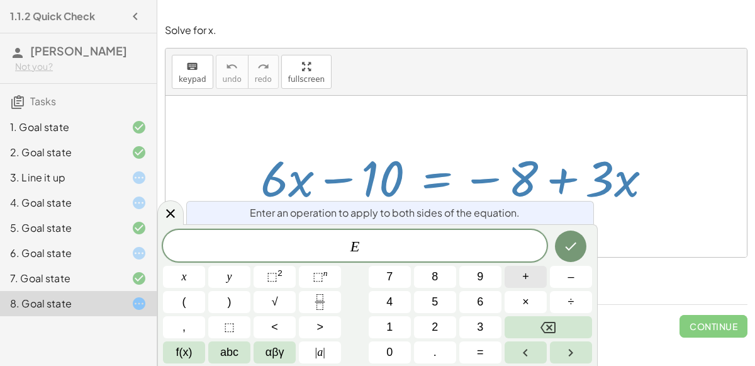
click at [522, 279] on span "+" at bounding box center [525, 276] width 7 height 17
click at [394, 322] on button "1" at bounding box center [390, 327] width 42 height 22
click at [395, 341] on button "0" at bounding box center [390, 352] width 42 height 22
click at [575, 279] on button "–" at bounding box center [571, 277] width 42 height 22
click at [562, 320] on button "Backspace" at bounding box center [548, 327] width 87 height 22
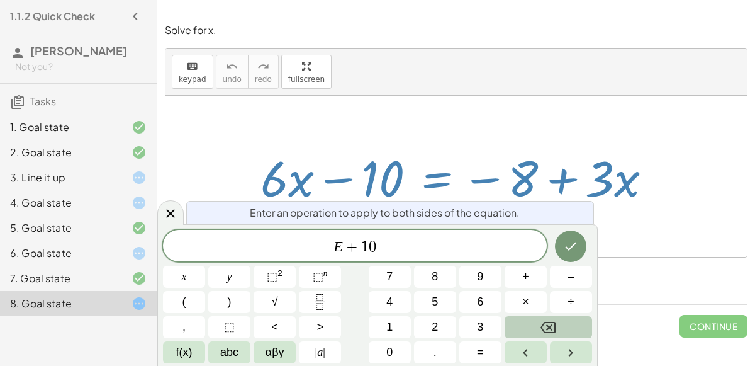
click at [562, 320] on button "Backspace" at bounding box center [548, 327] width 87 height 22
click at [436, 273] on span "8" at bounding box center [435, 276] width 6 height 17
click at [573, 252] on icon "Done" at bounding box center [570, 246] width 15 height 15
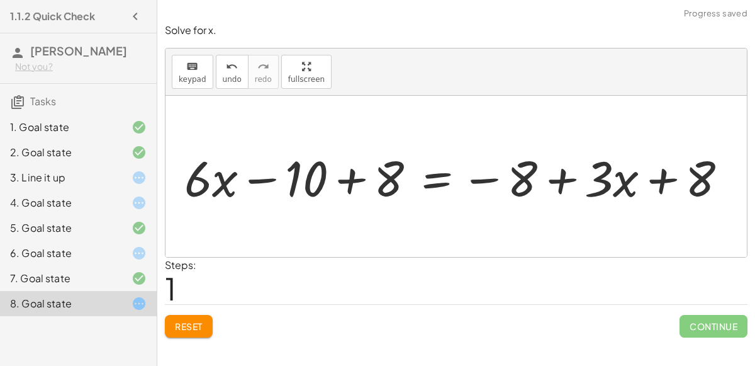
click at [346, 184] on div at bounding box center [459, 176] width 484 height 55
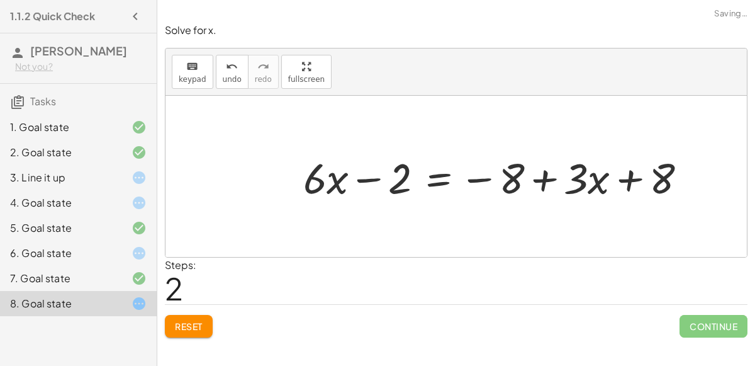
click at [556, 177] on div at bounding box center [500, 176] width 406 height 55
drag, startPoint x: 643, startPoint y: 178, endPoint x: 488, endPoint y: 183, distance: 154.9
click at [488, 183] on div at bounding box center [500, 176] width 406 height 55
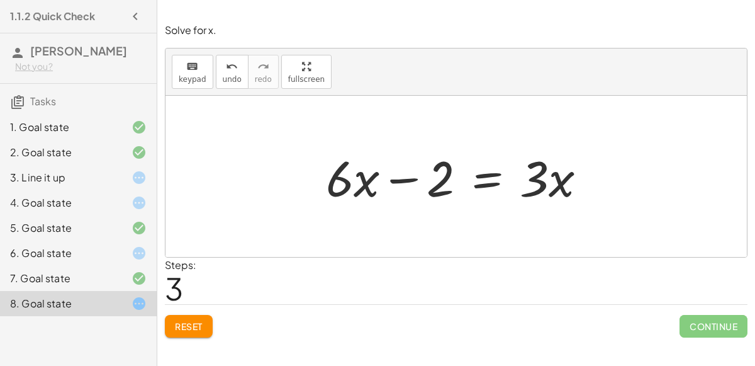
click at [472, 181] on div at bounding box center [461, 176] width 283 height 65
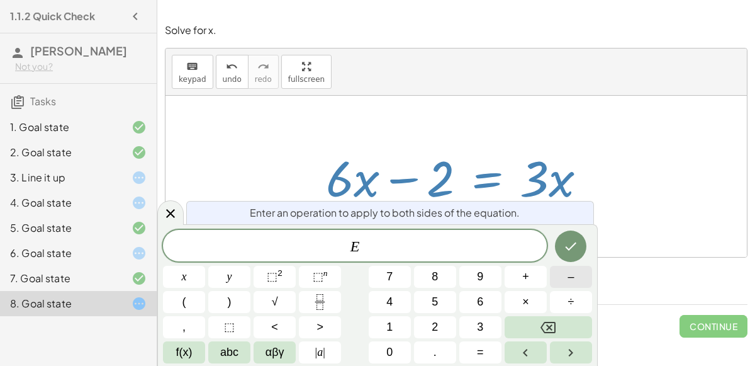
click at [571, 273] on span "–" at bounding box center [571, 276] width 6 height 17
click at [470, 299] on button "6" at bounding box center [481, 302] width 42 height 22
click at [527, 306] on span "×" at bounding box center [525, 301] width 7 height 17
click at [572, 334] on button "Backspace" at bounding box center [548, 327] width 87 height 22
click at [518, 291] on button "×" at bounding box center [526, 302] width 42 height 22
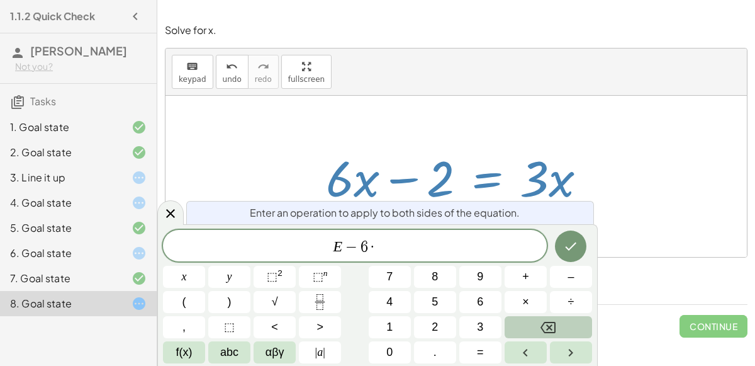
click at [553, 330] on icon "Backspace" at bounding box center [548, 327] width 15 height 15
click at [530, 300] on button "×" at bounding box center [526, 302] width 42 height 22
click at [567, 249] on icon "Done" at bounding box center [570, 246] width 15 height 15
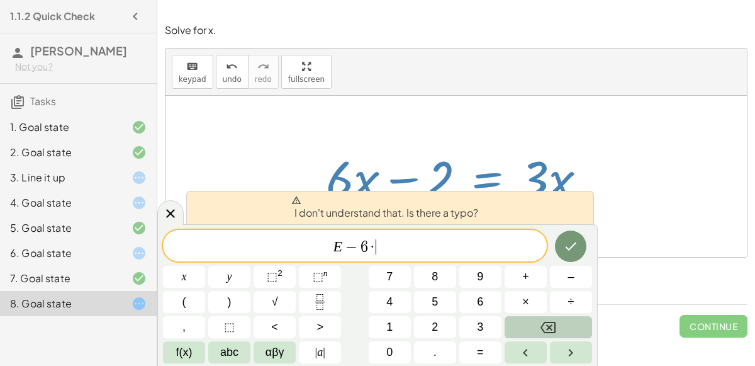
click at [563, 329] on button "Backspace" at bounding box center [548, 327] width 87 height 22
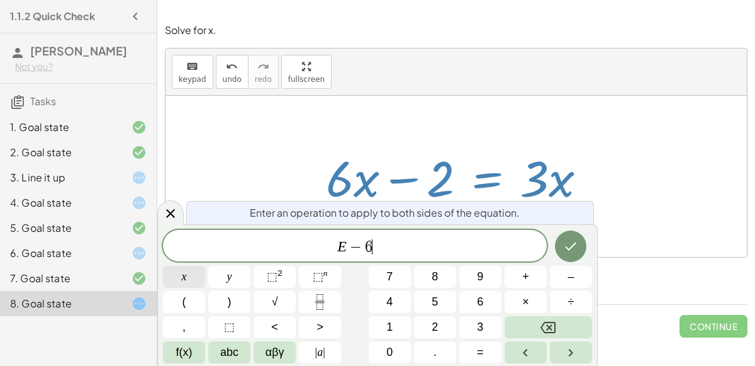
click at [178, 269] on button "x" at bounding box center [184, 277] width 42 height 22
click at [578, 251] on icon "Done" at bounding box center [570, 246] width 15 height 15
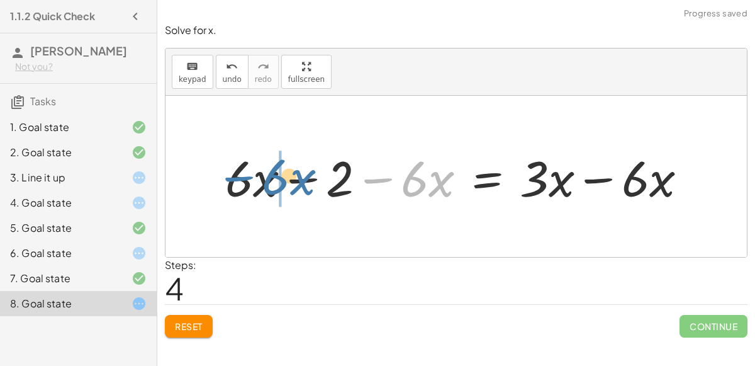
drag, startPoint x: 400, startPoint y: 179, endPoint x: 245, endPoint y: 172, distance: 155.6
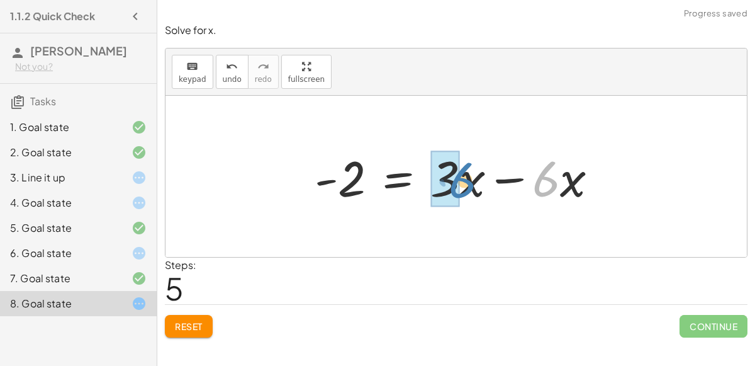
drag, startPoint x: 552, startPoint y: 179, endPoint x: 467, endPoint y: 179, distance: 85.0
click at [467, 179] on div at bounding box center [461, 176] width 307 height 65
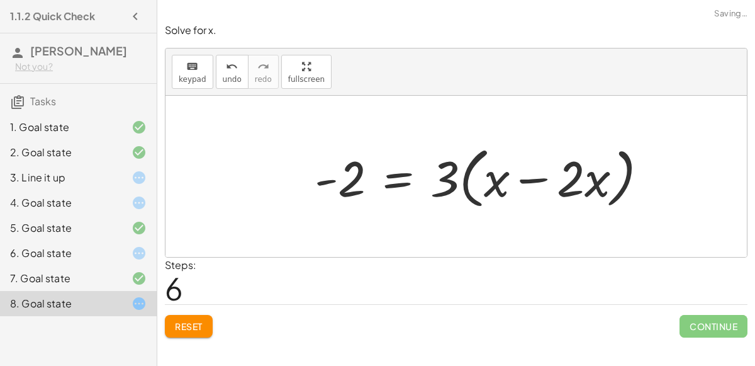
click at [512, 192] on div at bounding box center [486, 176] width 356 height 72
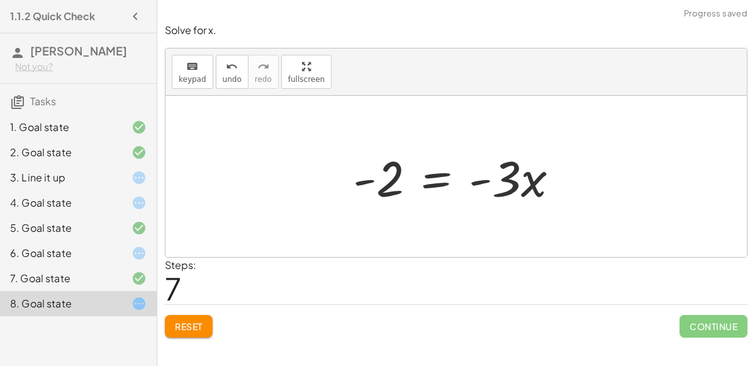
click at [470, 182] on div at bounding box center [461, 176] width 228 height 65
click at [207, 320] on button "Reset" at bounding box center [189, 326] width 48 height 23
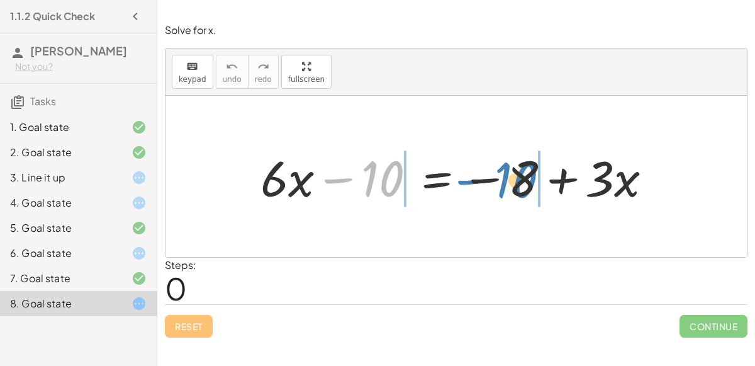
drag, startPoint x: 368, startPoint y: 171, endPoint x: 500, endPoint y: 172, distance: 132.8
click at [500, 172] on div at bounding box center [461, 176] width 414 height 65
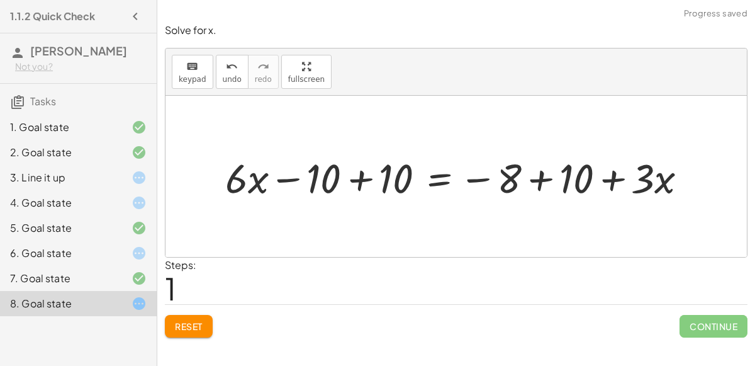
click at [530, 178] on div at bounding box center [461, 177] width 485 height 54
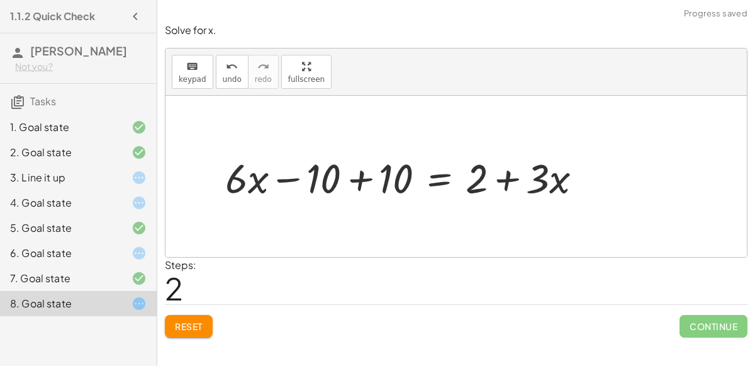
click at [361, 175] on div at bounding box center [409, 177] width 380 height 54
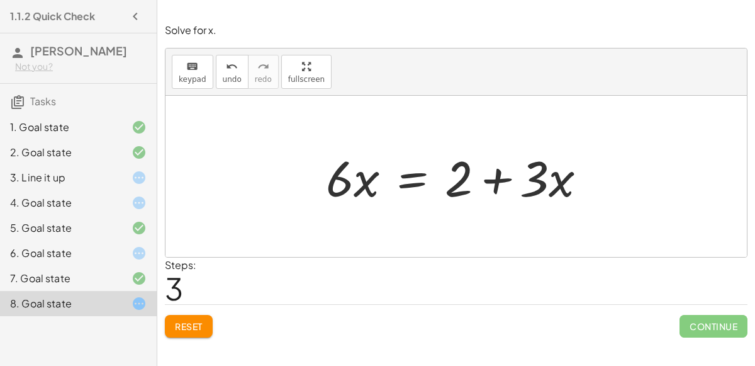
click at [419, 176] on div at bounding box center [461, 176] width 283 height 65
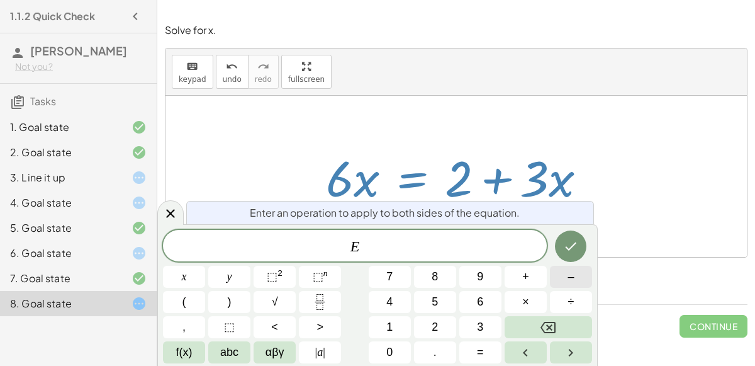
click at [590, 272] on button "–" at bounding box center [571, 277] width 42 height 22
click at [493, 297] on button "6" at bounding box center [481, 302] width 42 height 22
click at [181, 276] on button "x" at bounding box center [184, 277] width 42 height 22
click at [205, 266] on div at bounding box center [184, 277] width 42 height 22
click at [573, 240] on icon "Done" at bounding box center [570, 246] width 15 height 15
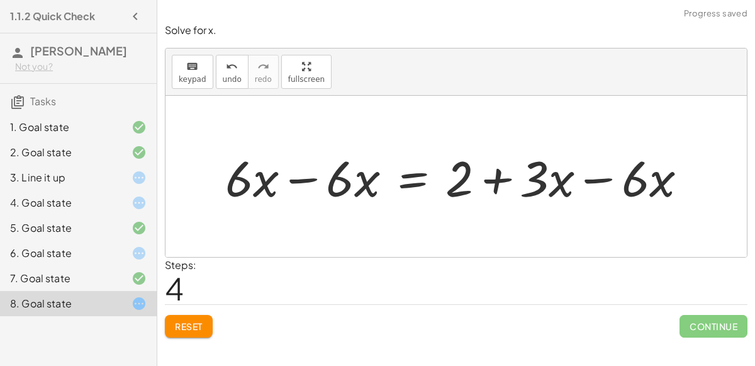
click at [303, 167] on div at bounding box center [461, 176] width 485 height 65
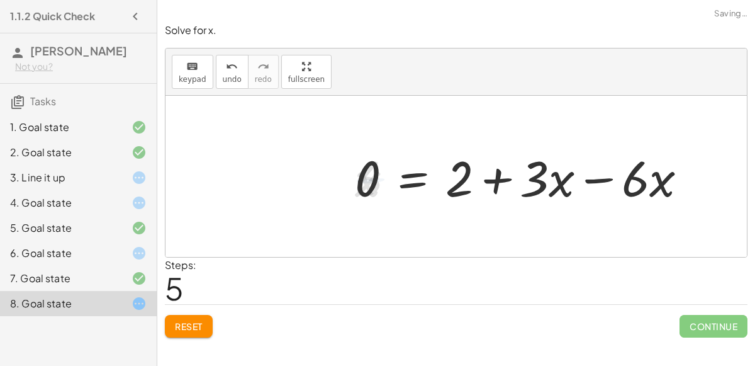
click at [578, 186] on div at bounding box center [527, 176] width 356 height 65
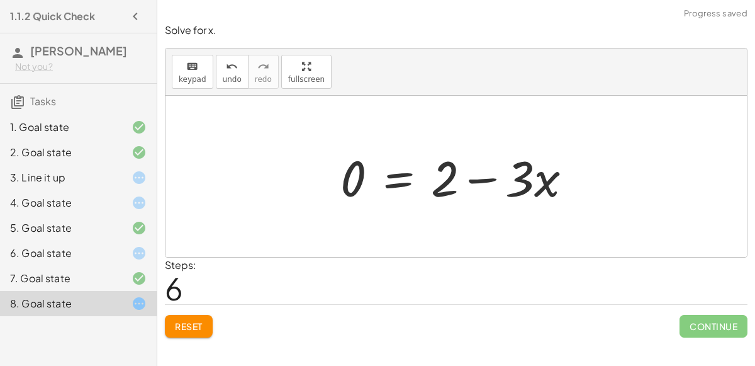
click at [463, 213] on div at bounding box center [457, 176] width 582 height 161
click at [201, 324] on span "Reset" at bounding box center [189, 325] width 28 height 11
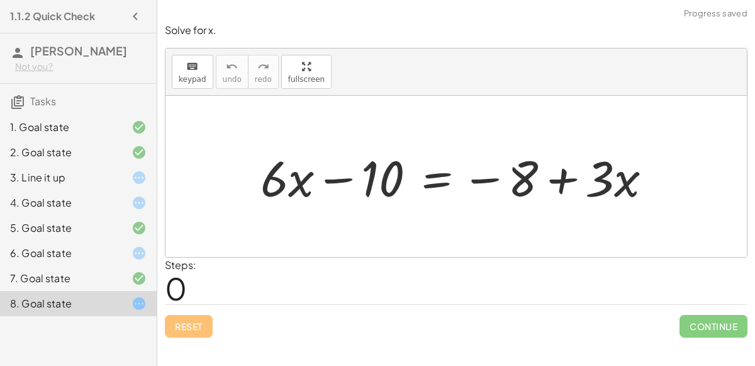
click at [104, 172] on div "3. Line it up" at bounding box center [60, 177] width 101 height 15
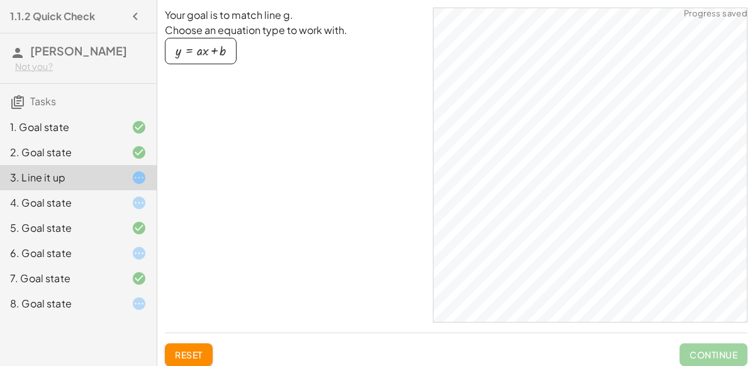
click at [73, 189] on div "3. Line it up" at bounding box center [78, 177] width 157 height 25
click at [85, 206] on div "4. Goal state" at bounding box center [60, 202] width 101 height 15
